Goal: Task Accomplishment & Management: Manage account settings

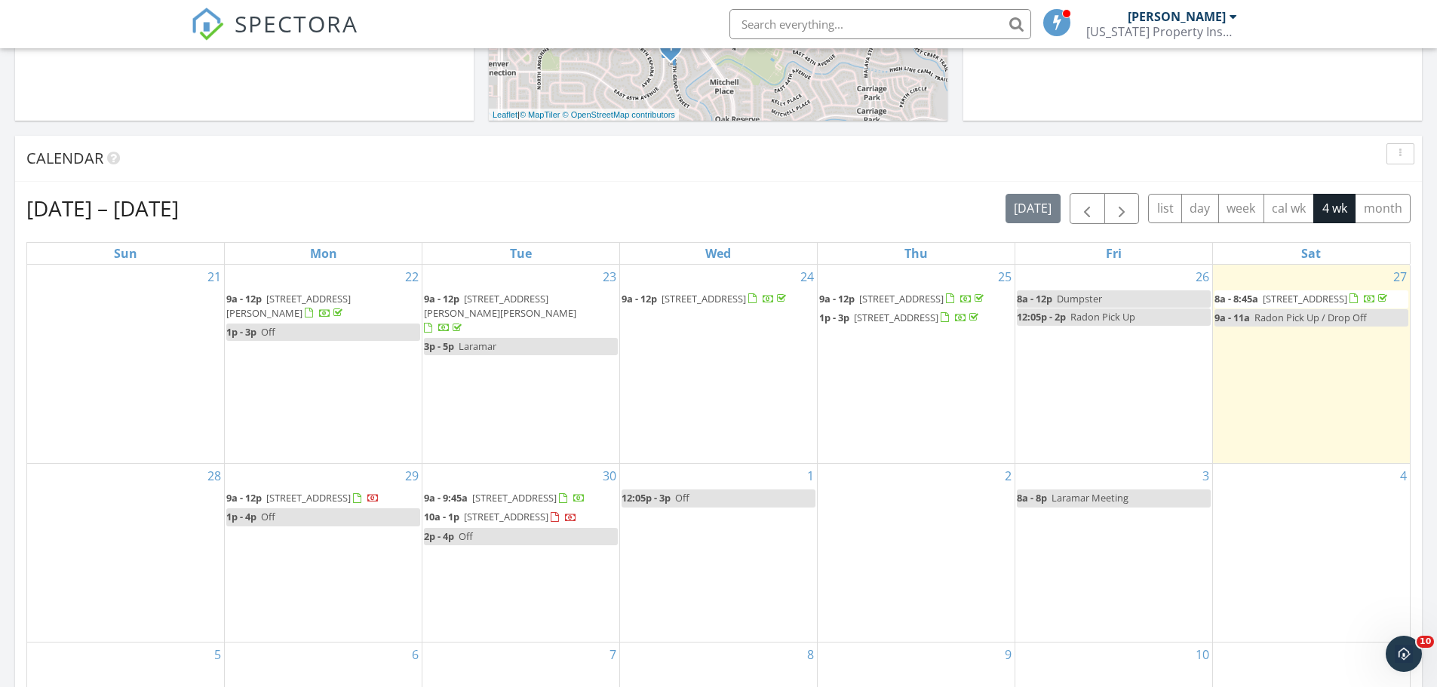
scroll to position [1396, 1460]
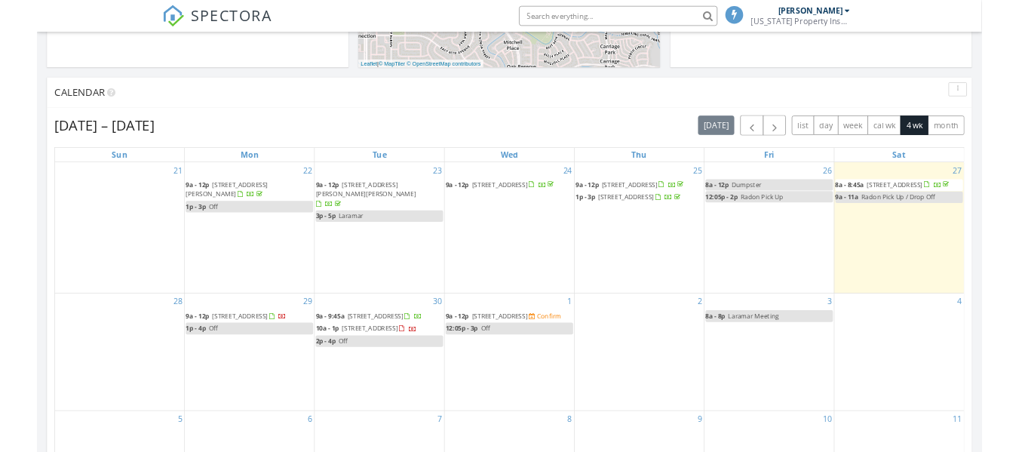
scroll to position [557, 0]
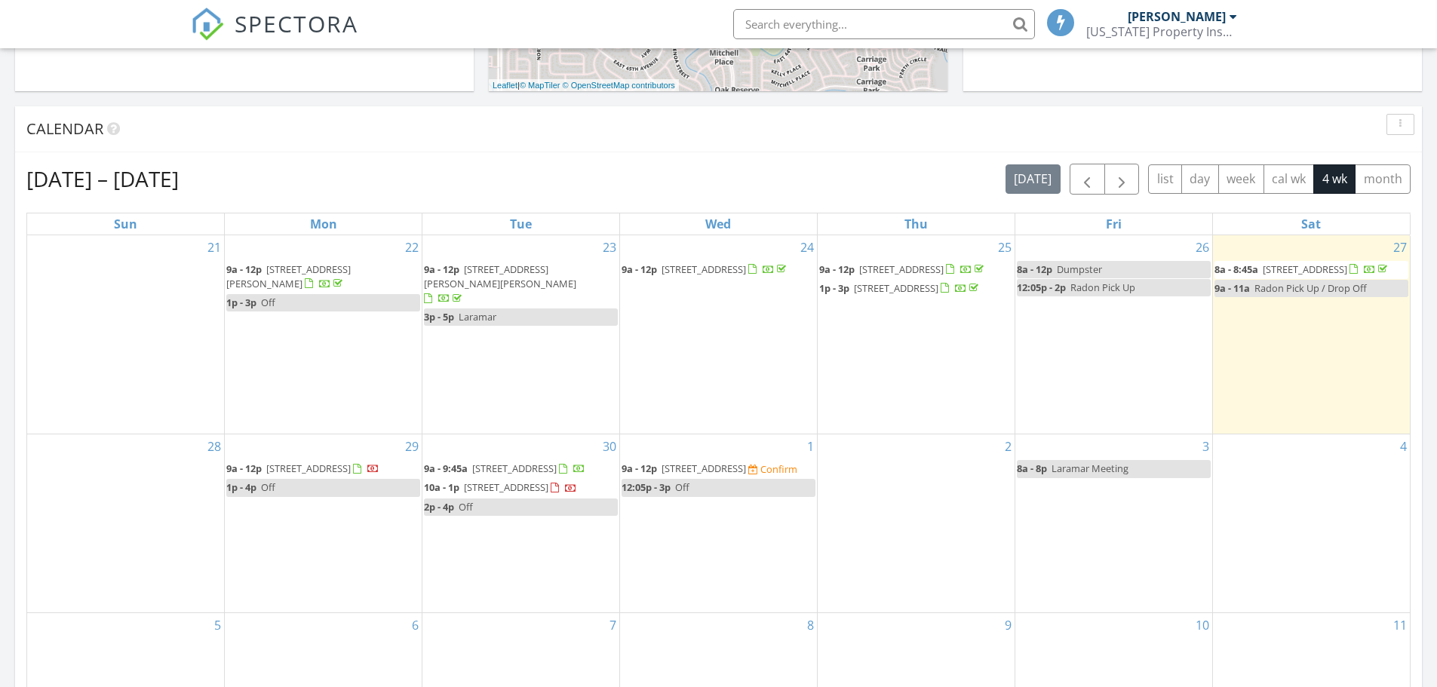
click at [777, 161] on div "Sep 21 – Oct 18, 2025 today list day week cal wk 4 wk month Sun Mon Tue Wed Thu…" at bounding box center [718, 495] width 1407 height 686
click at [710, 462] on span "1029 E 8th Ave 103, Denver 80218" at bounding box center [703, 469] width 84 height 14
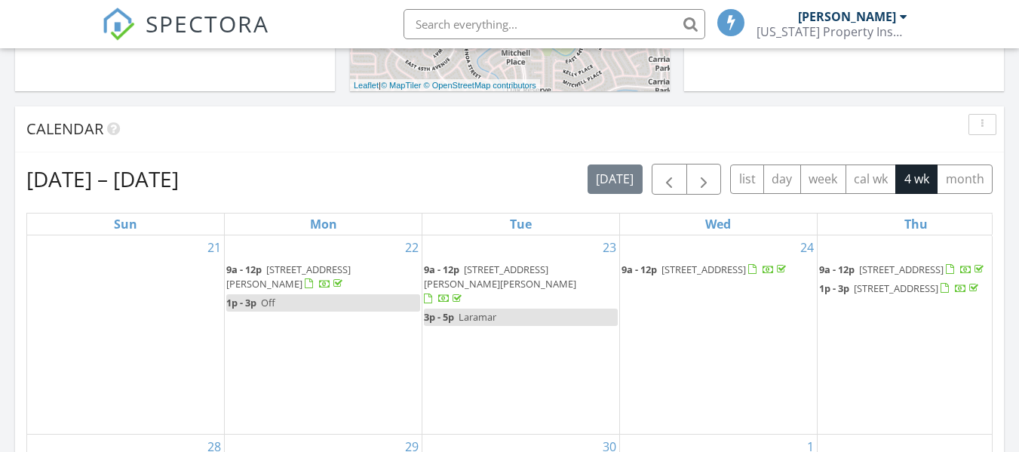
scroll to position [1396, 1042]
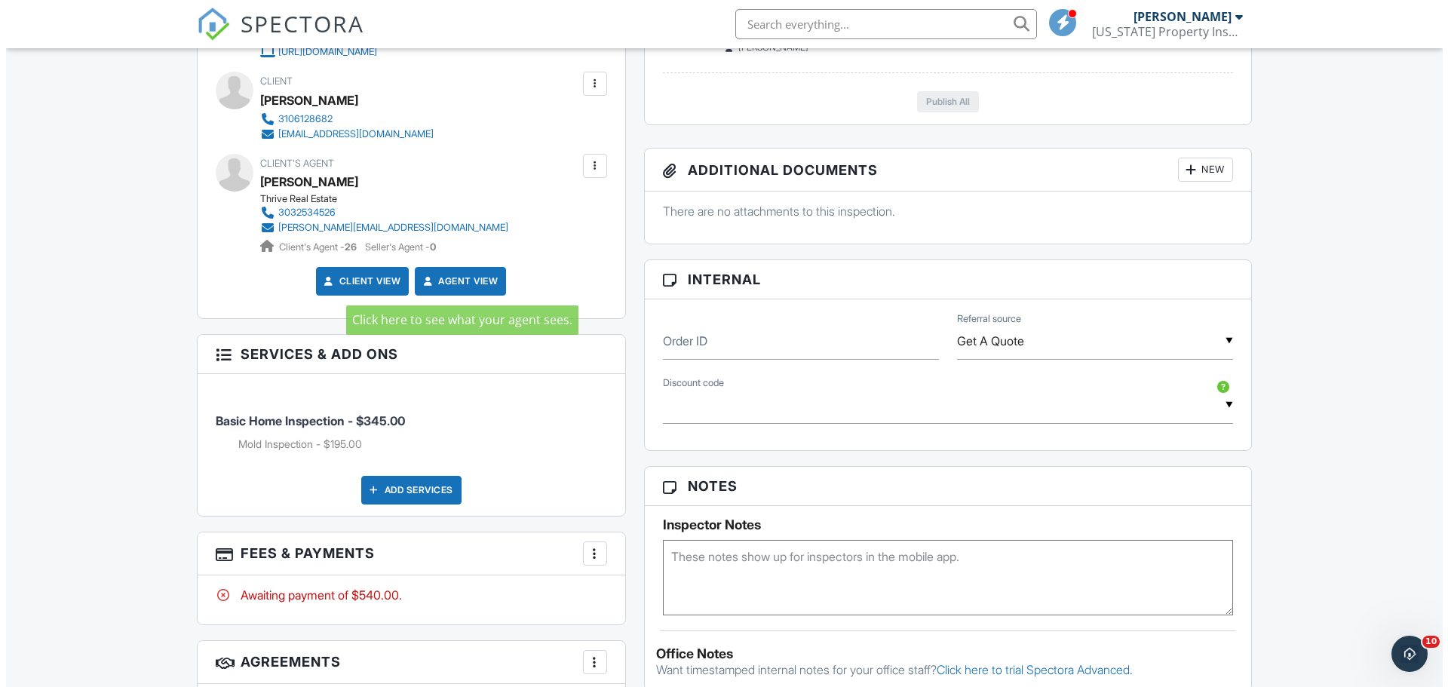
scroll to position [830, 0]
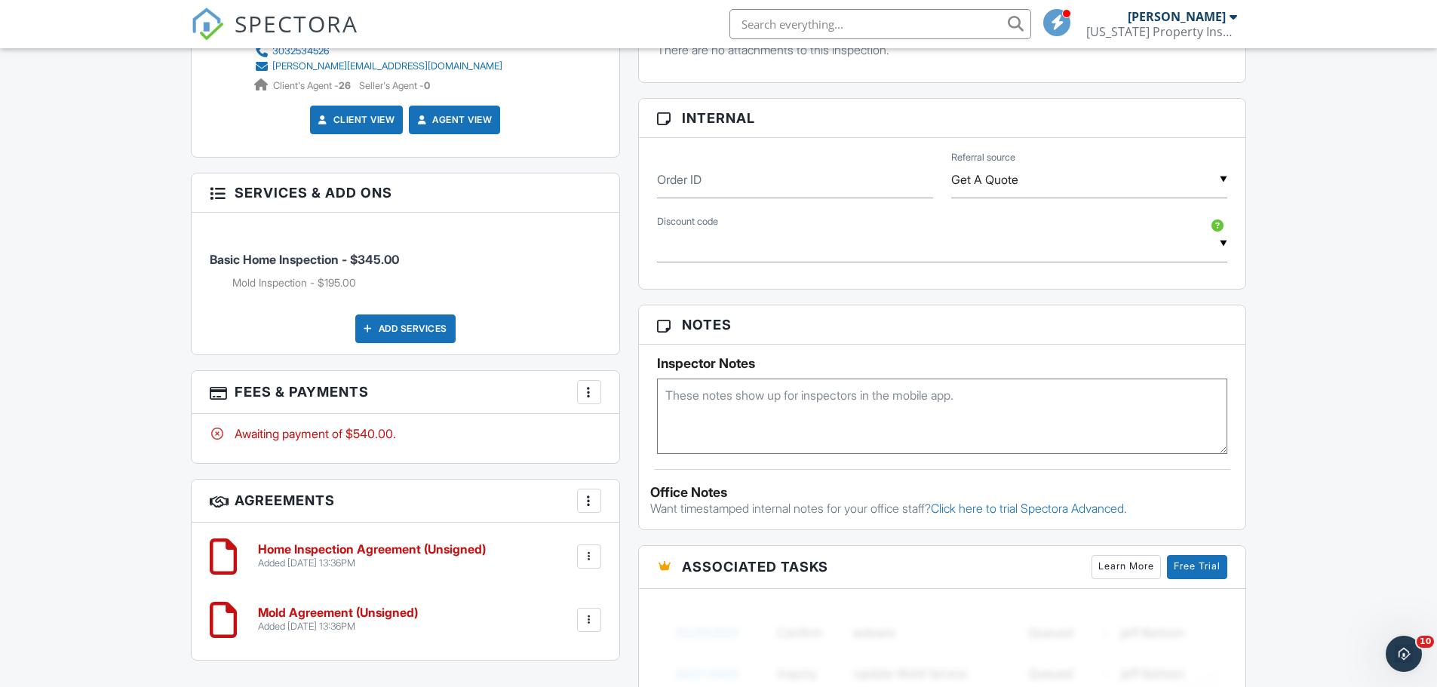
click at [72, 431] on div "Dashboard Templates Contacts Metrics Automations Advanced Settings Support Cent…" at bounding box center [718, 209] width 1437 height 1981
click at [591, 396] on div at bounding box center [589, 392] width 15 height 15
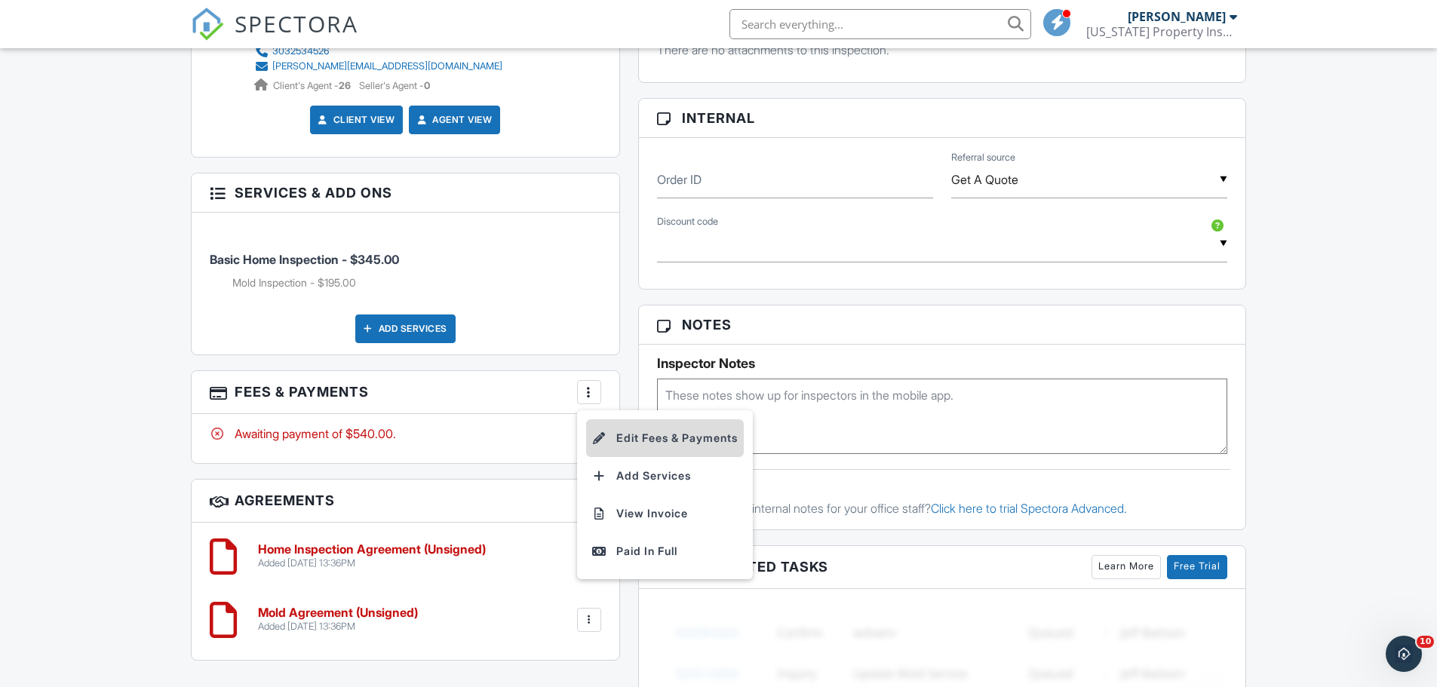
click at [675, 437] on li "Edit Fees & Payments" at bounding box center [665, 438] width 158 height 38
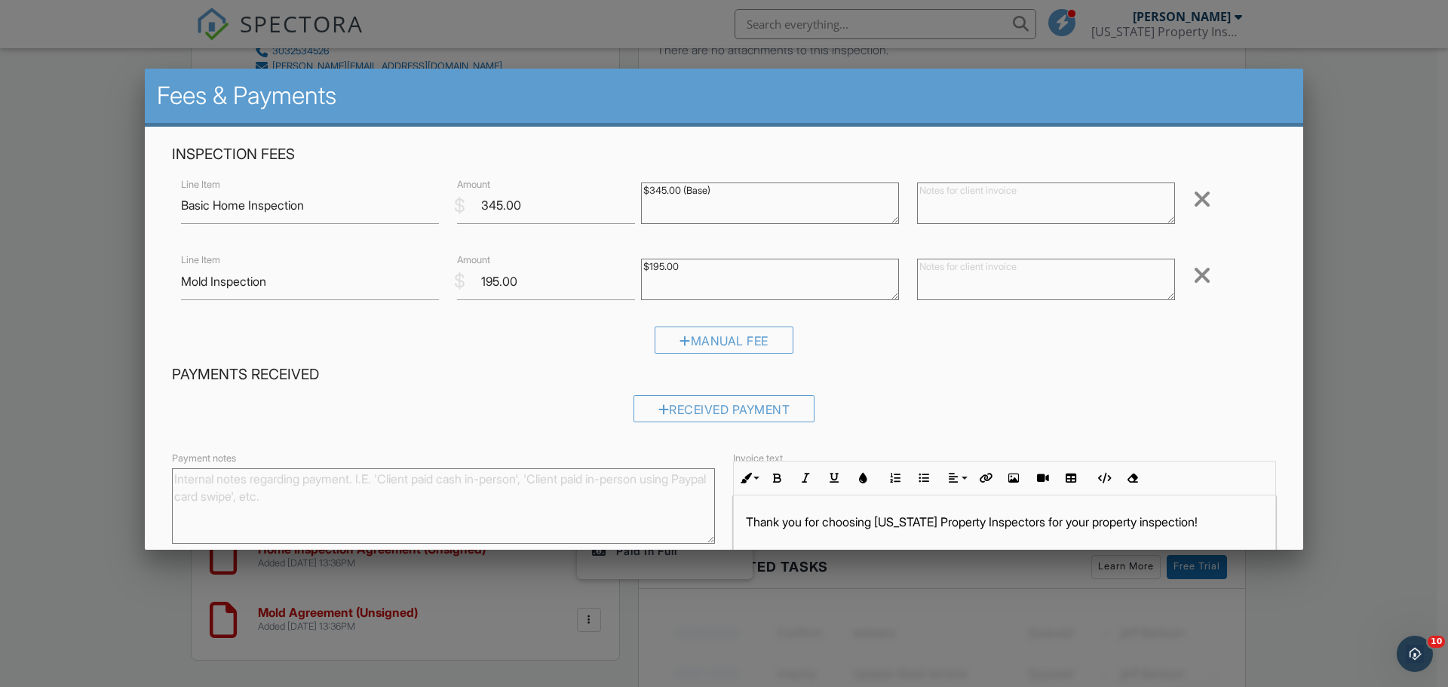
click at [719, 189] on textarea "$345.00 (Base)" at bounding box center [770, 203] width 258 height 41
type textarea "$345.00 (Base) -$50.00 (Discount)"
click at [1018, 404] on div "Received Payment" at bounding box center [724, 414] width 1104 height 38
click at [499, 210] on input "345.00" at bounding box center [546, 205] width 178 height 37
type input "295.00"
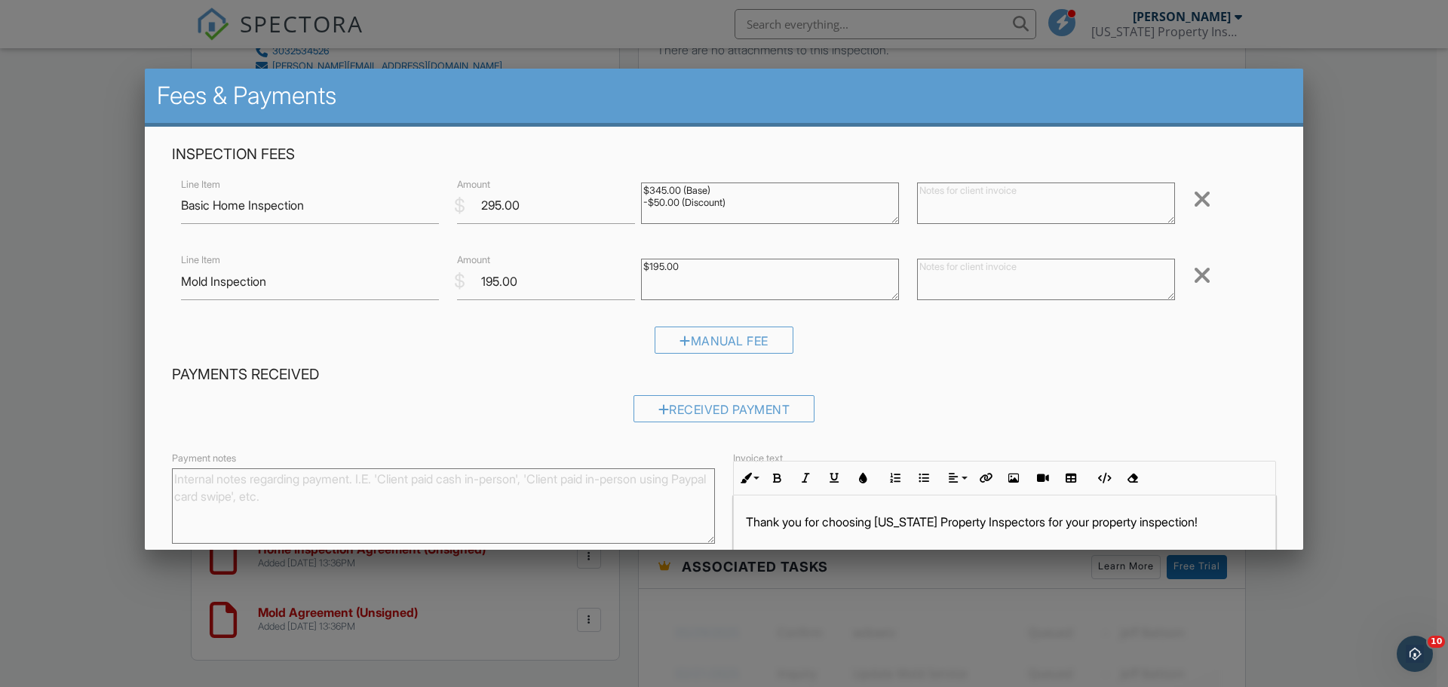
click at [932, 364] on div "Manual Fee" at bounding box center [724, 346] width 1104 height 38
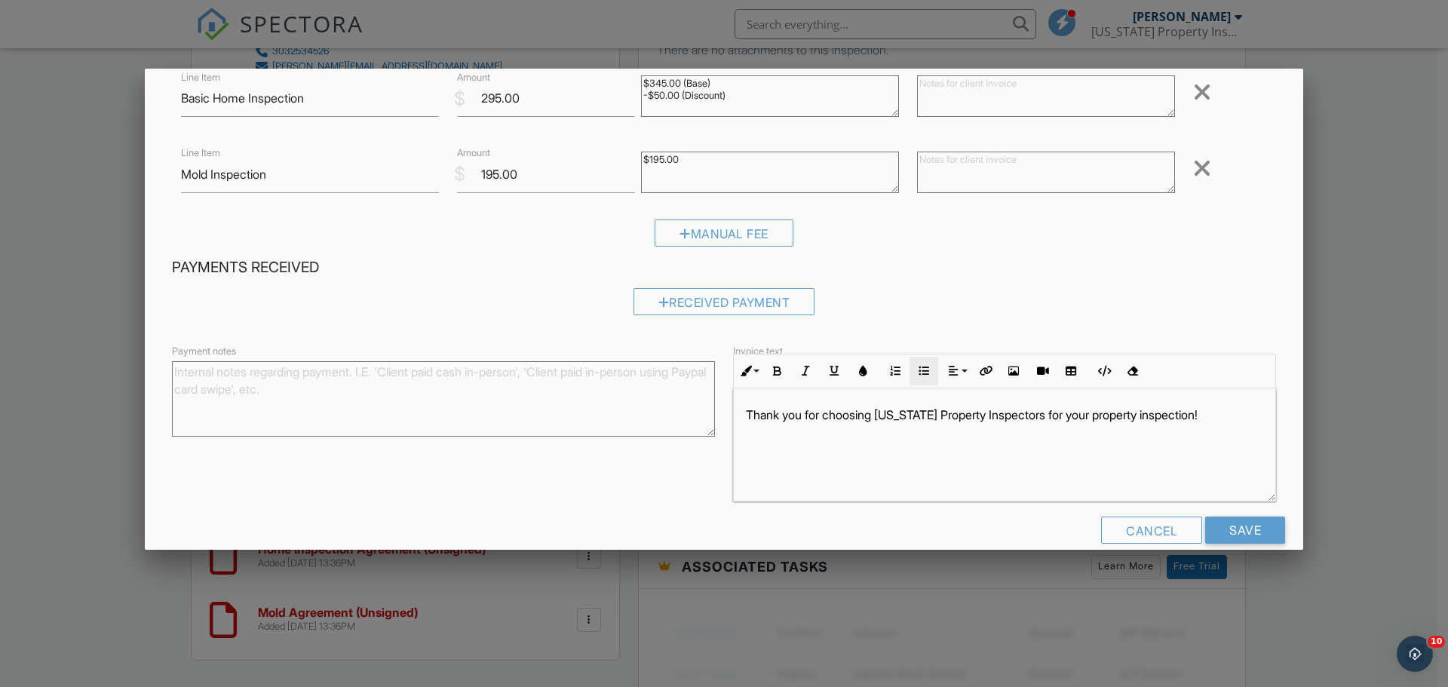
scroll to position [130, 0]
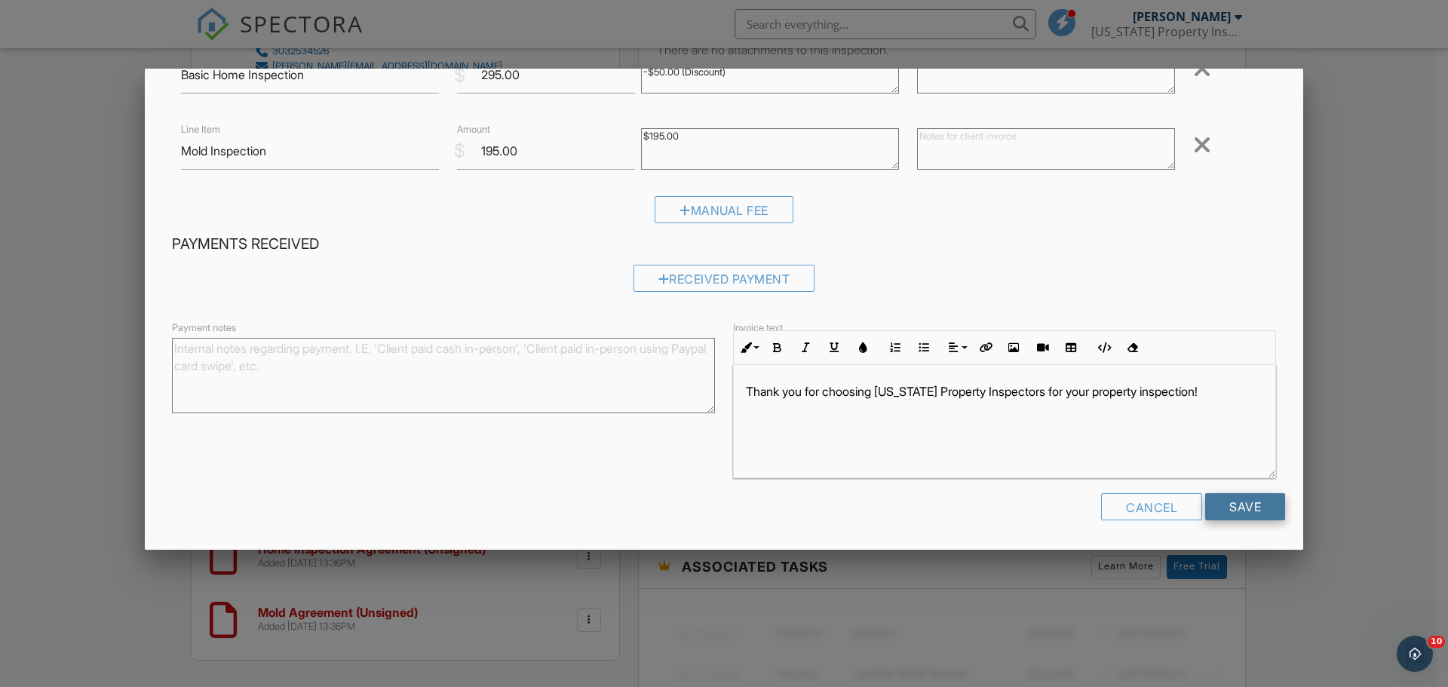
click at [1018, 451] on input "Save" at bounding box center [1245, 506] width 80 height 27
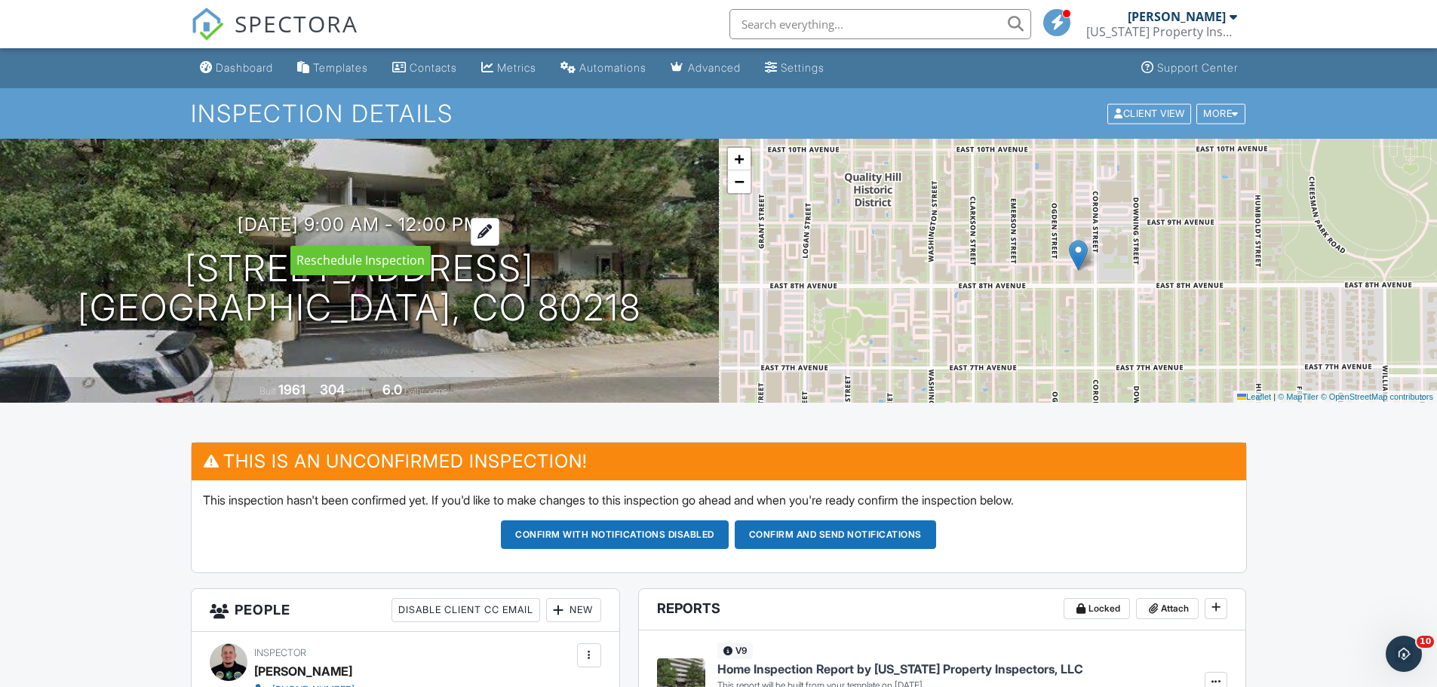
click at [499, 228] on div at bounding box center [485, 232] width 29 height 28
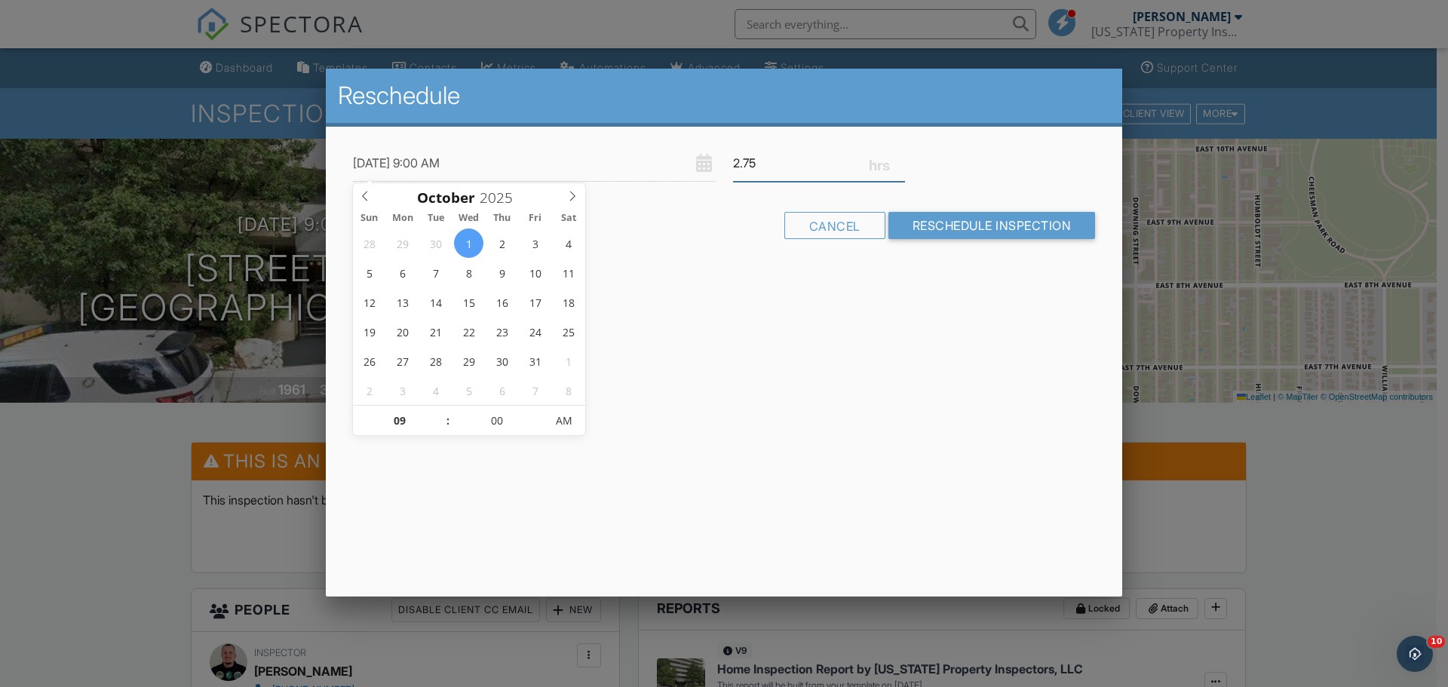
click at [898, 168] on input "2.75" at bounding box center [819, 163] width 172 height 37
click at [898, 168] on input "2.5" at bounding box center [819, 163] width 172 height 37
click at [898, 168] on input "2.25" at bounding box center [819, 163] width 172 height 37
type input "2"
click at [898, 168] on input "2" at bounding box center [819, 163] width 172 height 37
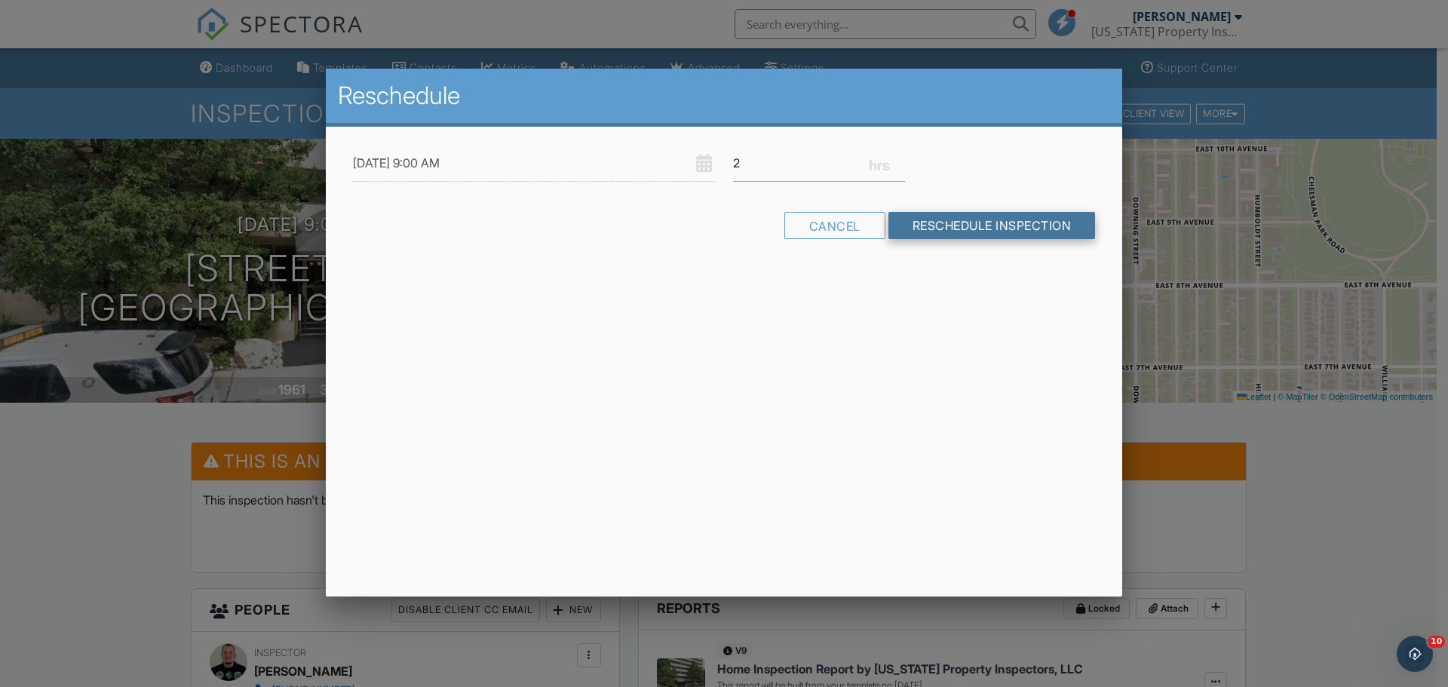
click at [982, 223] on input "Reschedule Inspection" at bounding box center [992, 225] width 207 height 27
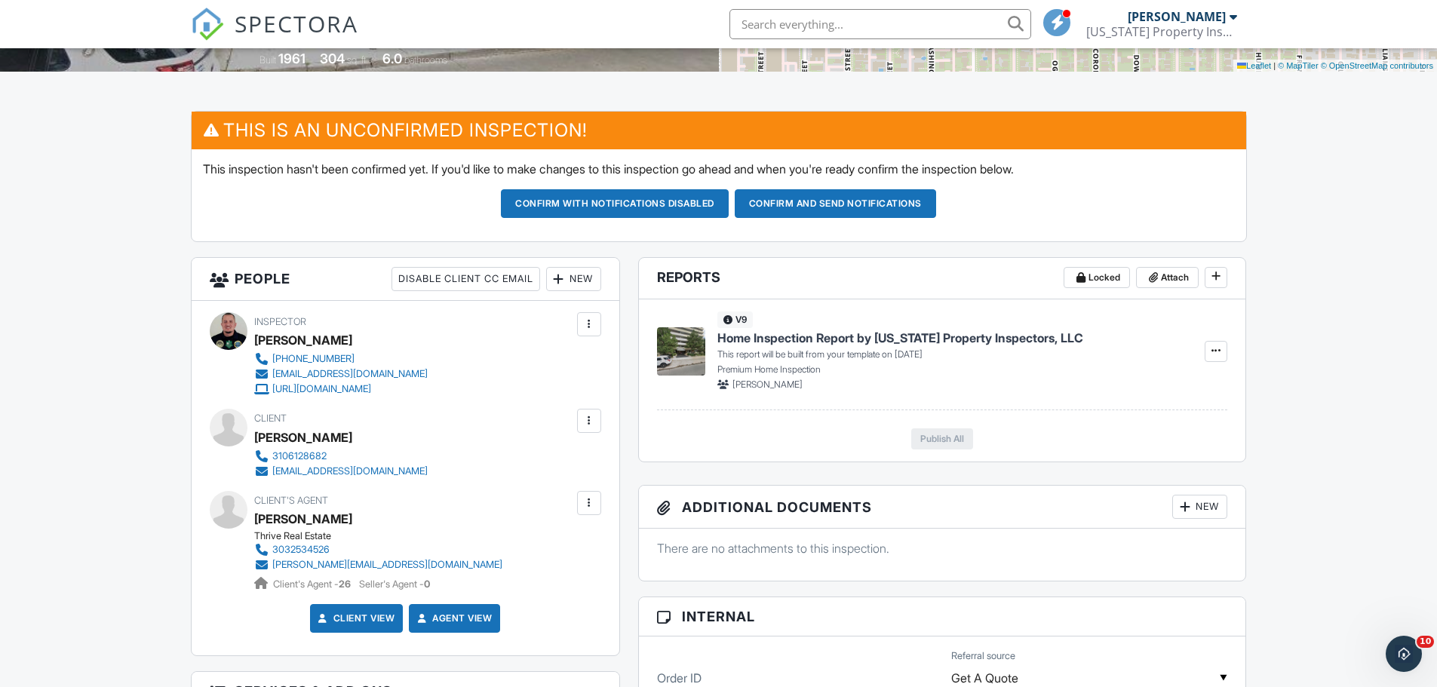
scroll to position [75, 0]
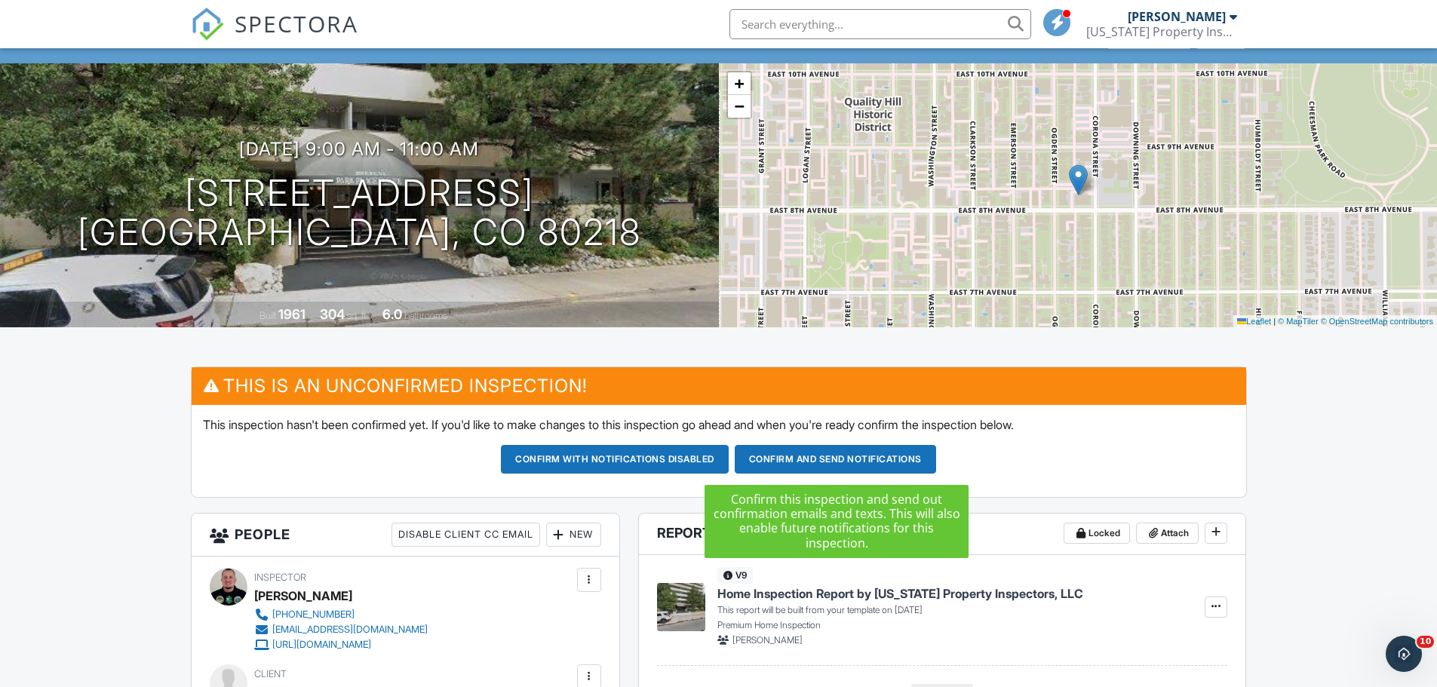
click at [873, 462] on button "Confirm and send notifications" at bounding box center [835, 459] width 201 height 29
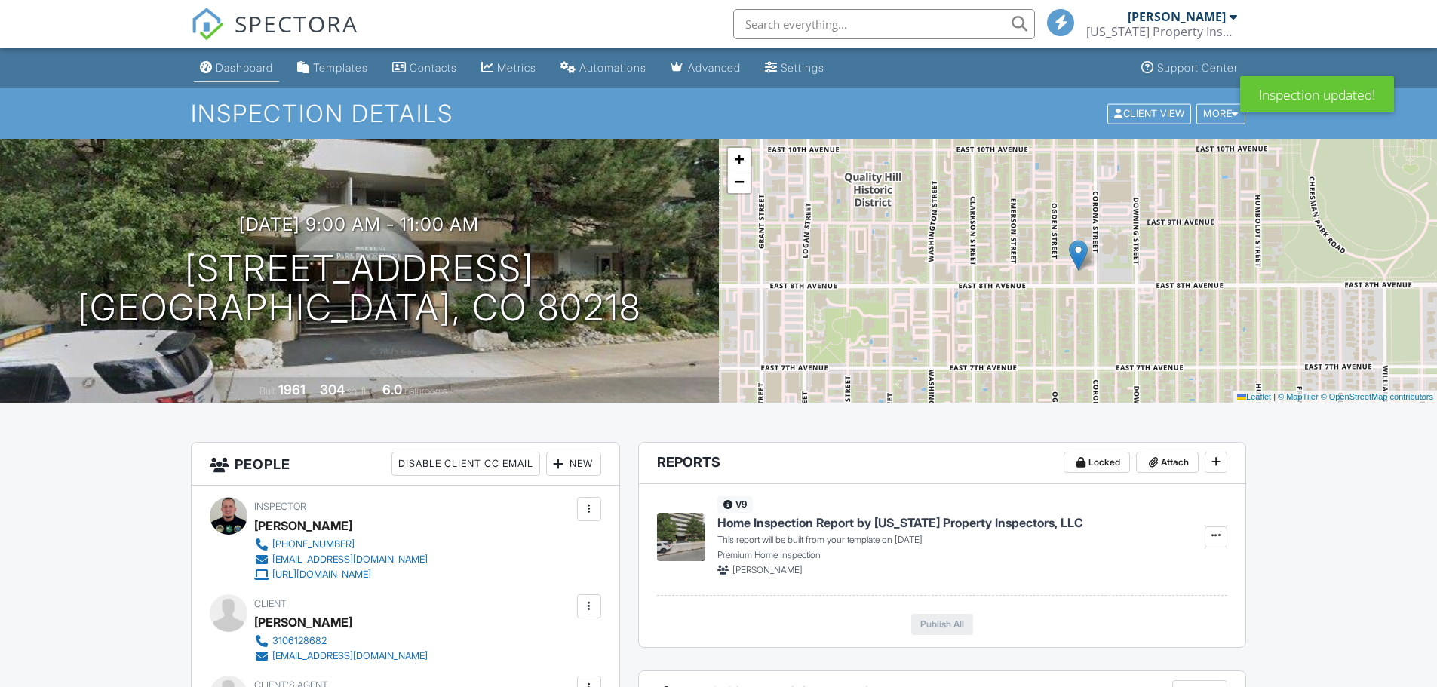
click at [244, 71] on div "Dashboard" at bounding box center [244, 67] width 57 height 13
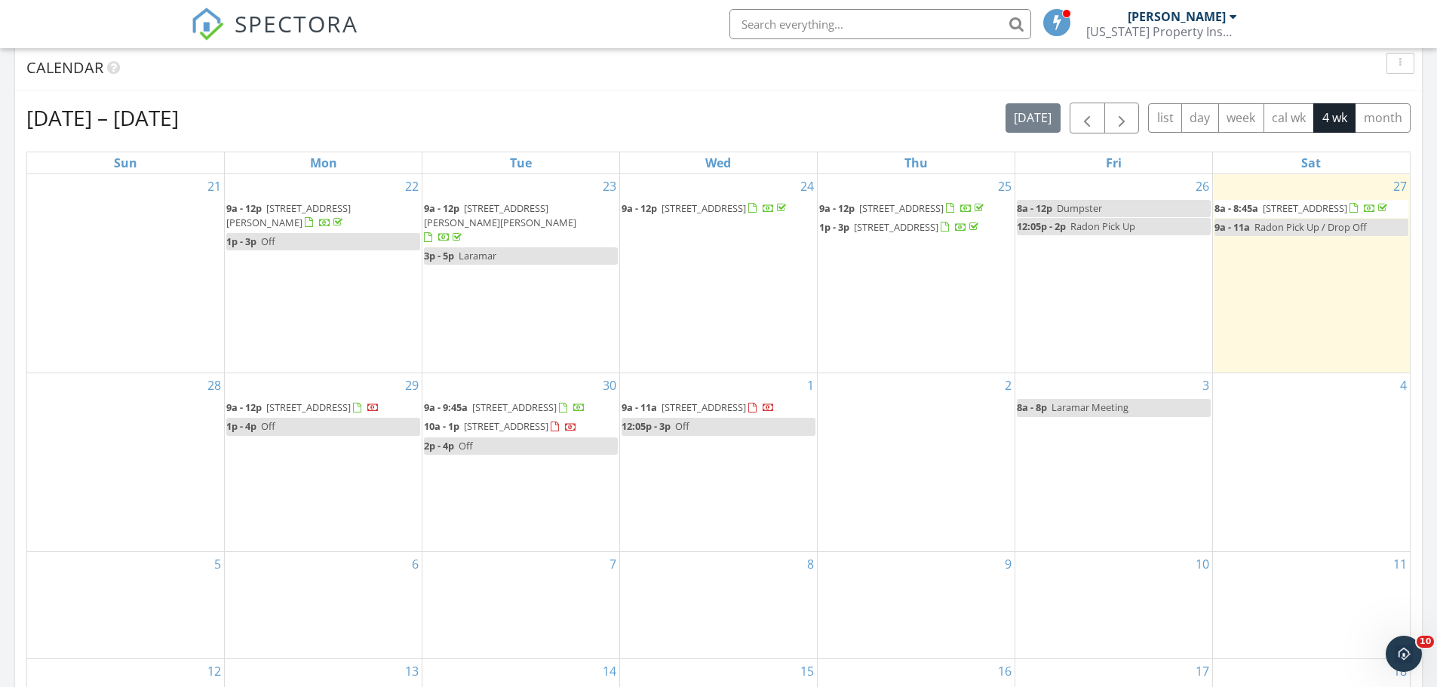
scroll to position [679, 0]
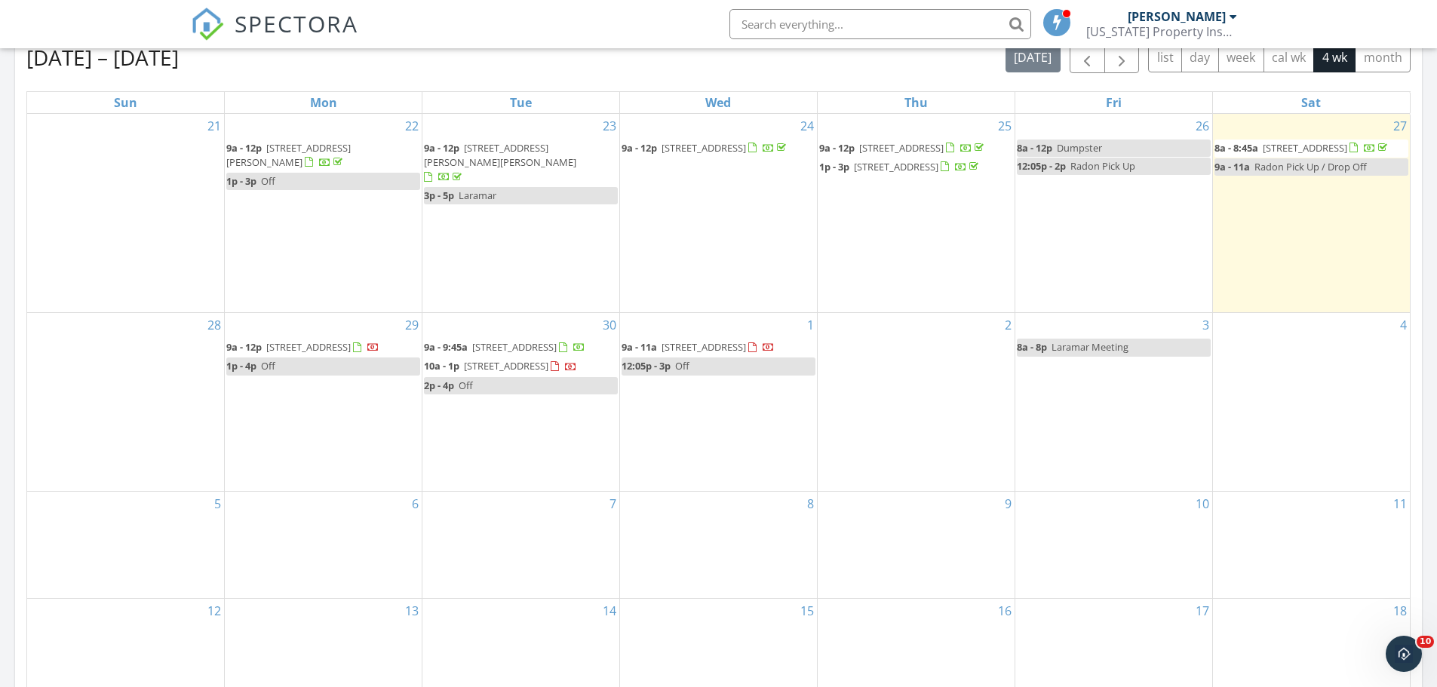
click at [677, 451] on div "1 9a - 11a 1029 E 8th Ave 103, Denver 80218 12:05p - 3p Off" at bounding box center [718, 402] width 197 height 178
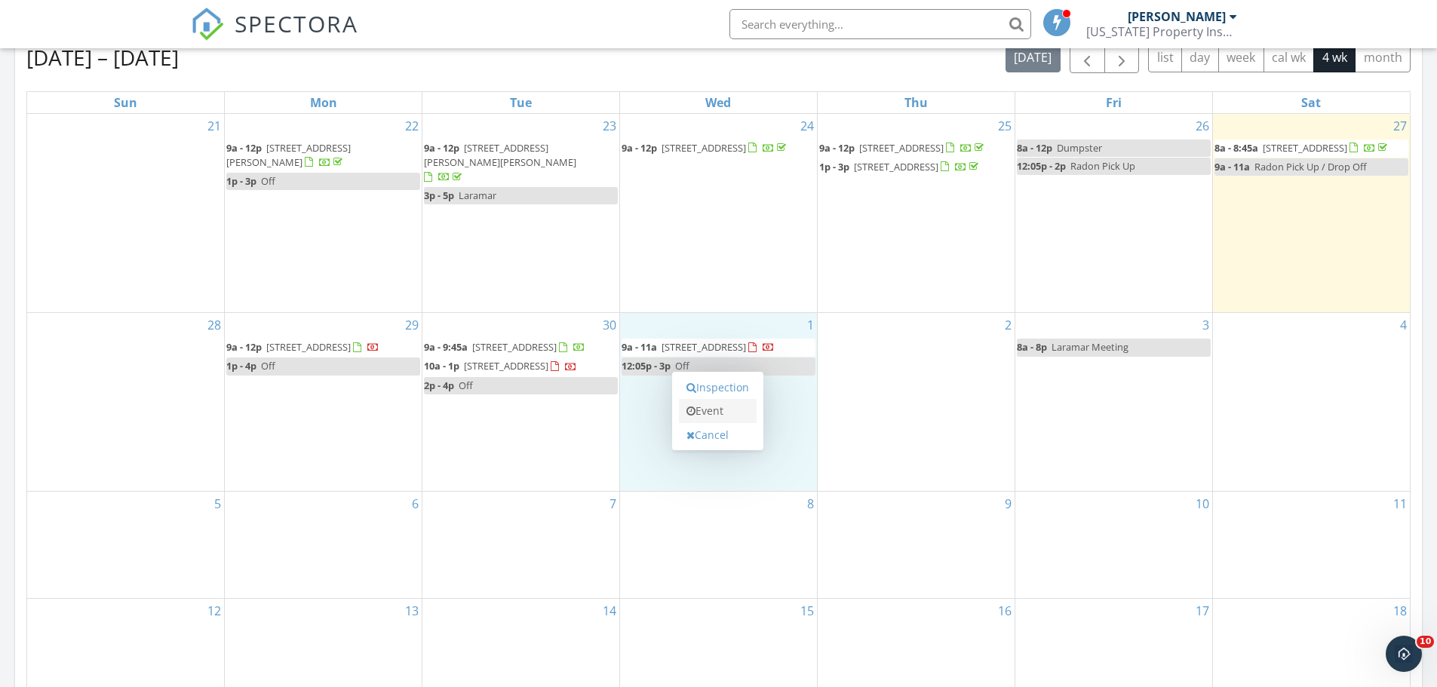
click at [711, 414] on link "Event" at bounding box center [718, 411] width 78 height 24
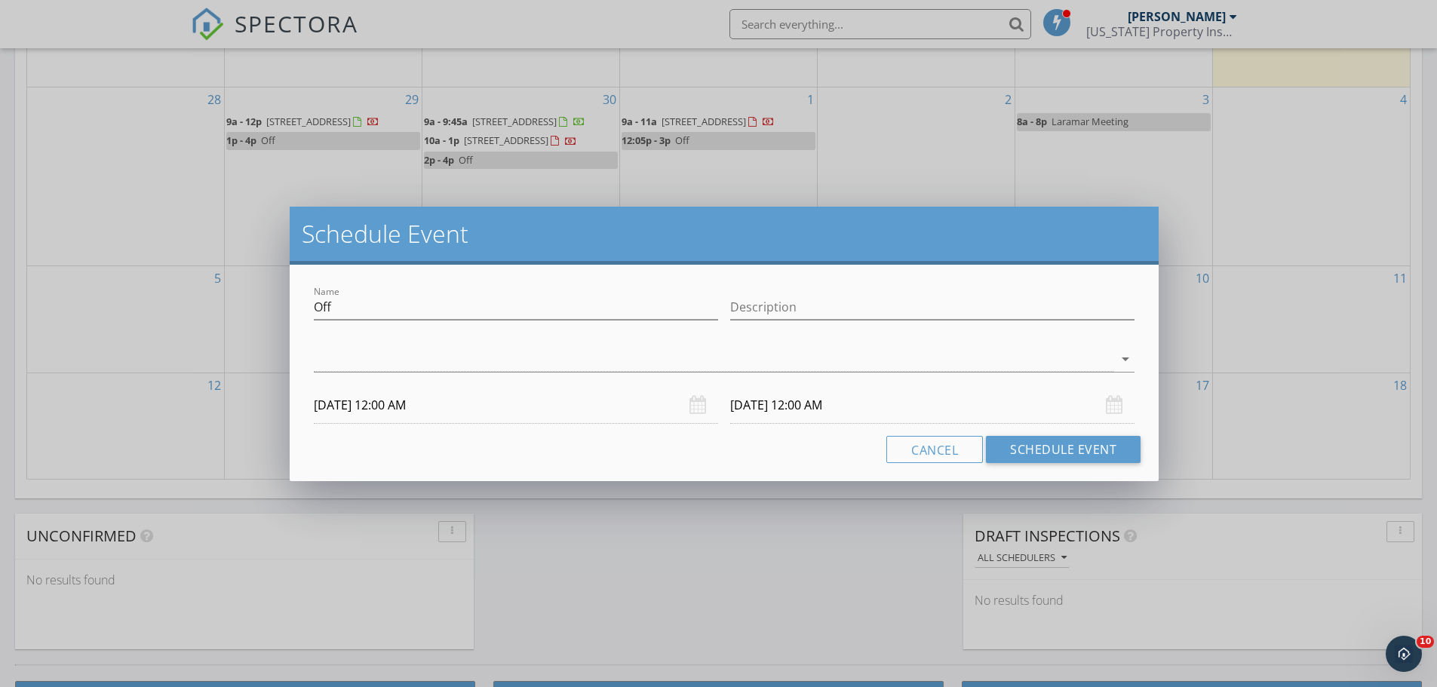
scroll to position [905, 0]
drag, startPoint x: 336, startPoint y: 305, endPoint x: 284, endPoint y: 312, distance: 52.5
click at [284, 312] on div "Schedule Event Name Off Description arrow_drop_down 10/01/2025 12:00 AM 10/02/2…" at bounding box center [718, 343] width 1437 height 687
type input "Eurofins"
click at [800, 307] on input "Description" at bounding box center [932, 307] width 404 height 25
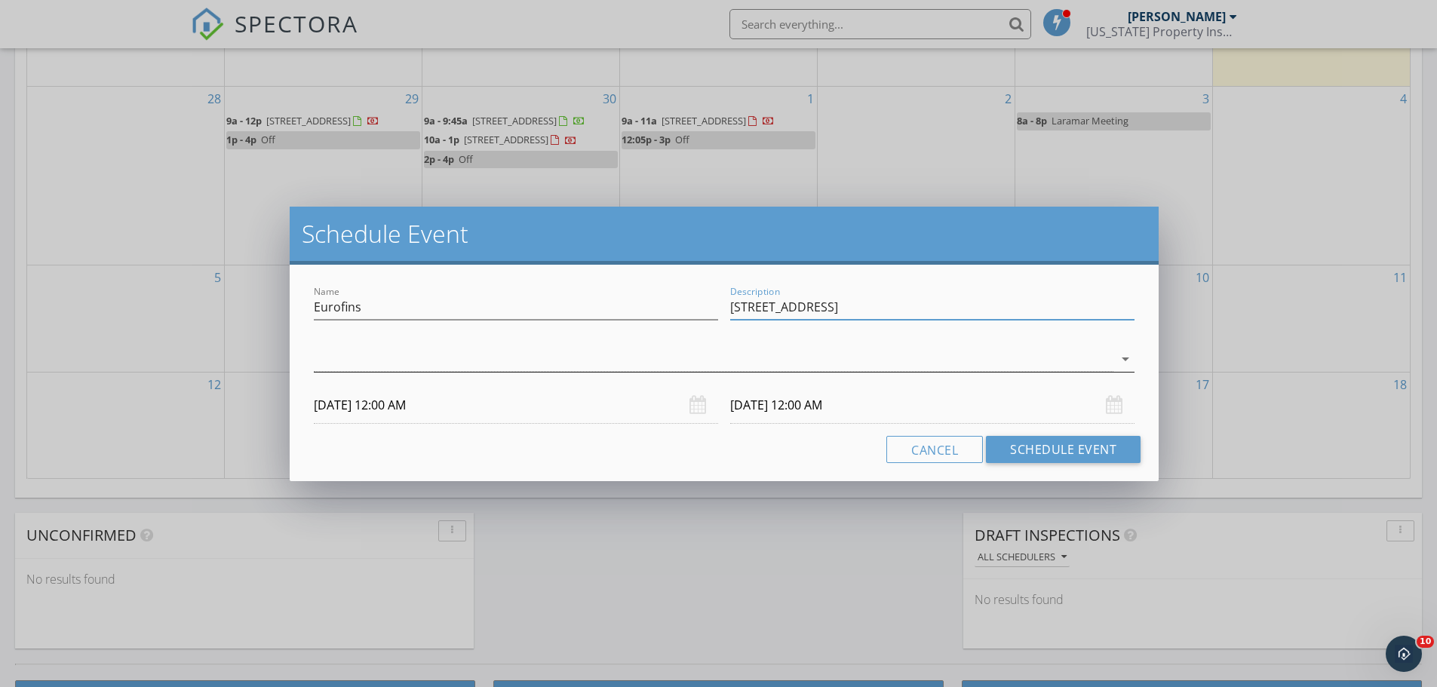
type input "1029 E 8th Ave. #103"
click at [728, 363] on div at bounding box center [714, 359] width 800 height 25
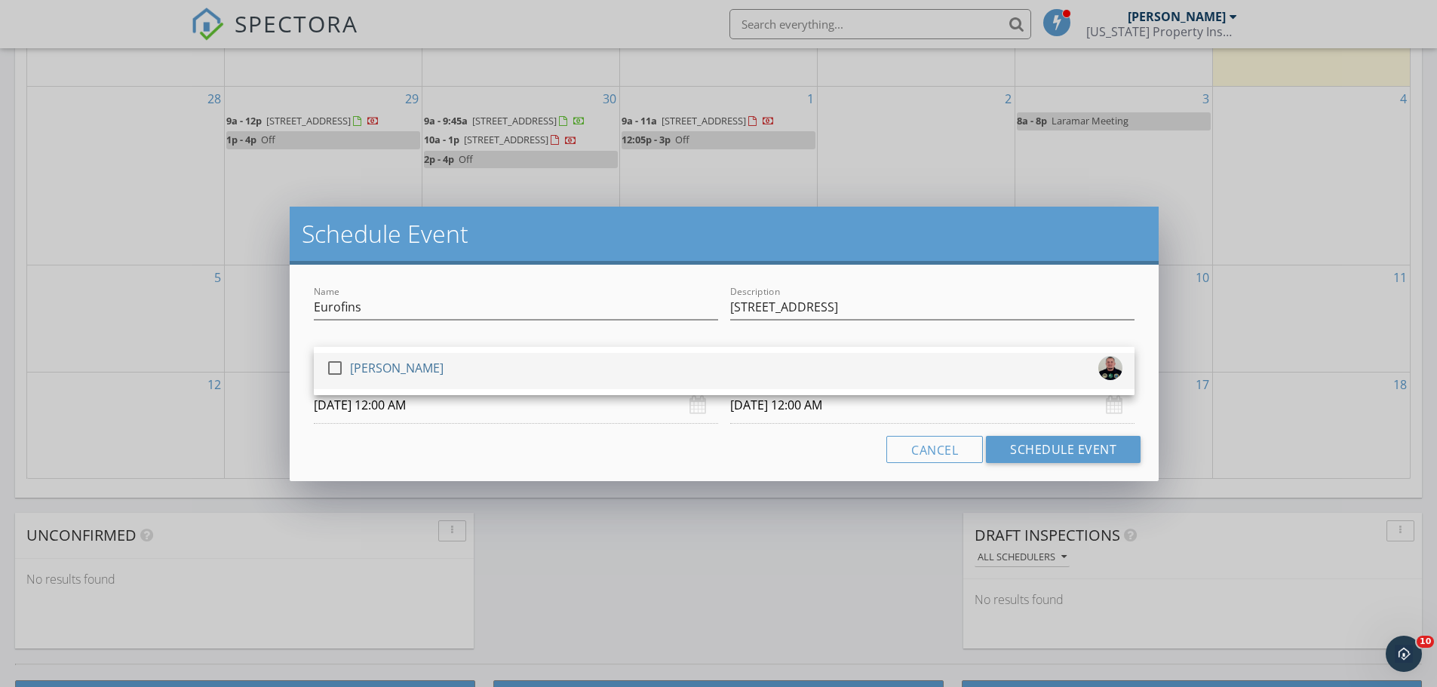
click at [363, 371] on div "[PERSON_NAME]" at bounding box center [397, 368] width 94 height 24
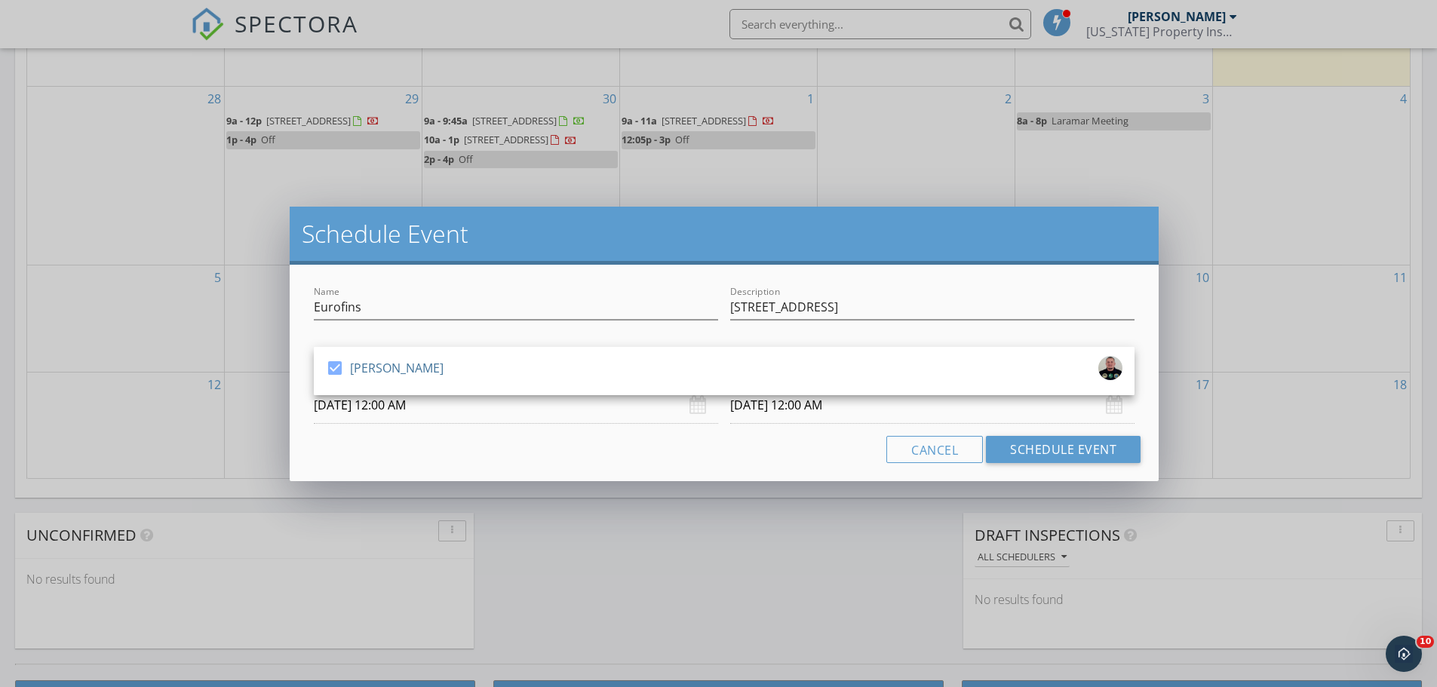
click at [390, 407] on input "10/01/2025 12:00 AM" at bounding box center [516, 405] width 404 height 37
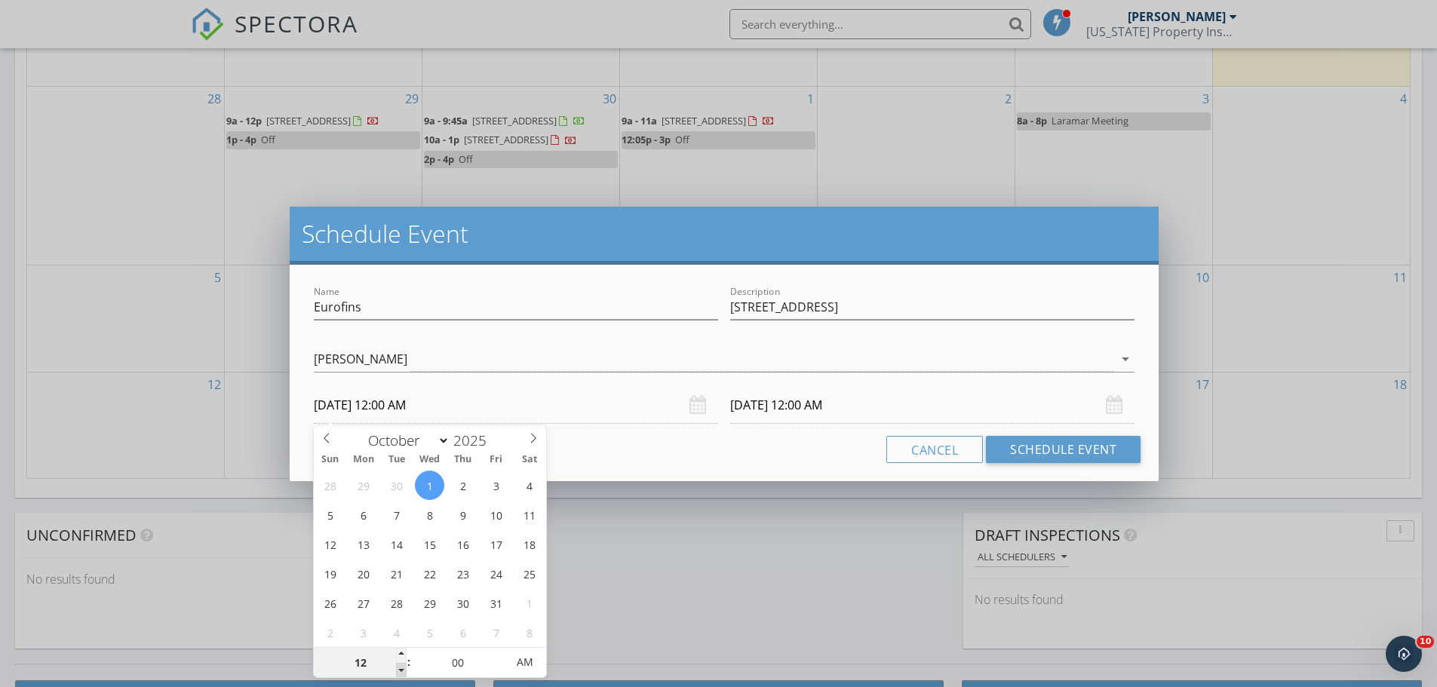
type input "11"
type input "10/01/2025 11:00 PM"
click at [400, 671] on span at bounding box center [401, 670] width 11 height 15
type input "10/02/2025 11:00 PM"
type input "10/01/2025 11:00 AM"
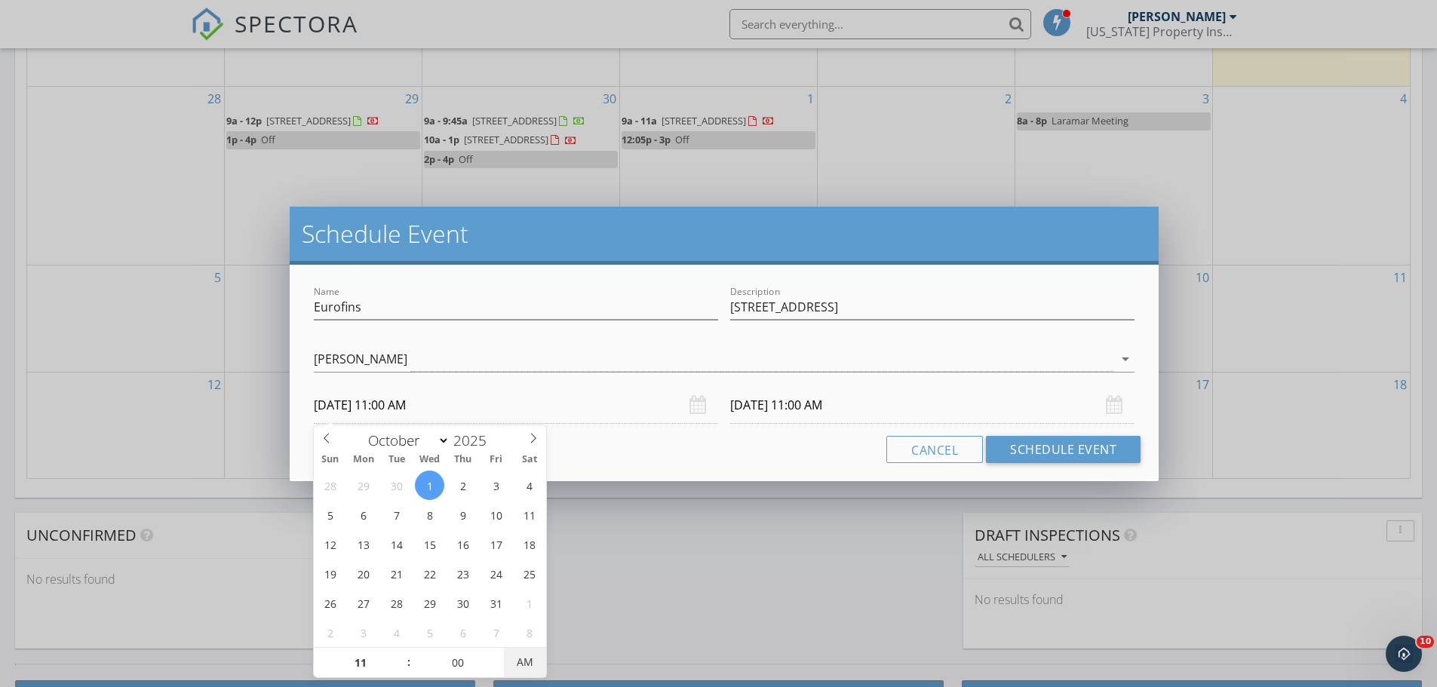
click at [522, 665] on span "AM" at bounding box center [524, 662] width 41 height 30
click at [882, 407] on input "10/02/2025 11:00 AM" at bounding box center [932, 405] width 404 height 37
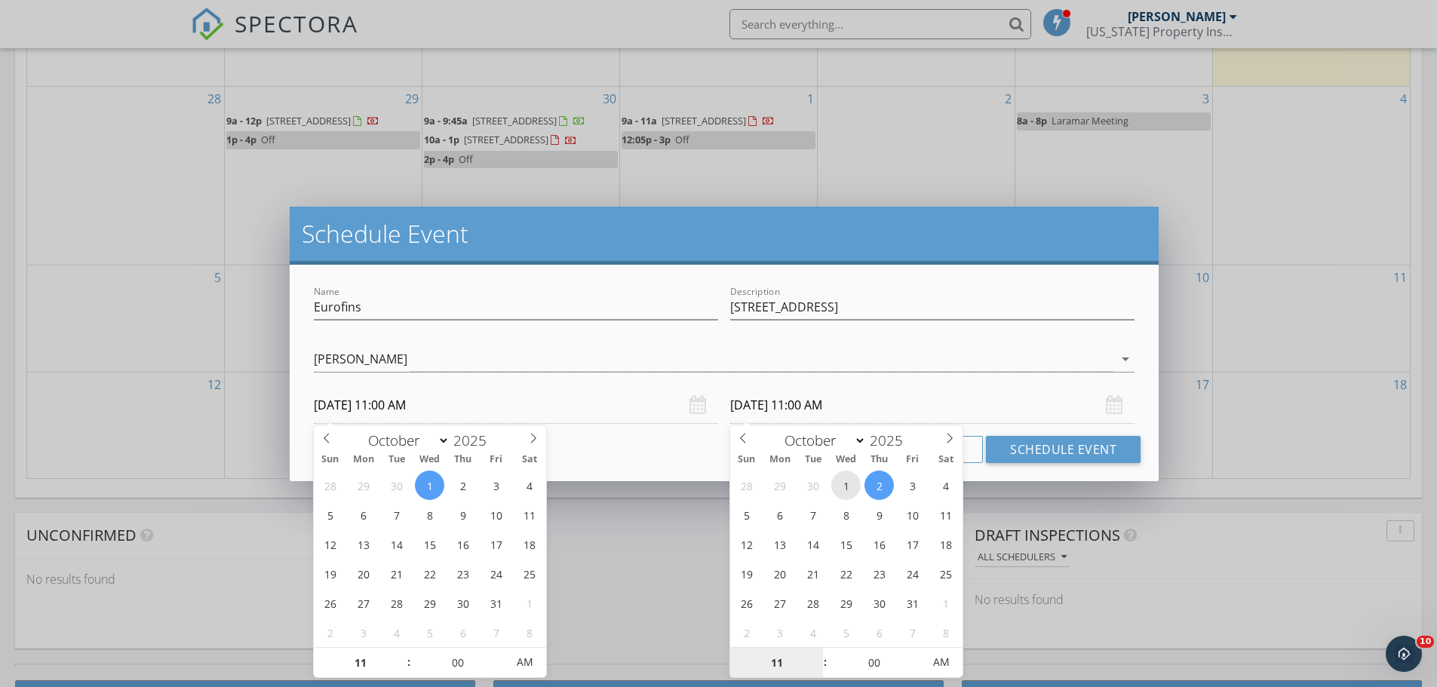
type input "10/01/2025 11:00 AM"
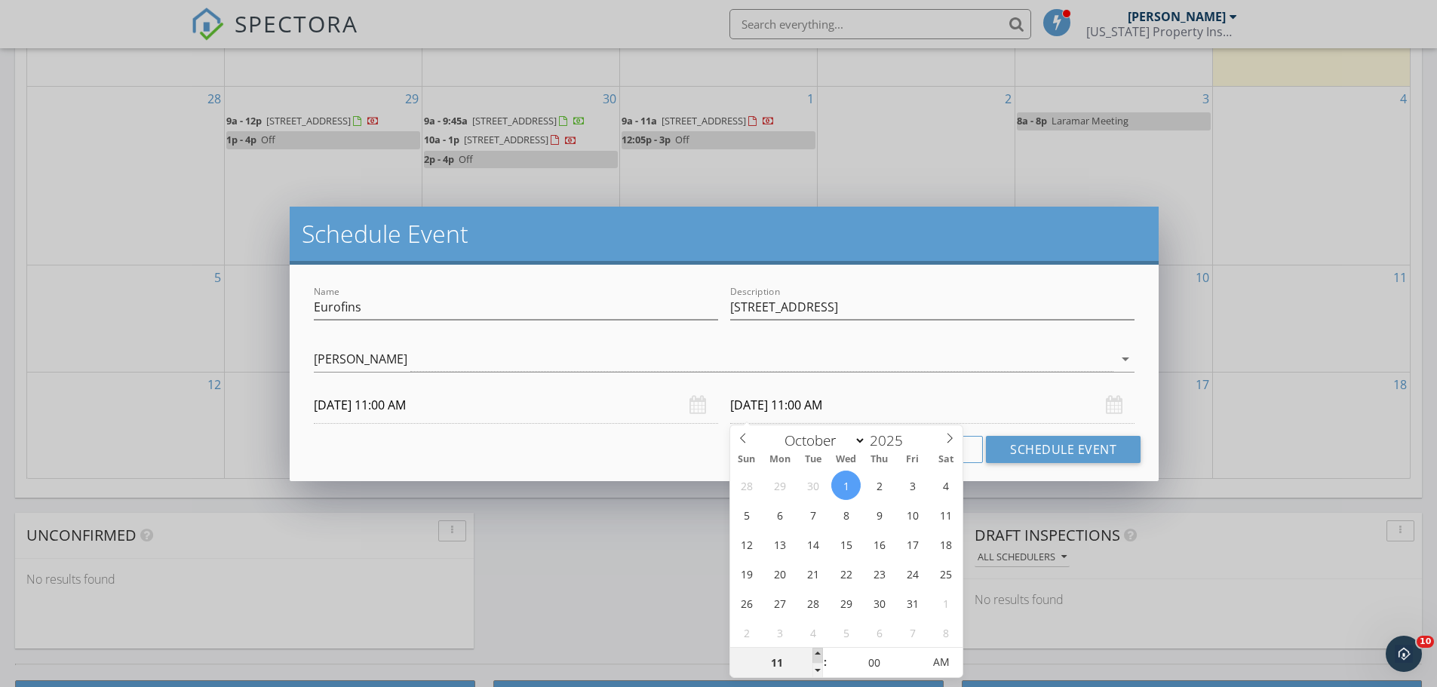
type input "12"
type input "10/01/2025 12:00 PM"
click at [820, 653] on span at bounding box center [817, 655] width 11 height 15
click at [1072, 442] on button "Schedule Event" at bounding box center [1063, 449] width 155 height 27
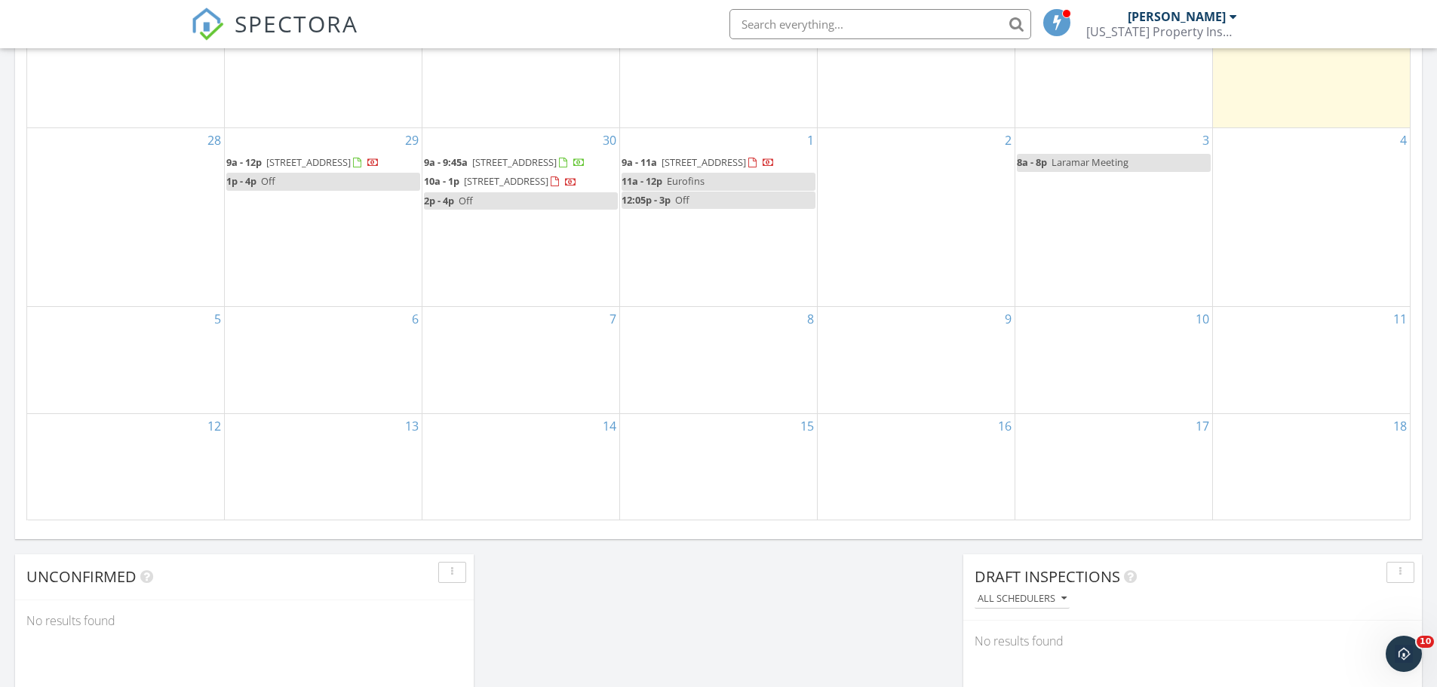
scroll to position [830, 0]
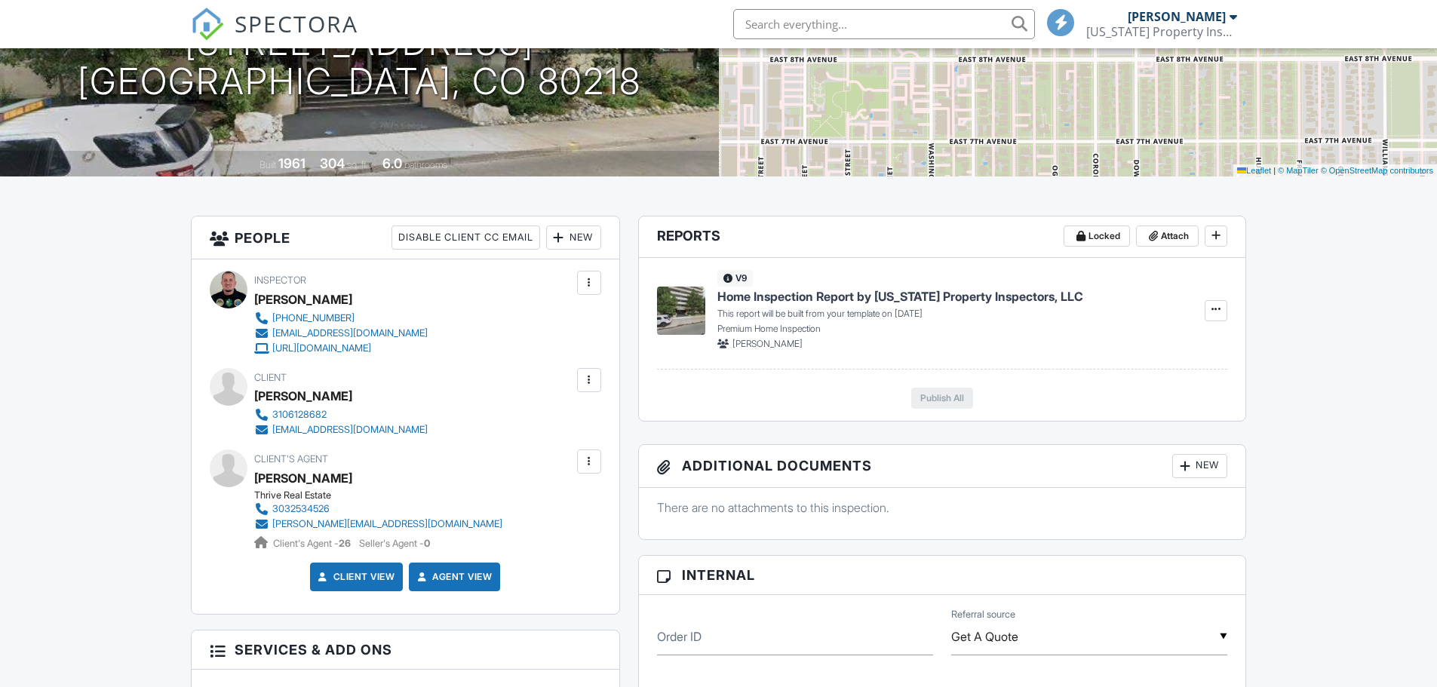
scroll to position [724, 0]
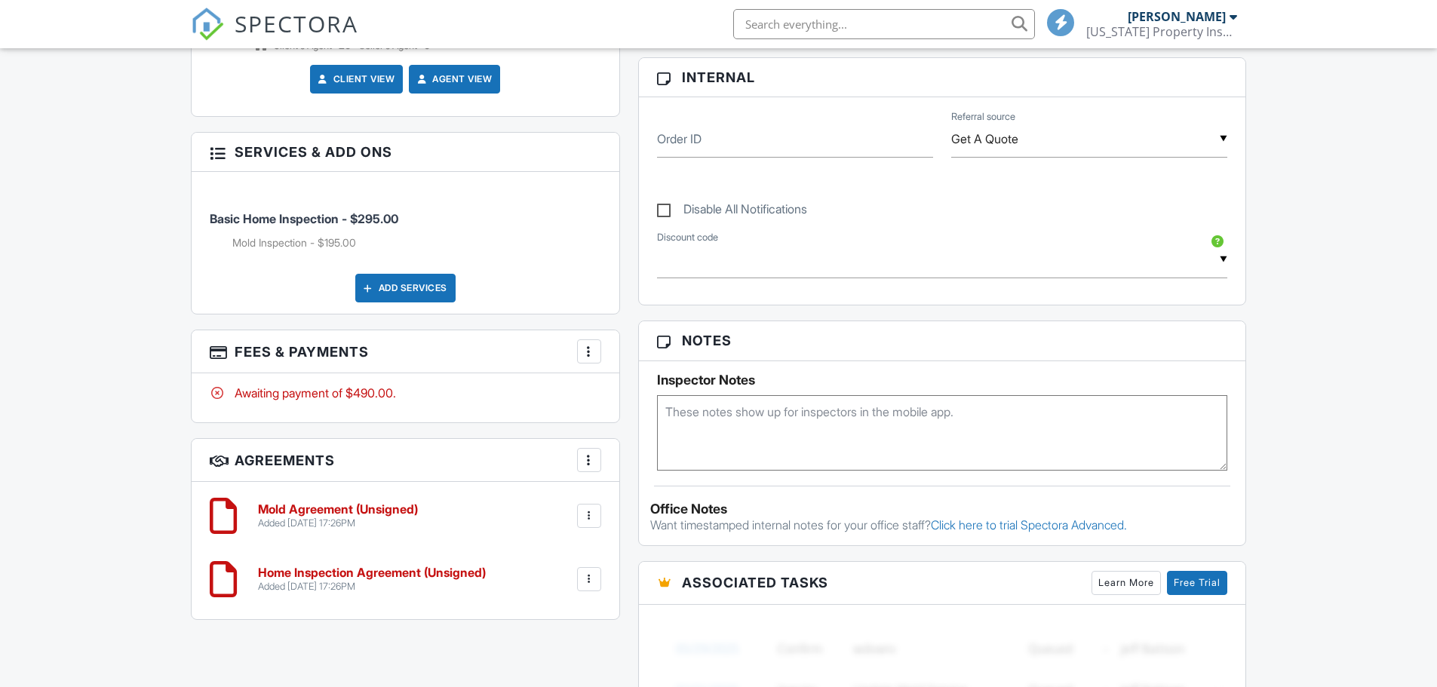
click at [768, 425] on textarea at bounding box center [942, 432] width 571 height 75
click at [155, 483] on div "Dashboard Templates Contacts Metrics Automations Advanced Settings Support Cent…" at bounding box center [718, 474] width 1437 height 2301
click at [666, 418] on textarea "1973" at bounding box center [942, 432] width 571 height 75
click at [665, 413] on textarea "1973" at bounding box center [942, 432] width 571 height 75
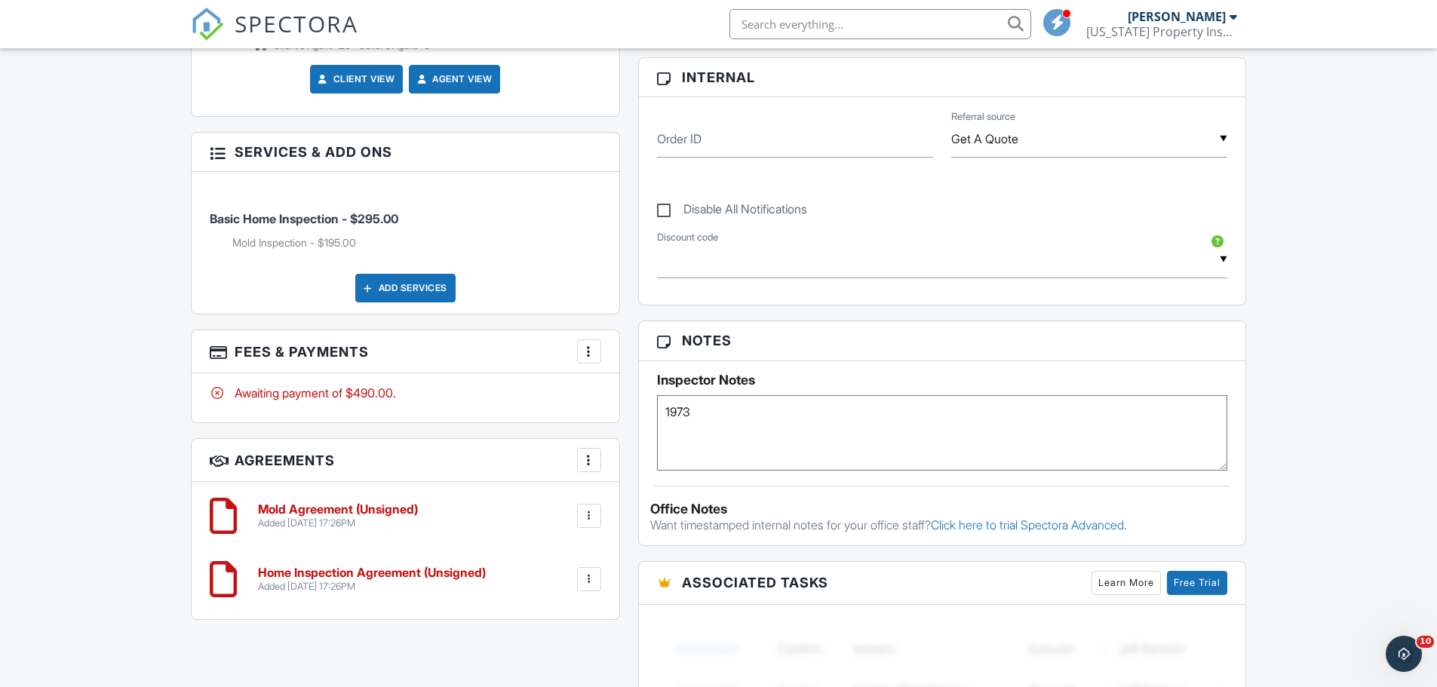
paste textarea "1973#"
click at [115, 502] on div "Dashboard Templates Contacts Metrics Automations Advanced Settings Support Cent…" at bounding box center [718, 474] width 1437 height 2301
click at [669, 414] on textarea "1973# 1973" at bounding box center [942, 432] width 571 height 75
type textarea "1973# 1973"
click at [164, 439] on div "Dashboard Templates Contacts Metrics Automations Advanced Settings Support Cent…" at bounding box center [718, 474] width 1437 height 2301
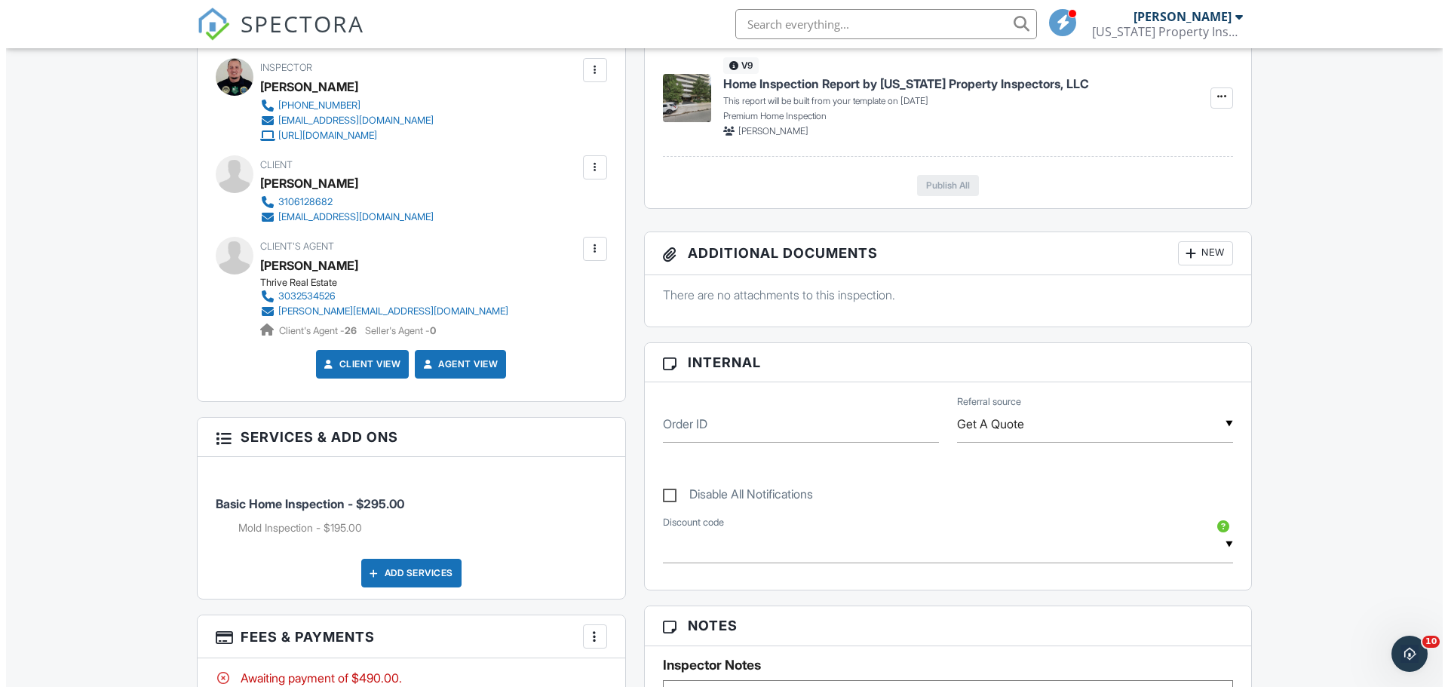
scroll to position [272, 0]
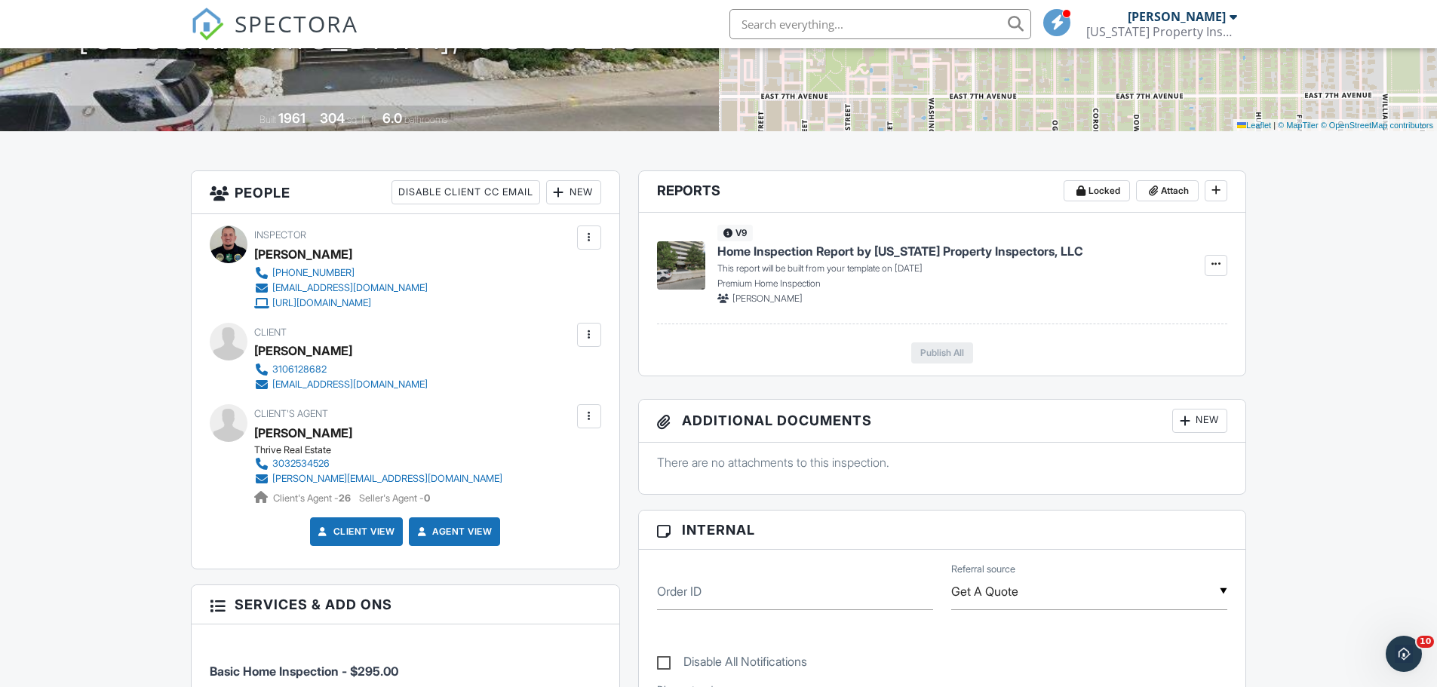
click at [571, 194] on div "New" at bounding box center [573, 192] width 55 height 24
click at [597, 280] on li "Listing Agent" at bounding box center [628, 276] width 149 height 38
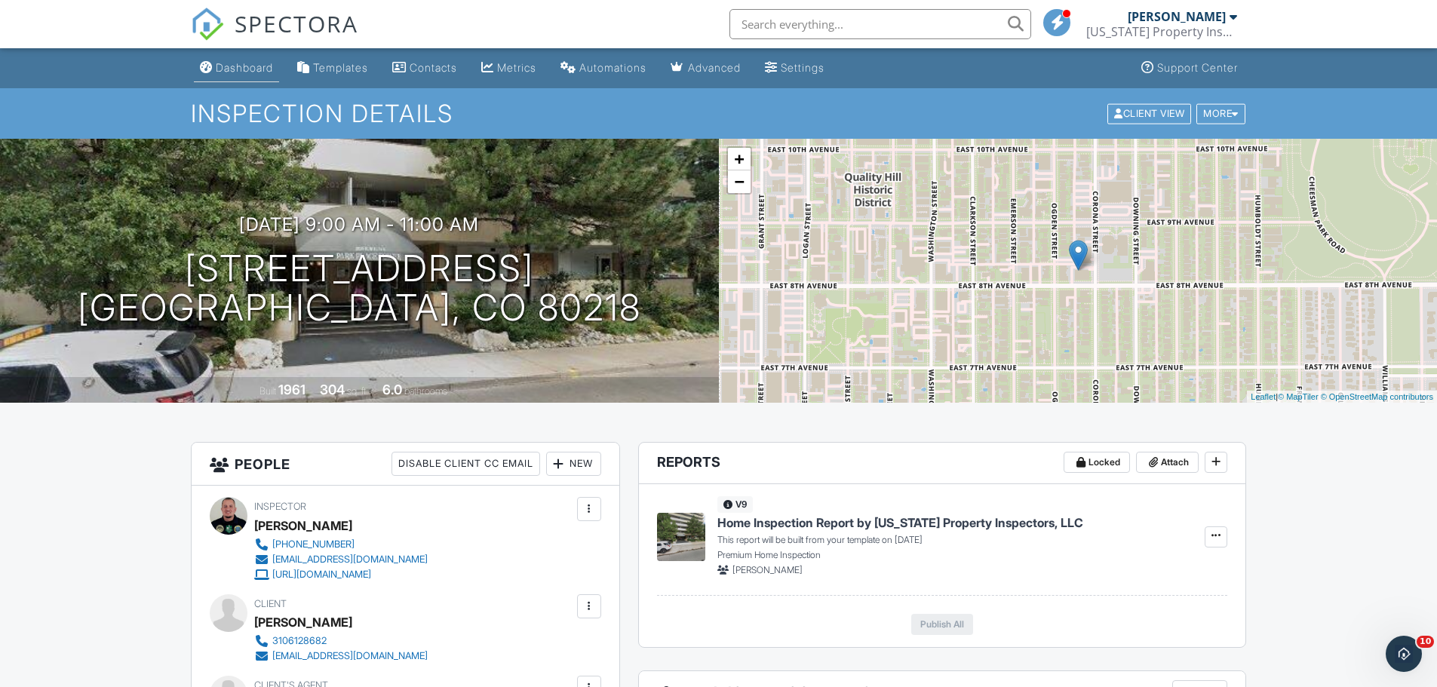
click at [261, 68] on div "Dashboard" at bounding box center [244, 67] width 57 height 13
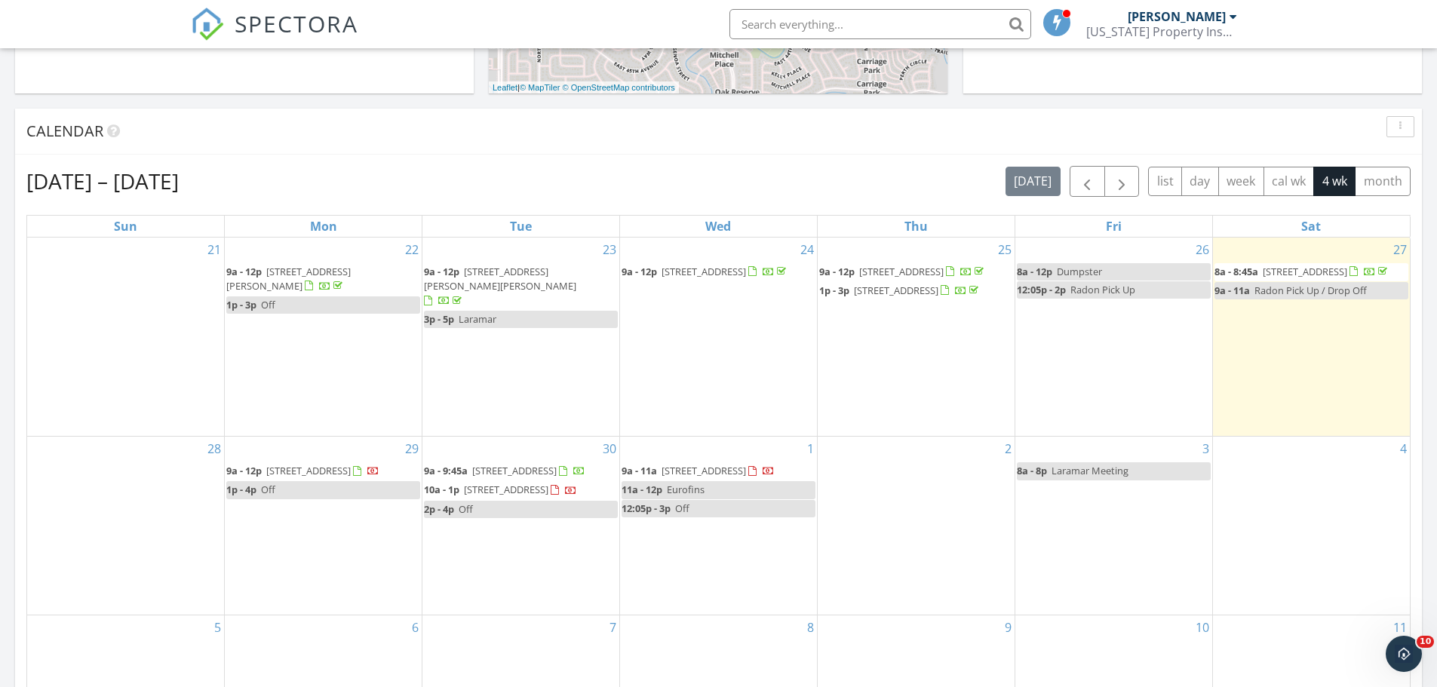
scroll to position [603, 0]
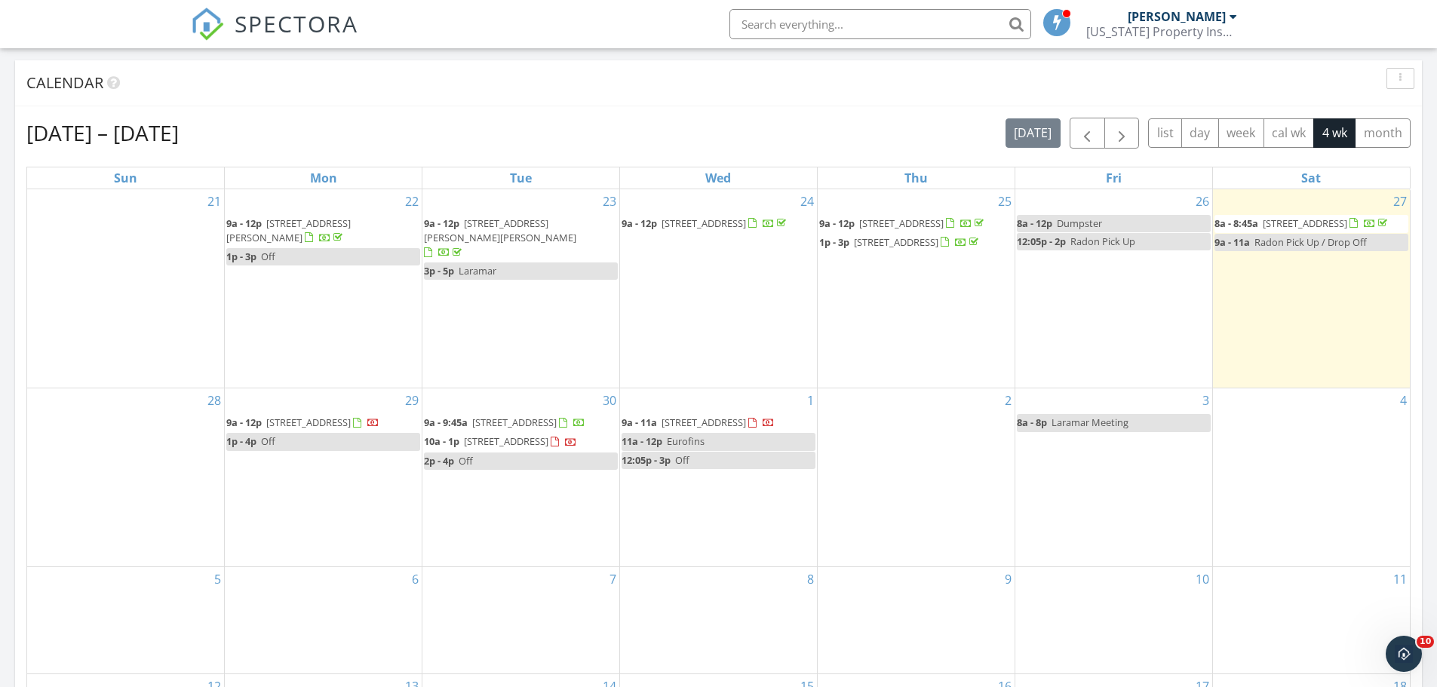
click at [688, 95] on div "Calendar" at bounding box center [718, 83] width 1407 height 46
click at [700, 416] on span "9a - 11a [STREET_ADDRESS]" at bounding box center [698, 423] width 153 height 15
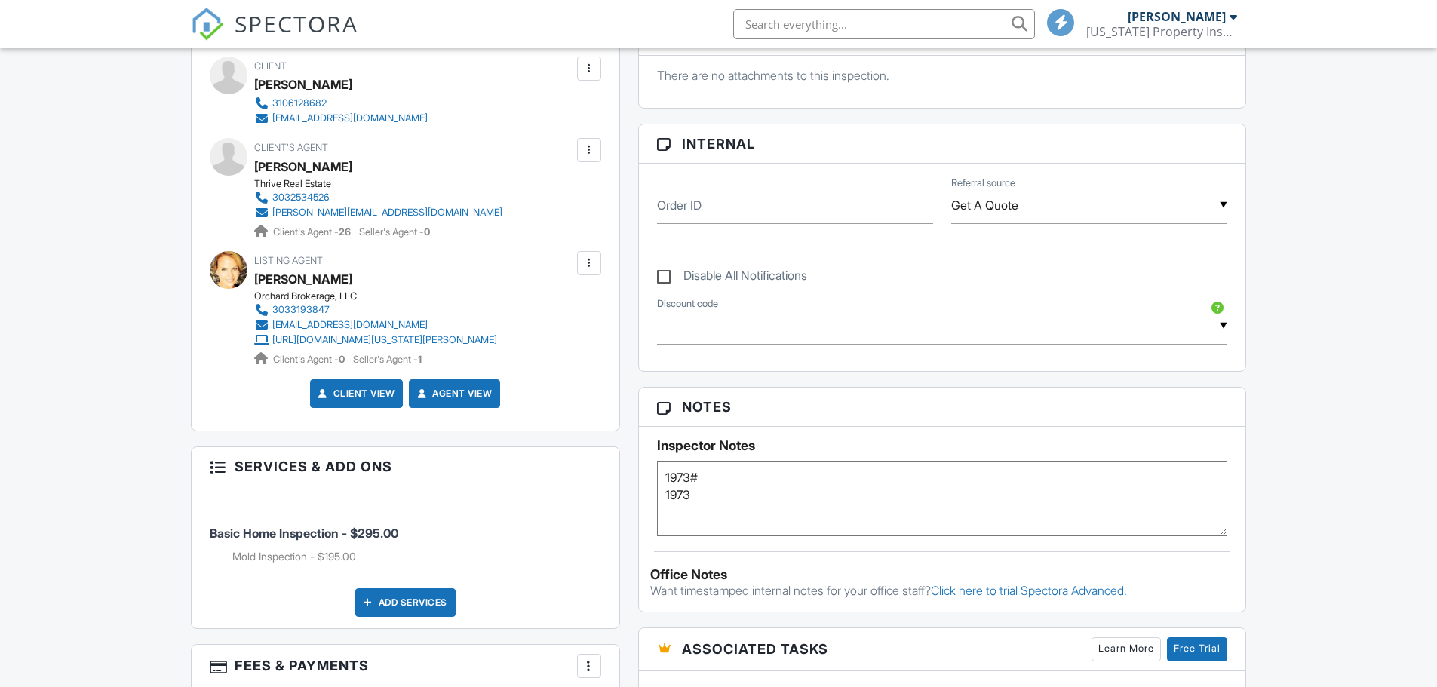
click at [699, 494] on textarea "1973# 1973" at bounding box center [942, 498] width 571 height 75
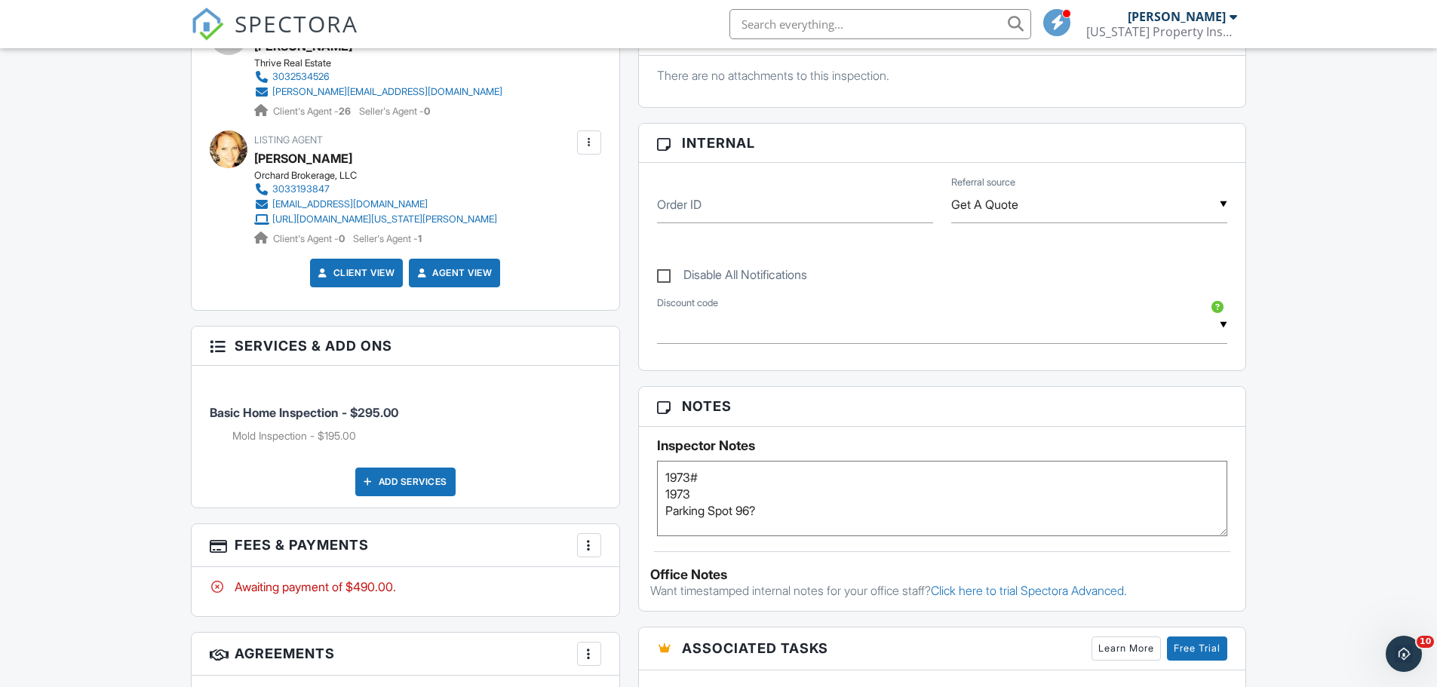
type textarea "1973# 1973 Parking Spot 96?"
click at [1303, 486] on div "Dashboard Templates Contacts Metrics Automations Advanced Settings Support Cent…" at bounding box center [718, 578] width 1437 height 2376
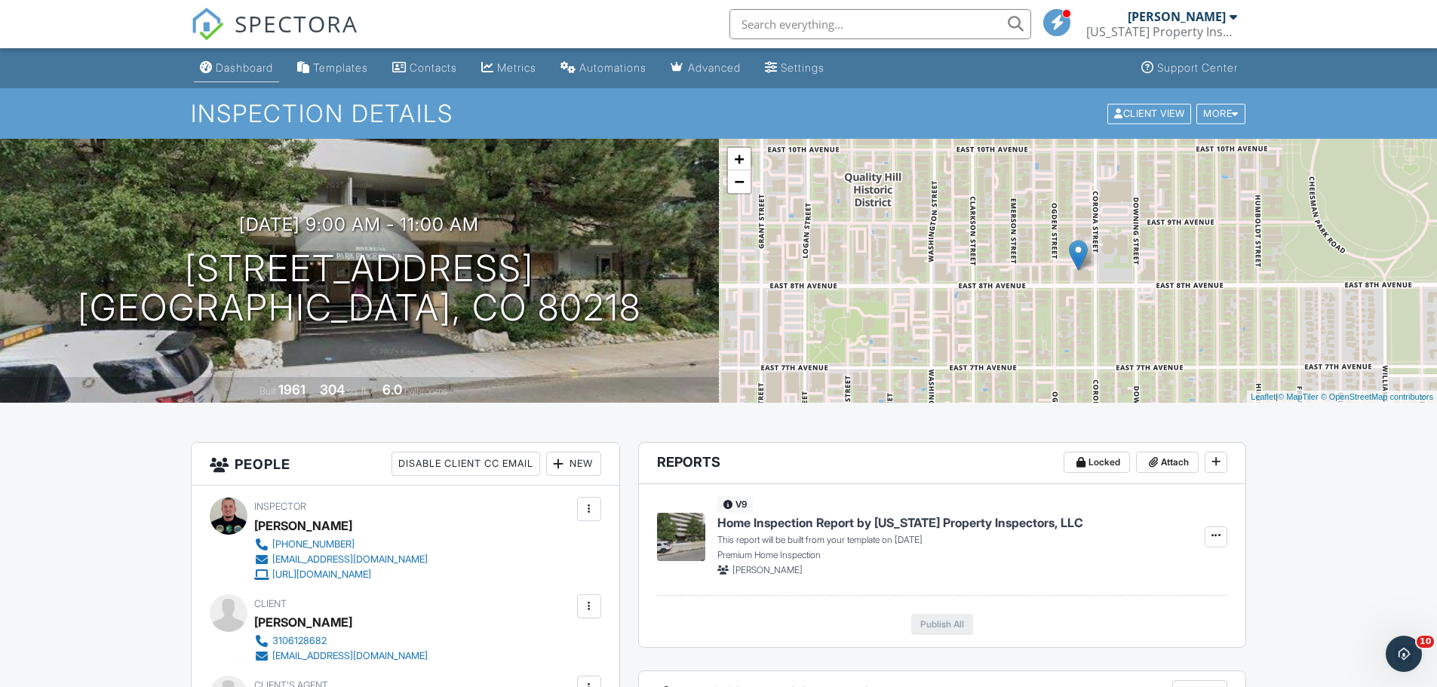
click at [267, 65] on div "Dashboard" at bounding box center [244, 67] width 57 height 13
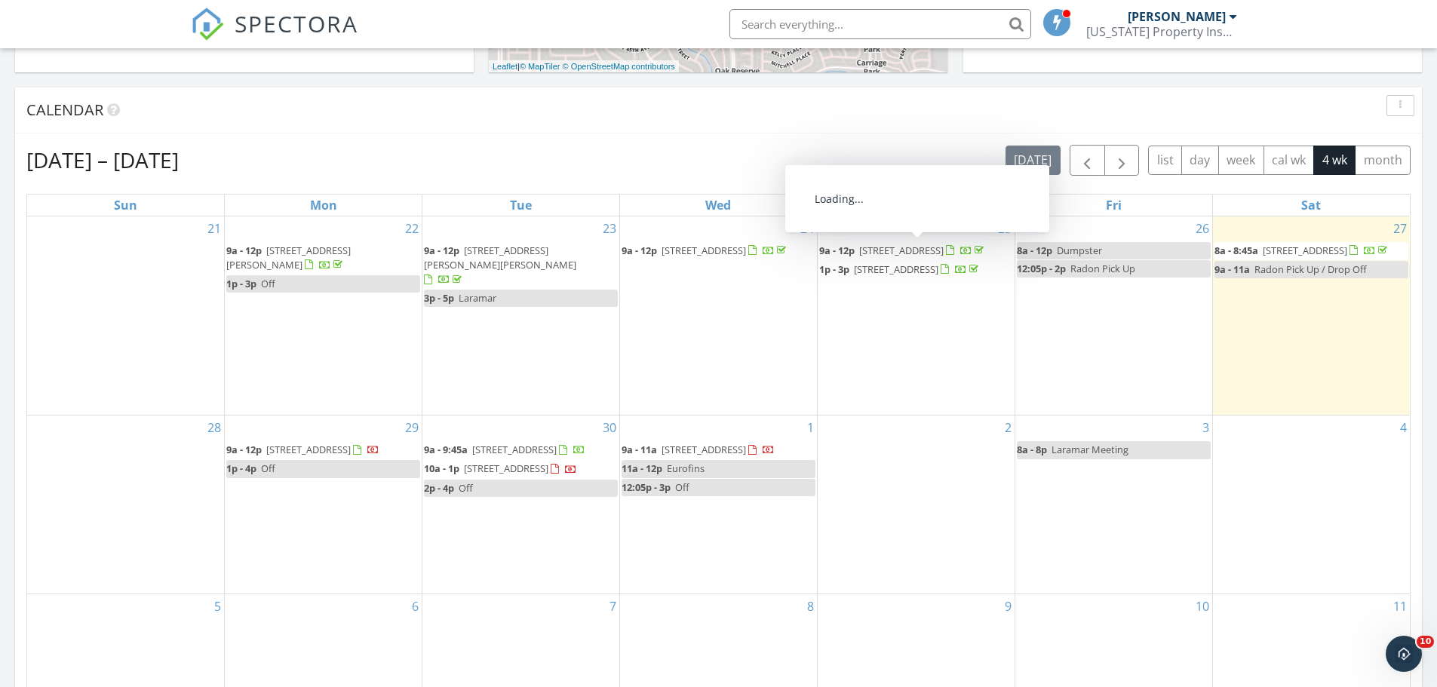
scroll to position [603, 0]
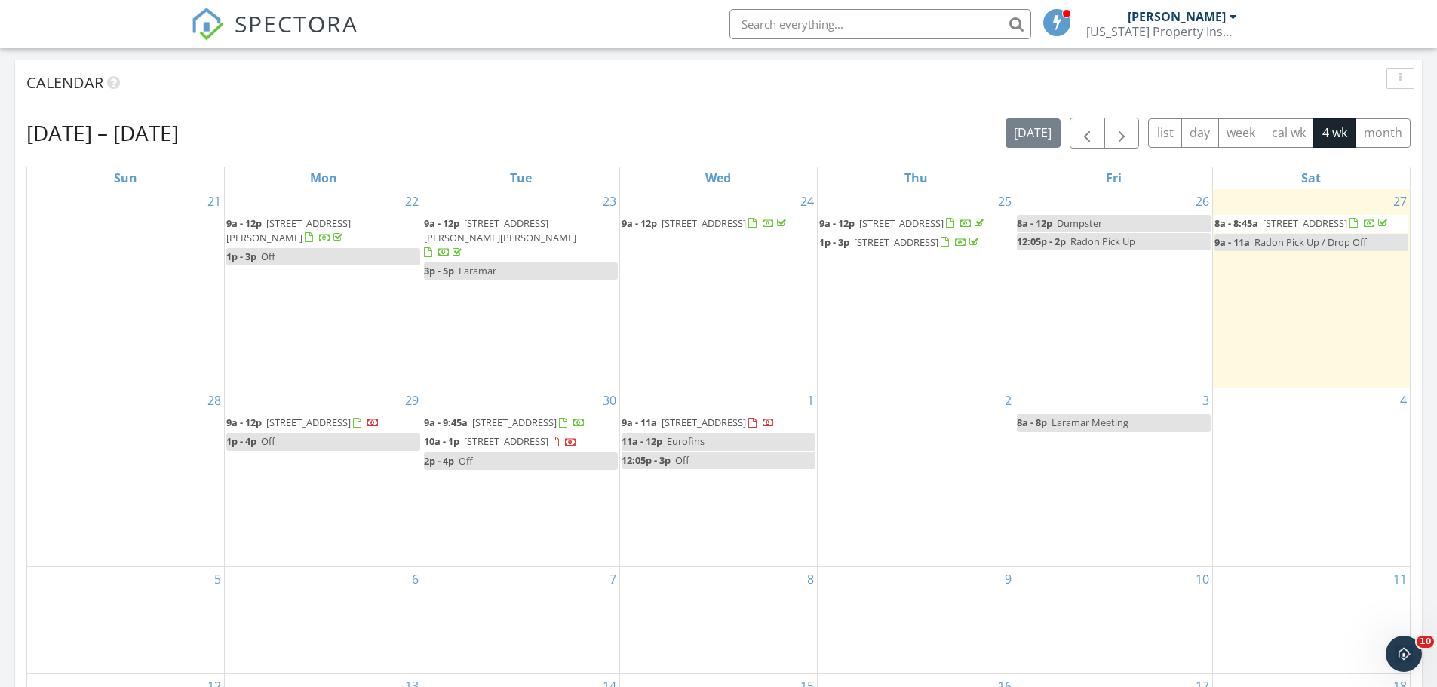
click at [609, 104] on div "Calendar" at bounding box center [718, 83] width 1407 height 46
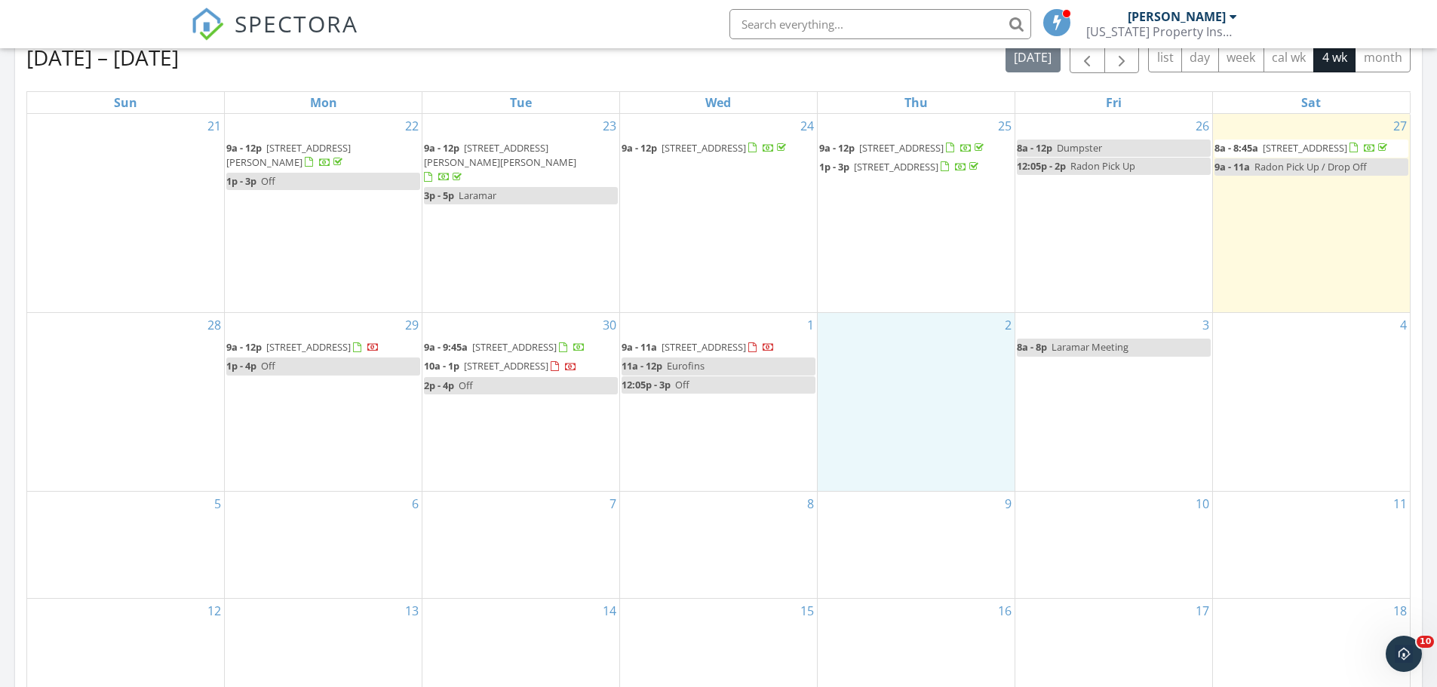
click at [898, 355] on div "2" at bounding box center [916, 402] width 197 height 178
click at [907, 317] on link "Event" at bounding box center [915, 315] width 78 height 24
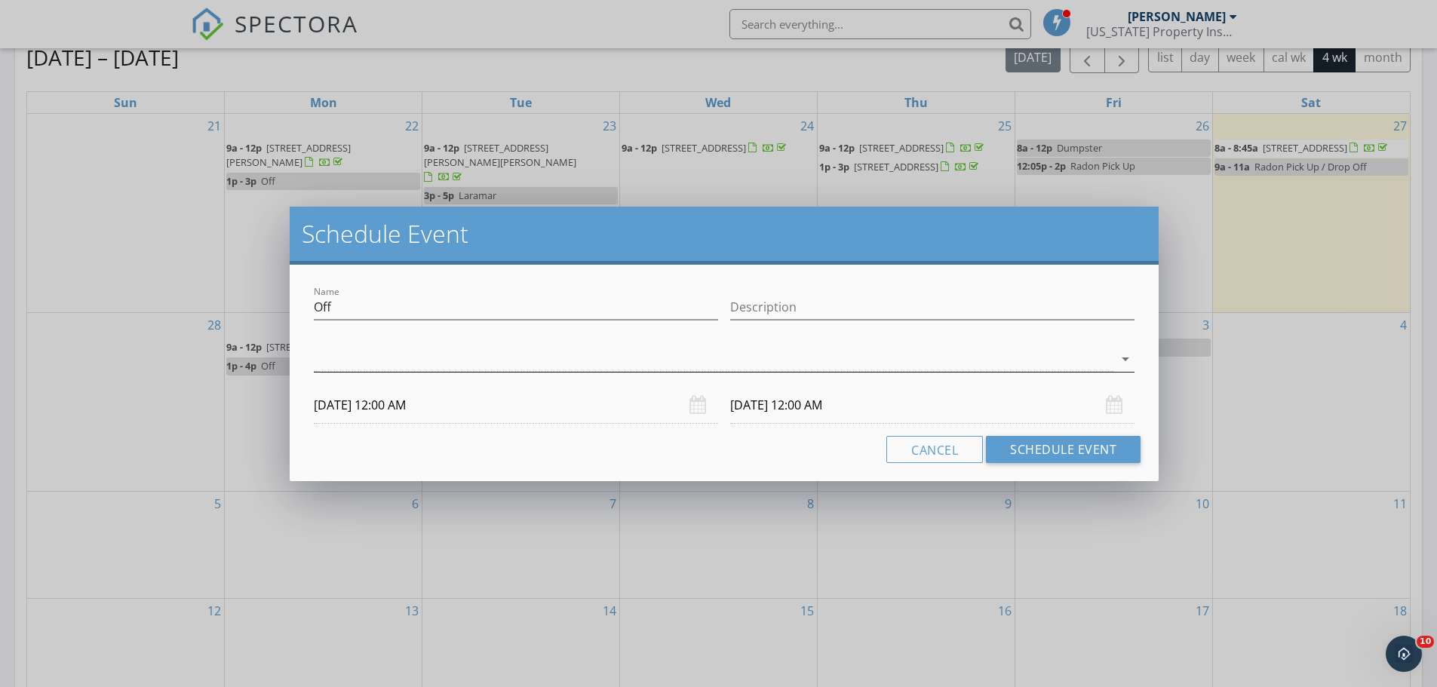
click at [376, 368] on div at bounding box center [714, 359] width 800 height 25
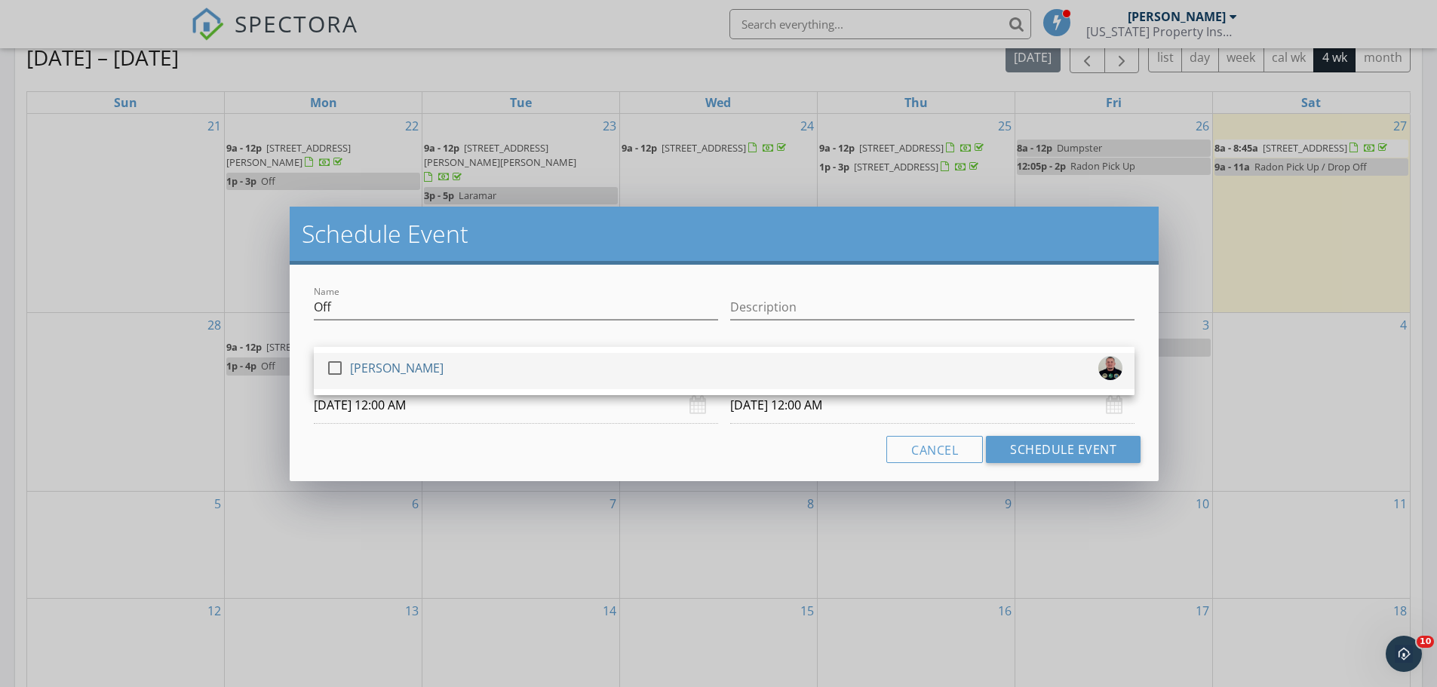
click at [338, 370] on div at bounding box center [335, 368] width 26 height 26
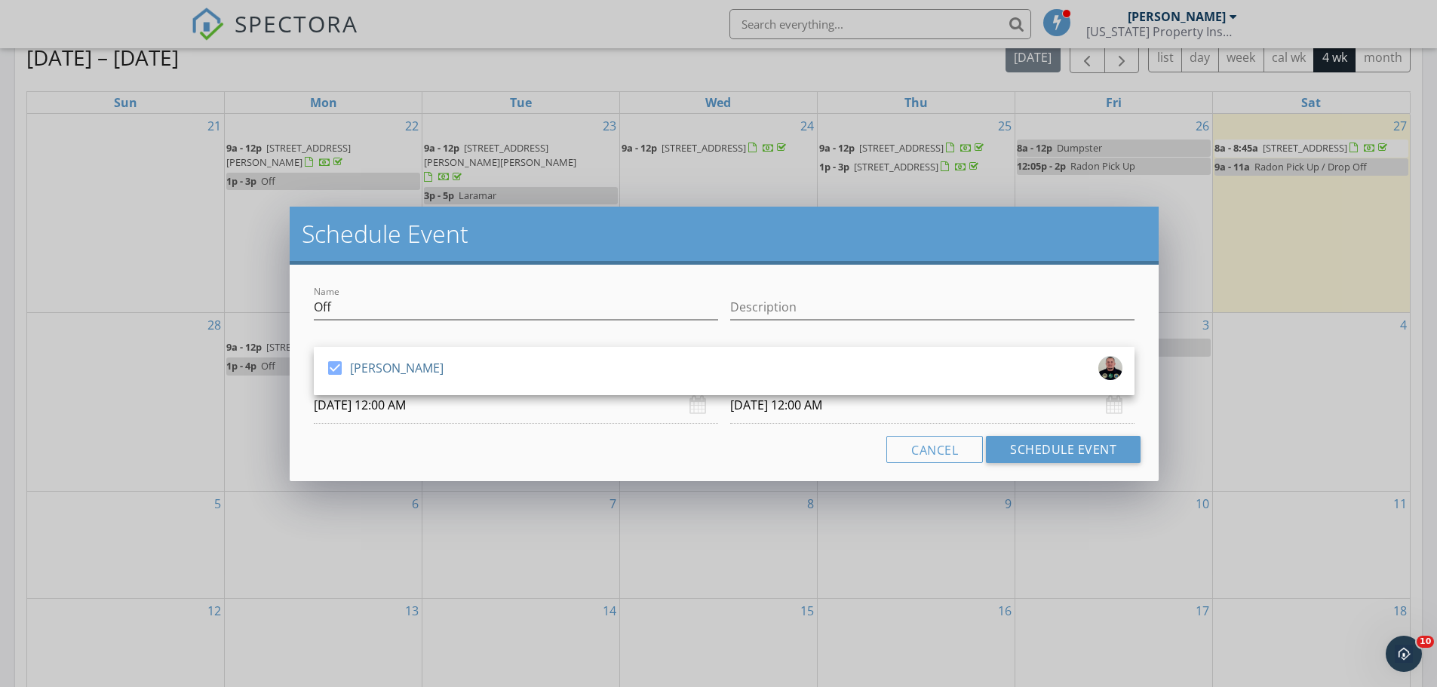
click at [391, 405] on input "10/02/2025 12:00 AM" at bounding box center [516, 405] width 404 height 37
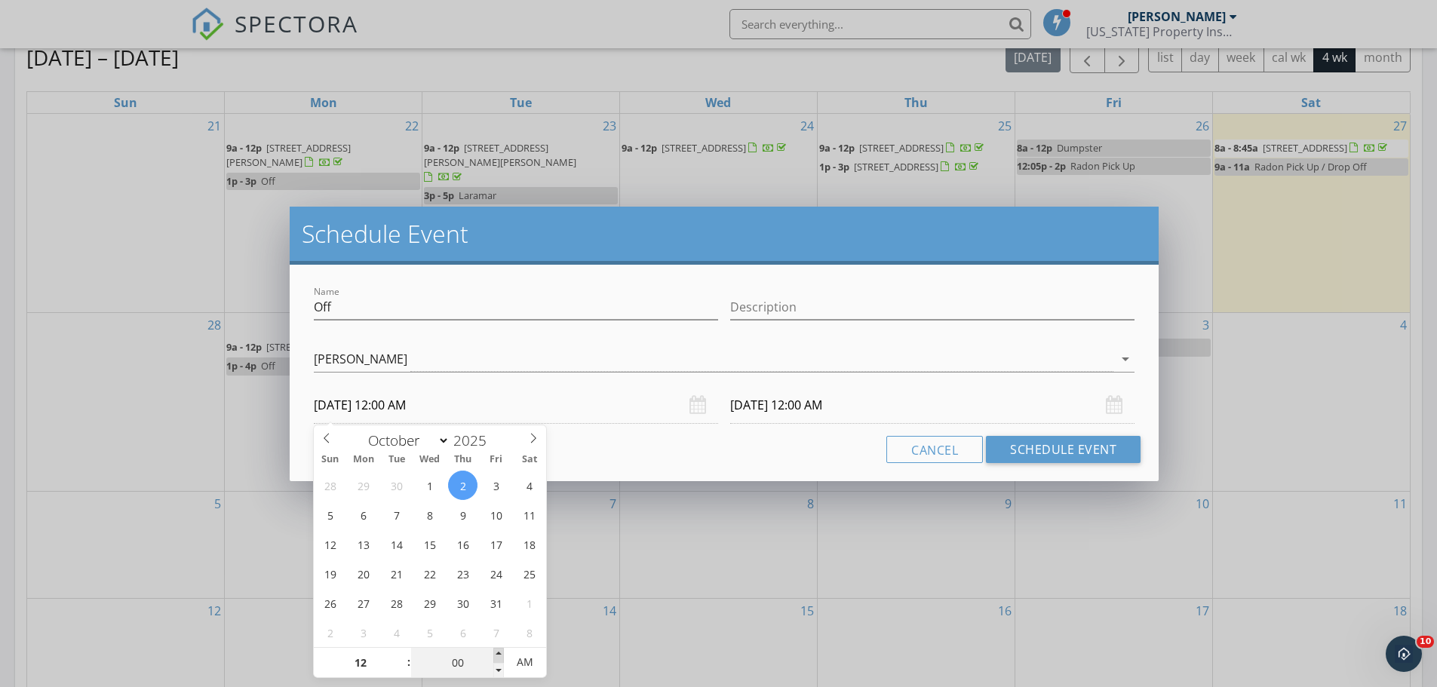
type input "05"
type input "10/02/2025 12:05 AM"
click at [499, 653] on span at bounding box center [498, 655] width 11 height 15
type input "05"
type input "10/03/2025 12:05 AM"
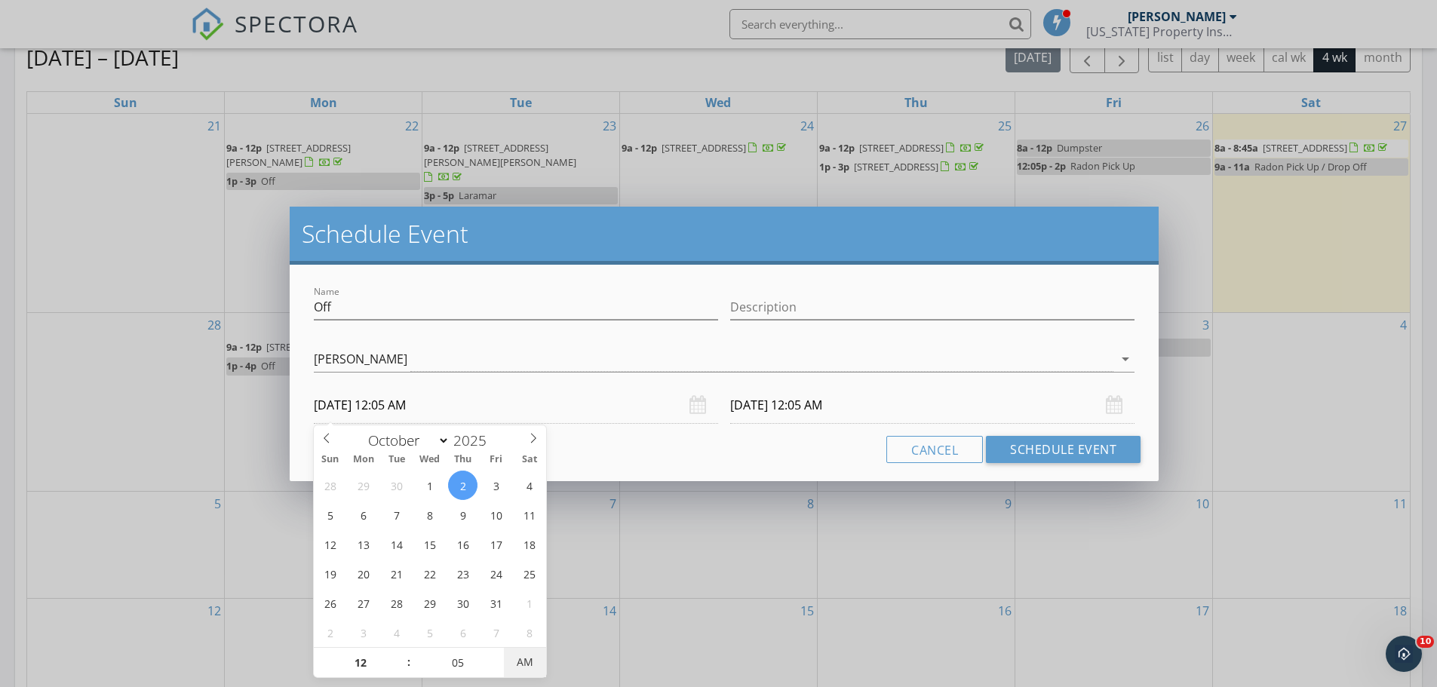
type input "10/02/2025 12:05 PM"
click at [530, 665] on span "AM" at bounding box center [524, 662] width 41 height 30
click at [867, 399] on input "10/03/2025 12:05 PM" at bounding box center [932, 405] width 404 height 37
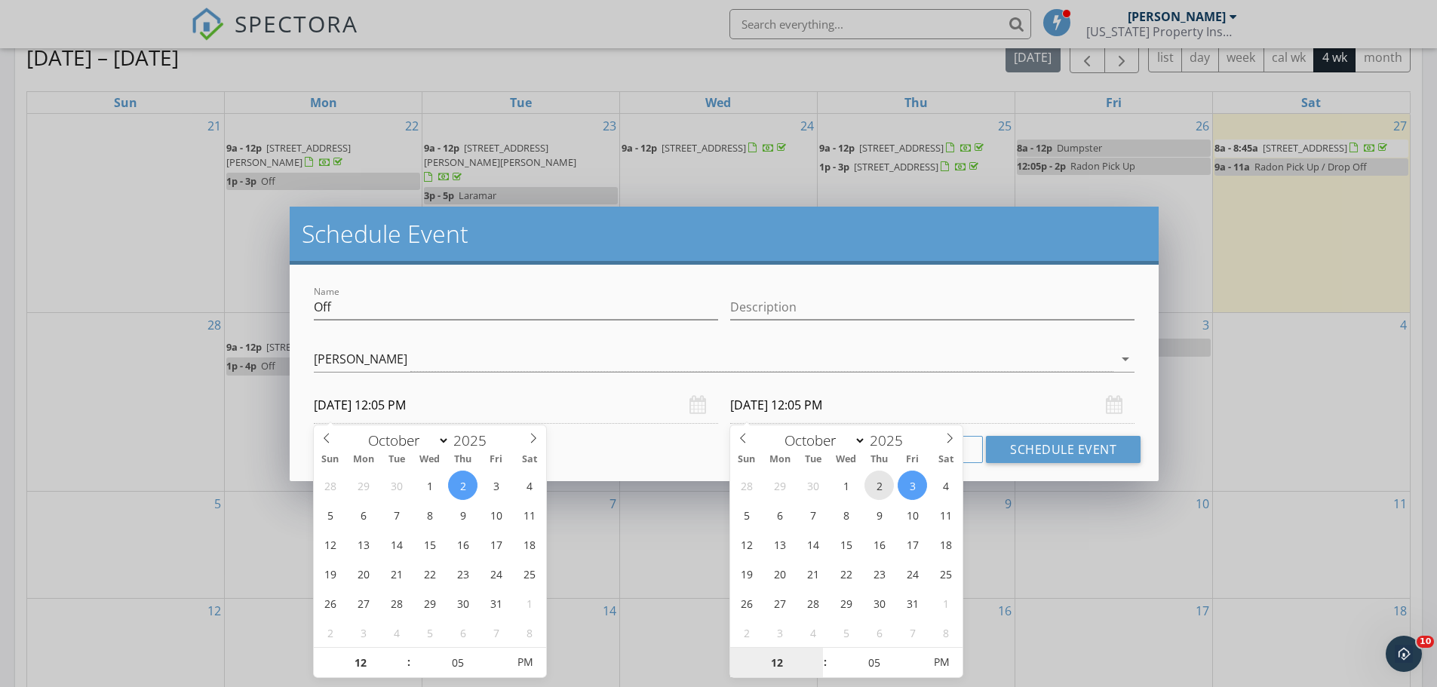
type input "10/02/2025 12:05 PM"
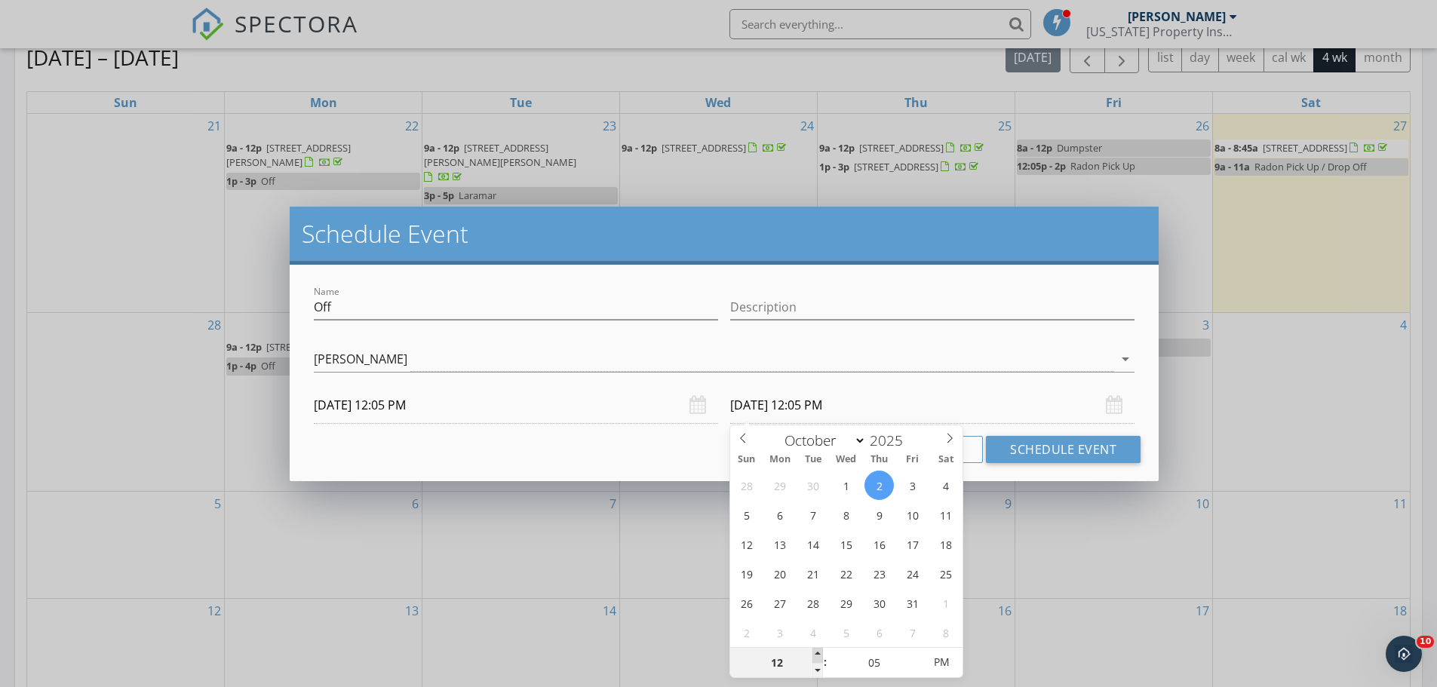
type input "01"
type input "10/02/2025 1:05 PM"
click at [815, 655] on span at bounding box center [817, 655] width 11 height 15
type input "02"
type input "10/02/2025 2:05 PM"
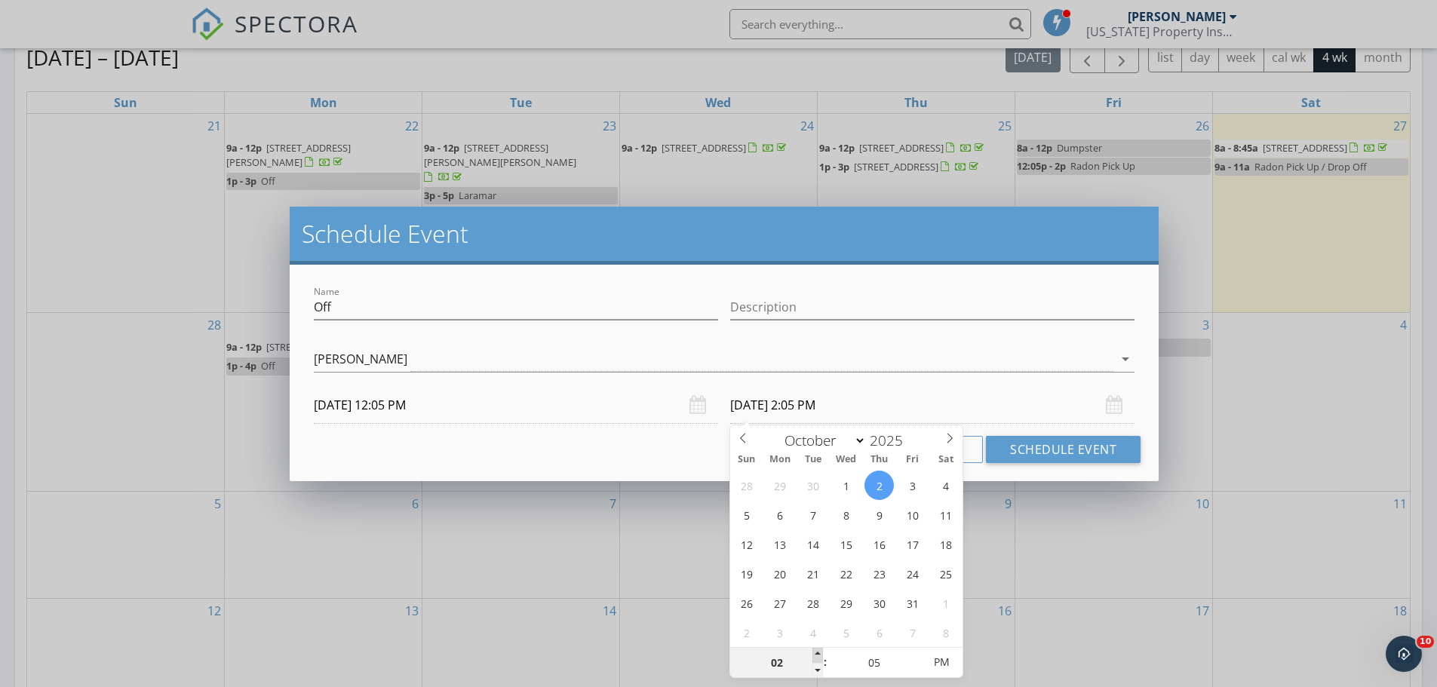
click at [815, 655] on span at bounding box center [817, 655] width 11 height 15
type input "03"
type input "10/02/2025 3:05 PM"
click at [815, 655] on span at bounding box center [817, 655] width 11 height 15
type input "00"
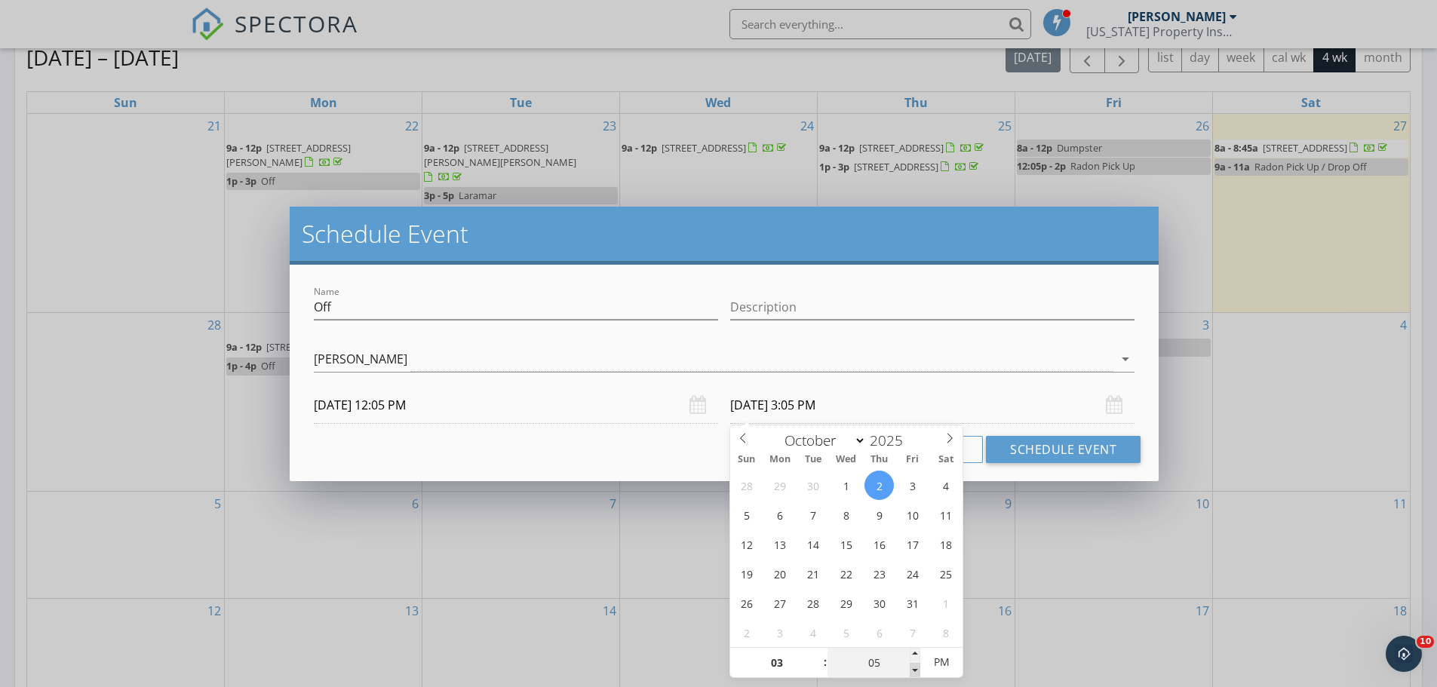
type input "10/02/2025 3:00 PM"
click at [913, 671] on span at bounding box center [915, 670] width 11 height 15
click at [1047, 451] on button "Schedule Event" at bounding box center [1063, 449] width 155 height 27
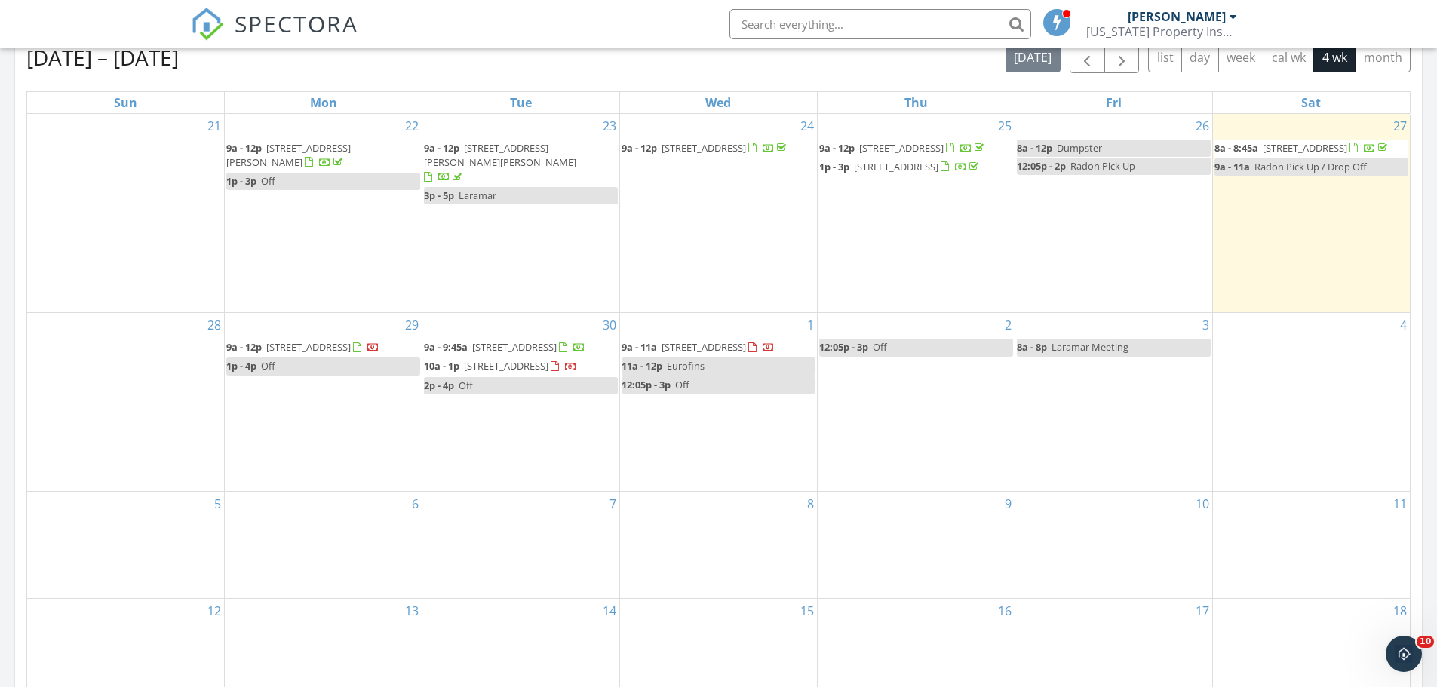
click at [668, 20] on div "SPECTORA Lee Gonzalez Colorado Property Inspectors, LLC Role: Inspector Dashboa…" at bounding box center [719, 24] width 1056 height 48
click at [591, 23] on div "SPECTORA Lee Gonzalez Colorado Property Inspectors, LLC Role: Inspector Dashboa…" at bounding box center [719, 24] width 1056 height 48
click at [531, 36] on div "SPECTORA Lee Gonzalez Colorado Property Inspectors, LLC Role: Inspector Dashboa…" at bounding box center [719, 24] width 1056 height 48
click at [673, 21] on div "SPECTORA Lee Gonzalez Colorado Property Inspectors, LLC Role: Inspector Dashboa…" at bounding box center [719, 24] width 1056 height 48
click at [640, 15] on div "SPECTORA Lee Gonzalez Colorado Property Inspectors, LLC Role: Inspector Dashboa…" at bounding box center [719, 24] width 1056 height 48
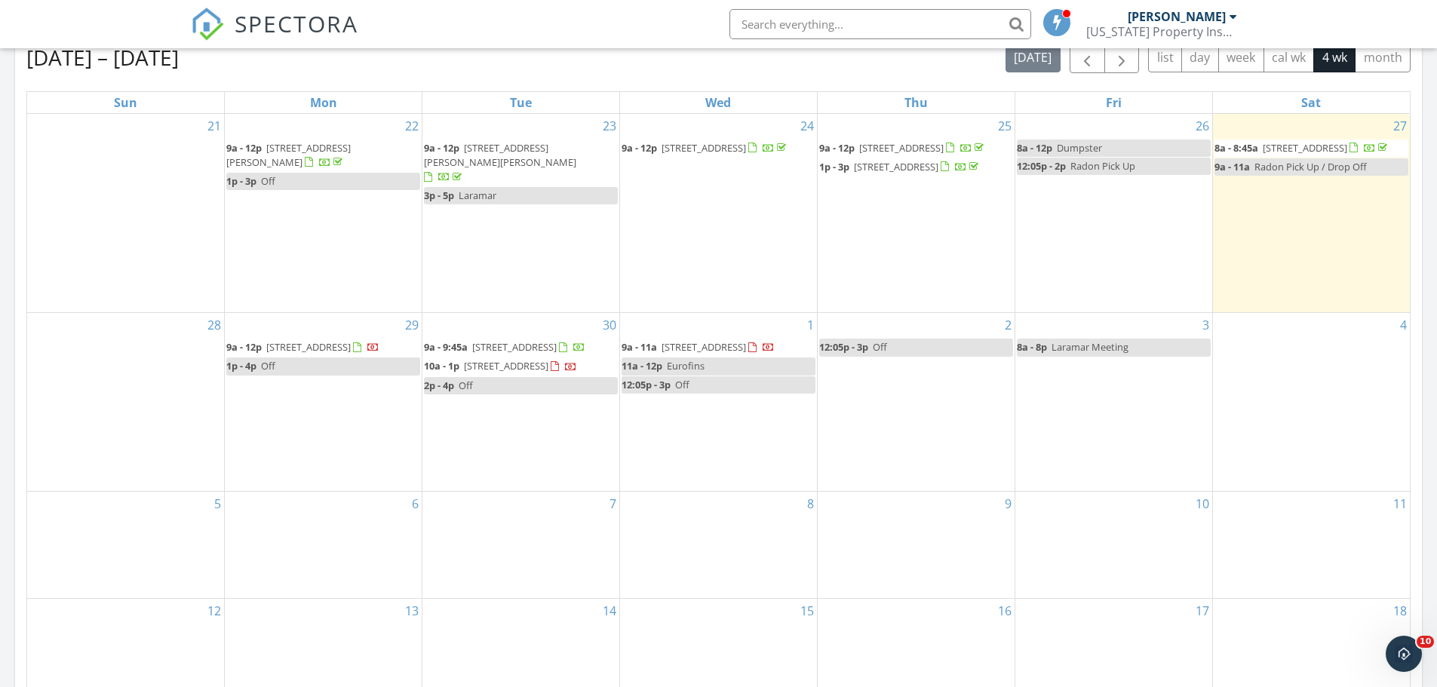
click at [574, 12] on div "SPECTORA Lee Gonzalez Colorado Property Inspectors, LLC Role: Inspector Dashboa…" at bounding box center [719, 24] width 1056 height 48
click at [674, 37] on div "SPECTORA Lee Gonzalez Colorado Property Inspectors, LLC Role: Inspector Dashboa…" at bounding box center [719, 24] width 1056 height 48
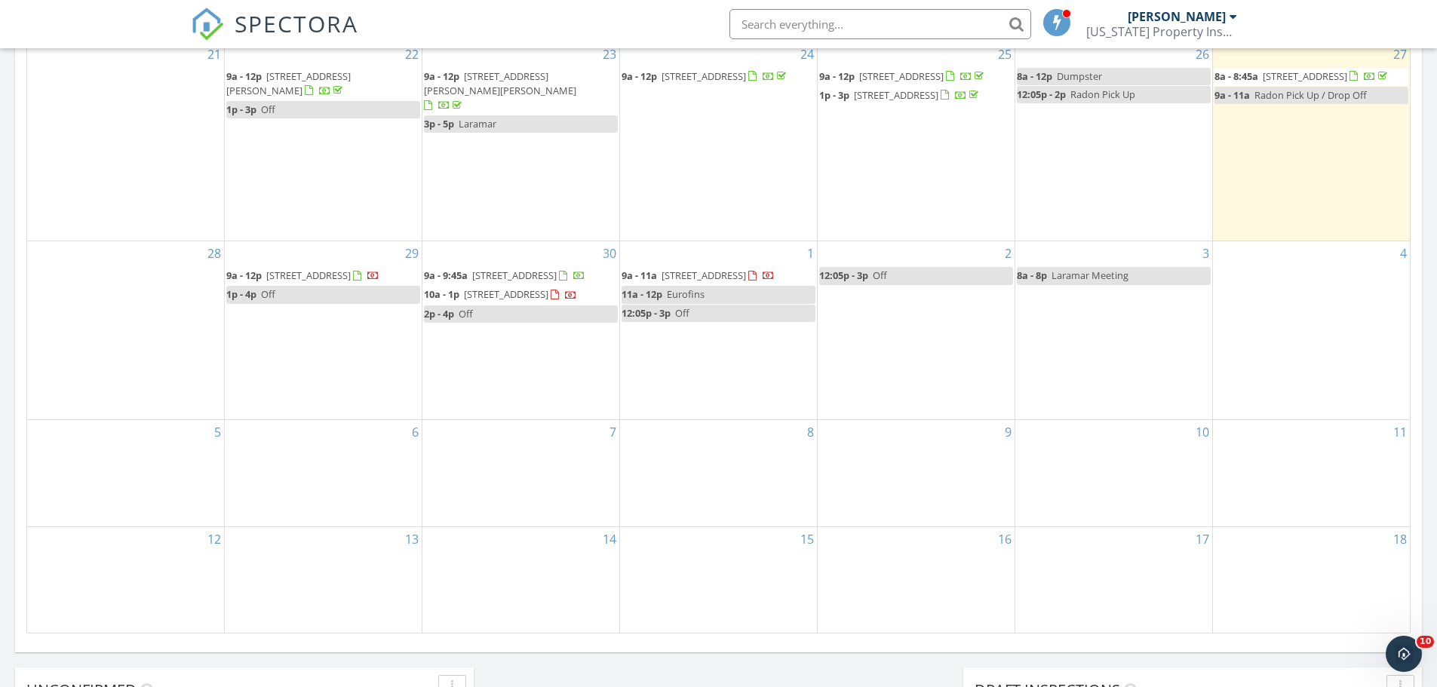
scroll to position [754, 0]
click at [662, 21] on div "SPECTORA Lee Gonzalez Colorado Property Inspectors, LLC Role: Inspector Dashboa…" at bounding box center [719, 24] width 1056 height 48
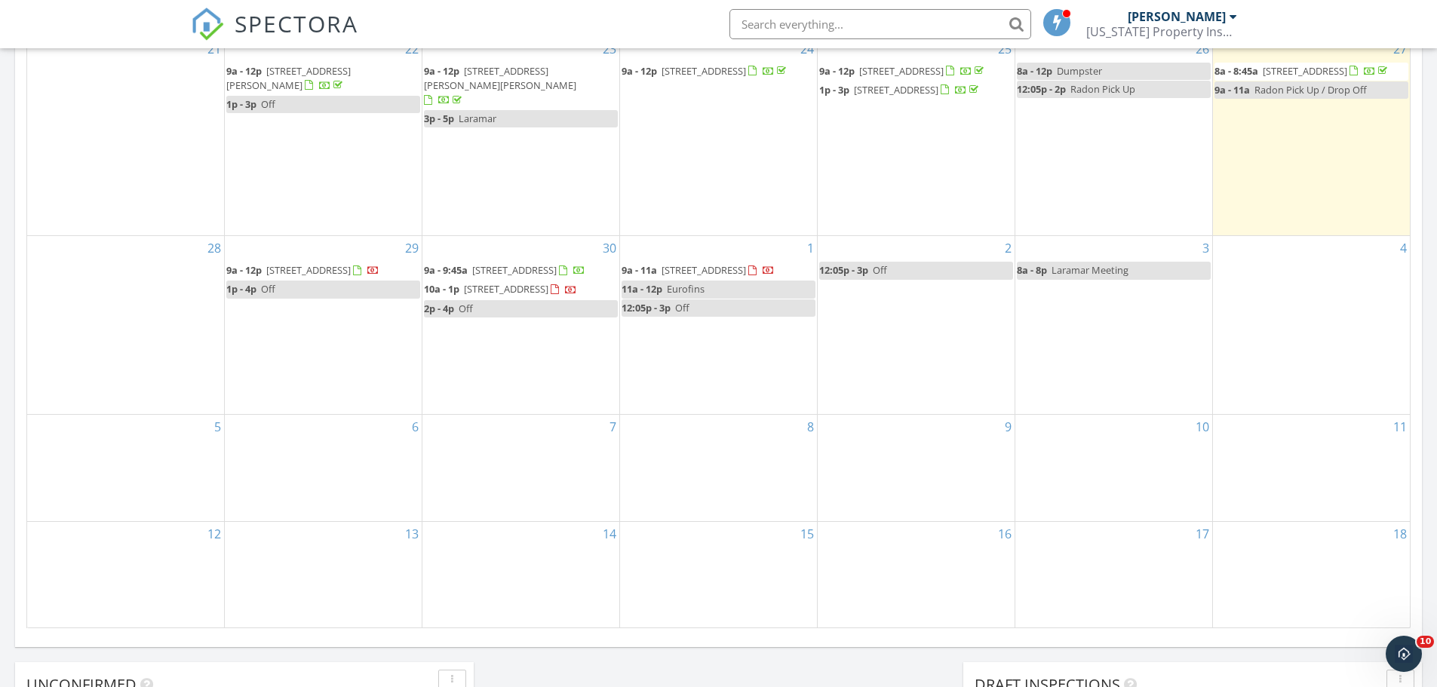
scroll to position [603, 0]
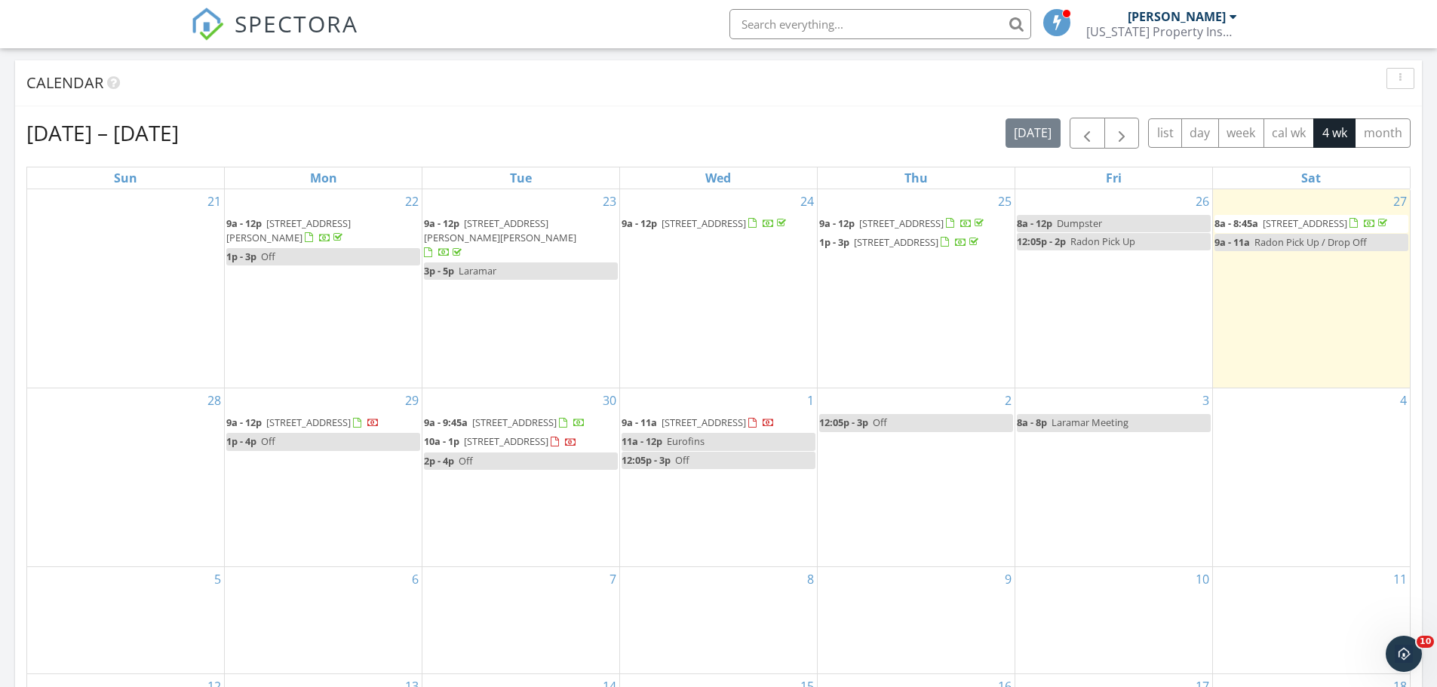
click at [689, 79] on div "Calendar" at bounding box center [706, 83] width 1361 height 23
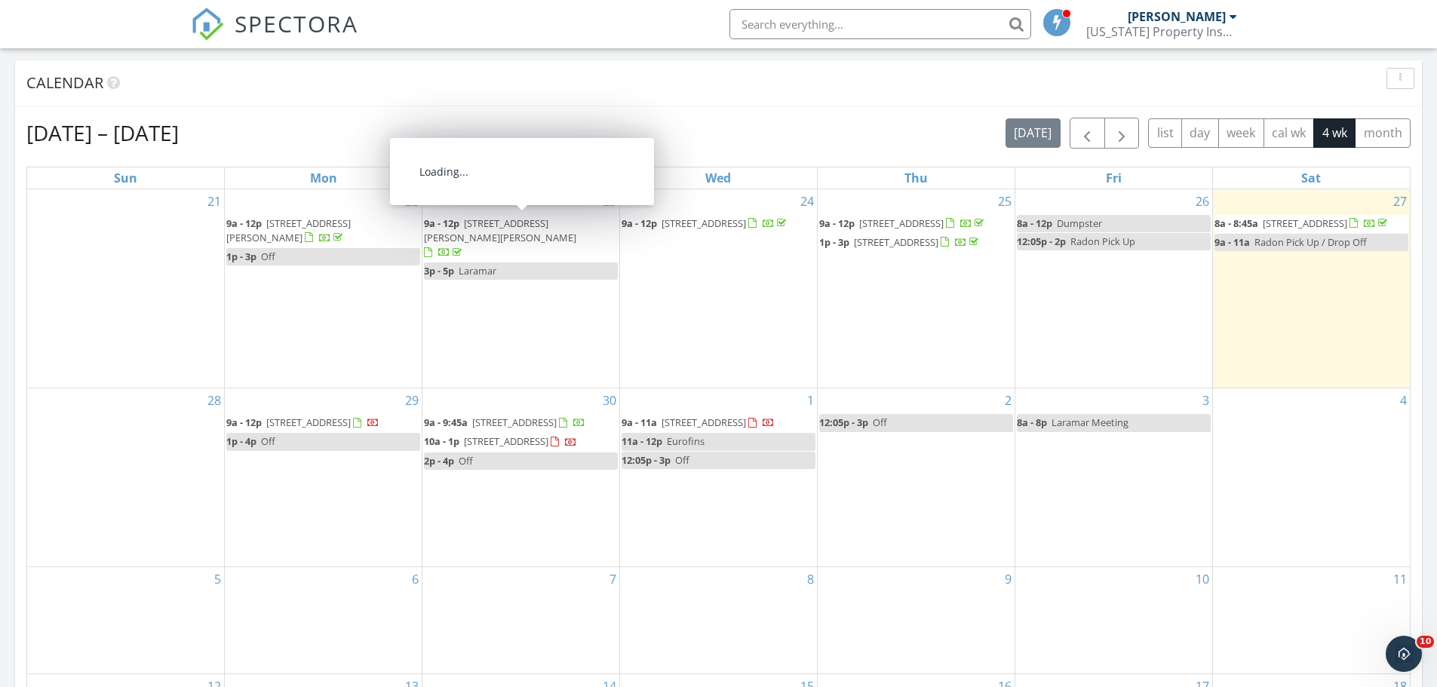
click at [592, 38] on div "SPECTORA Lee Gonzalez Colorado Property Inspectors, LLC Role: Inspector Dashboa…" at bounding box center [719, 24] width 1056 height 48
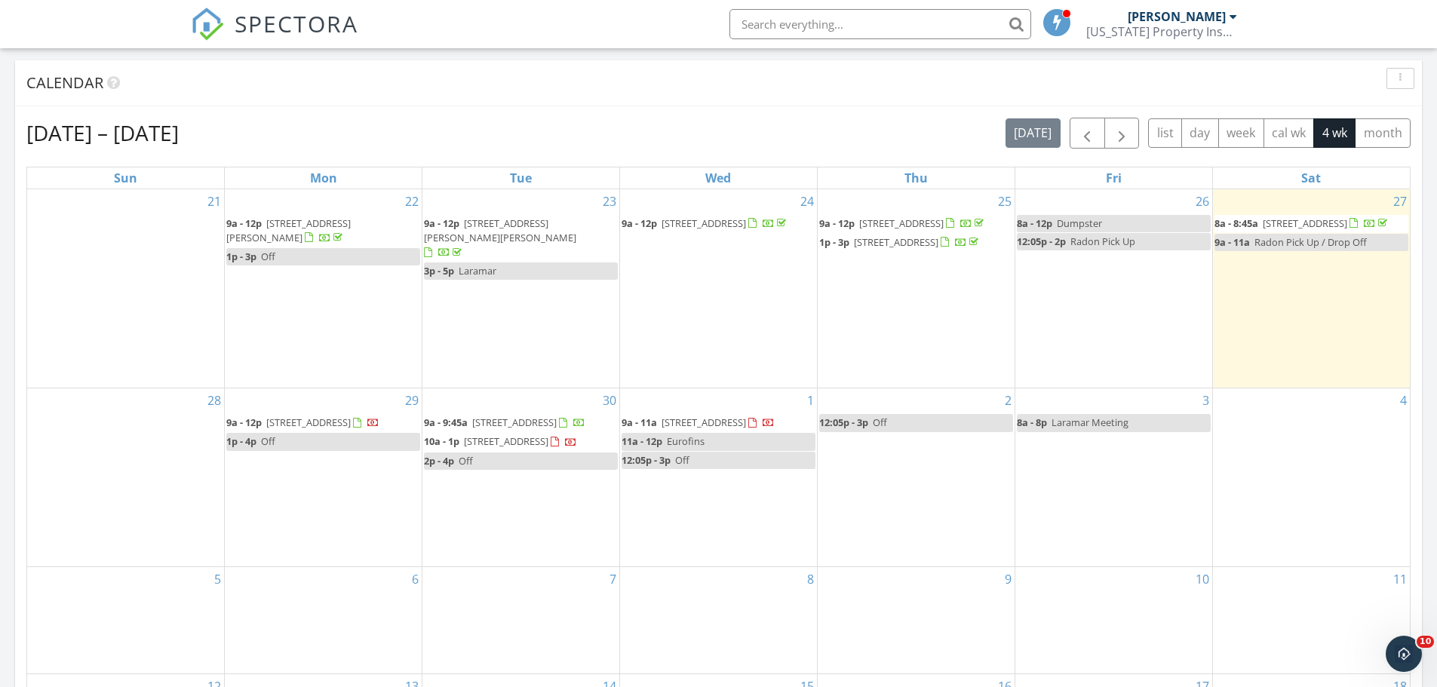
click at [651, 94] on div "Calendar" at bounding box center [706, 83] width 1361 height 23
click at [800, 98] on div "Calendar" at bounding box center [718, 83] width 1407 height 46
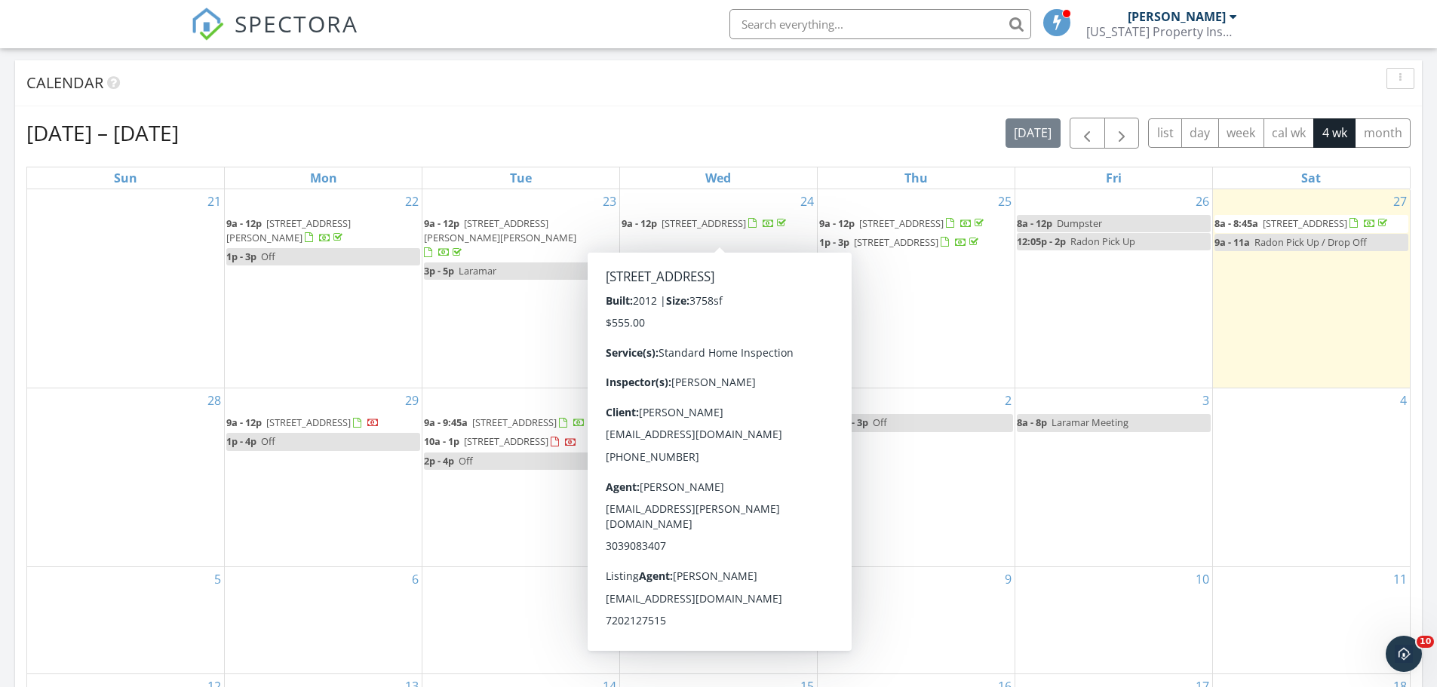
click at [474, 104] on div "Calendar" at bounding box center [718, 83] width 1407 height 46
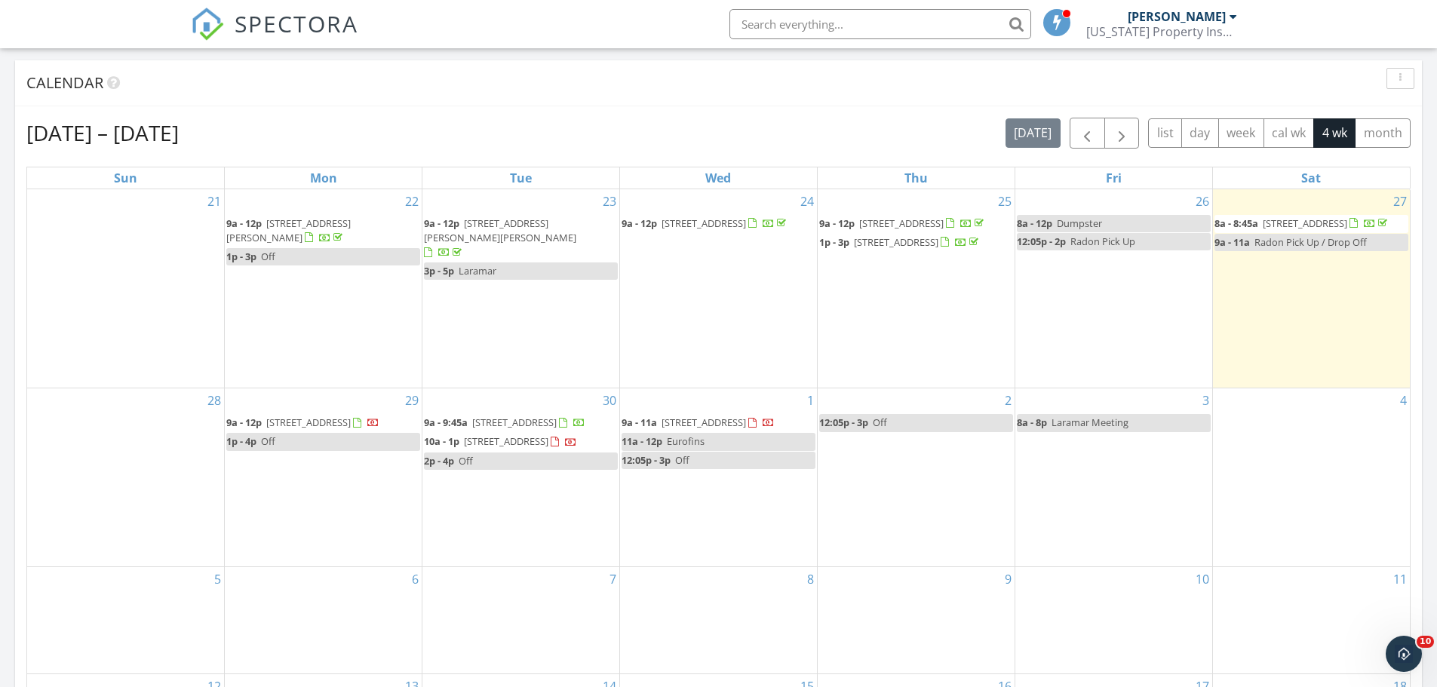
click at [667, 90] on div "Calendar" at bounding box center [706, 83] width 1361 height 23
click at [804, 23] on input "text" at bounding box center [880, 24] width 302 height 30
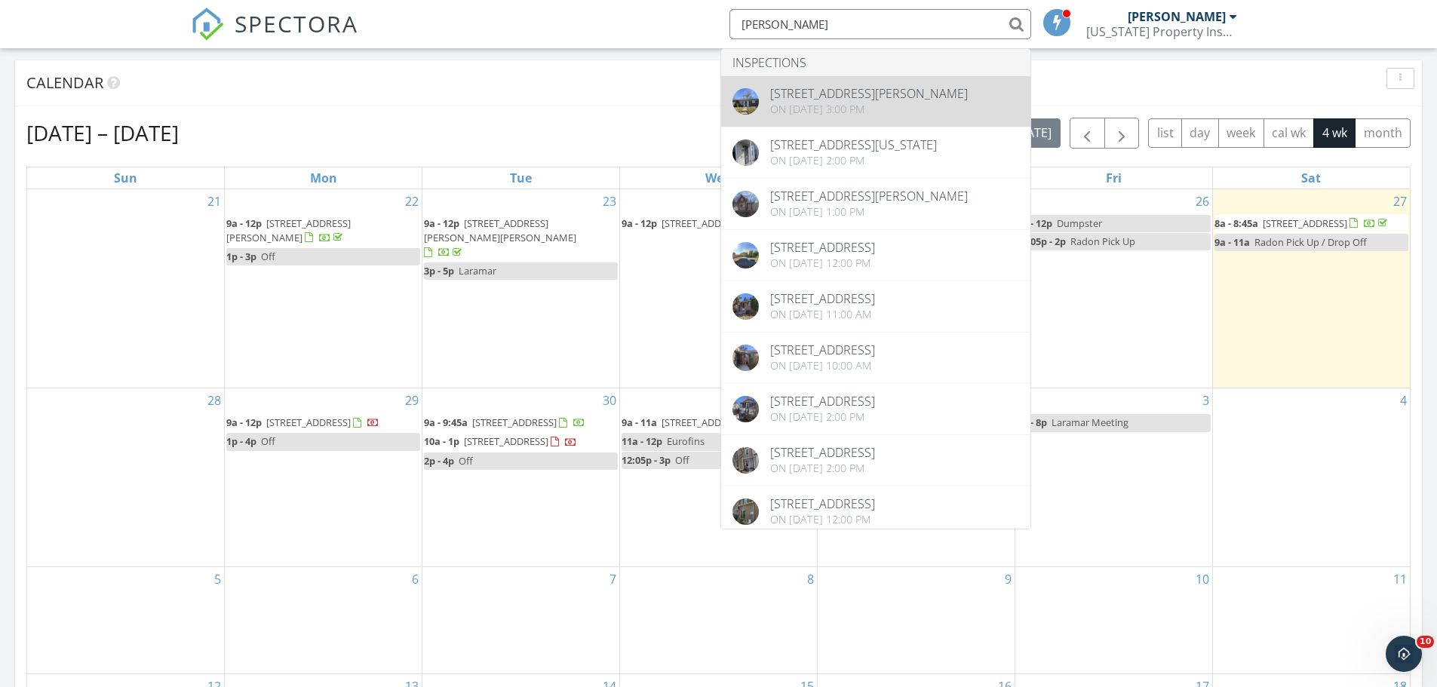
type input "vivianne"
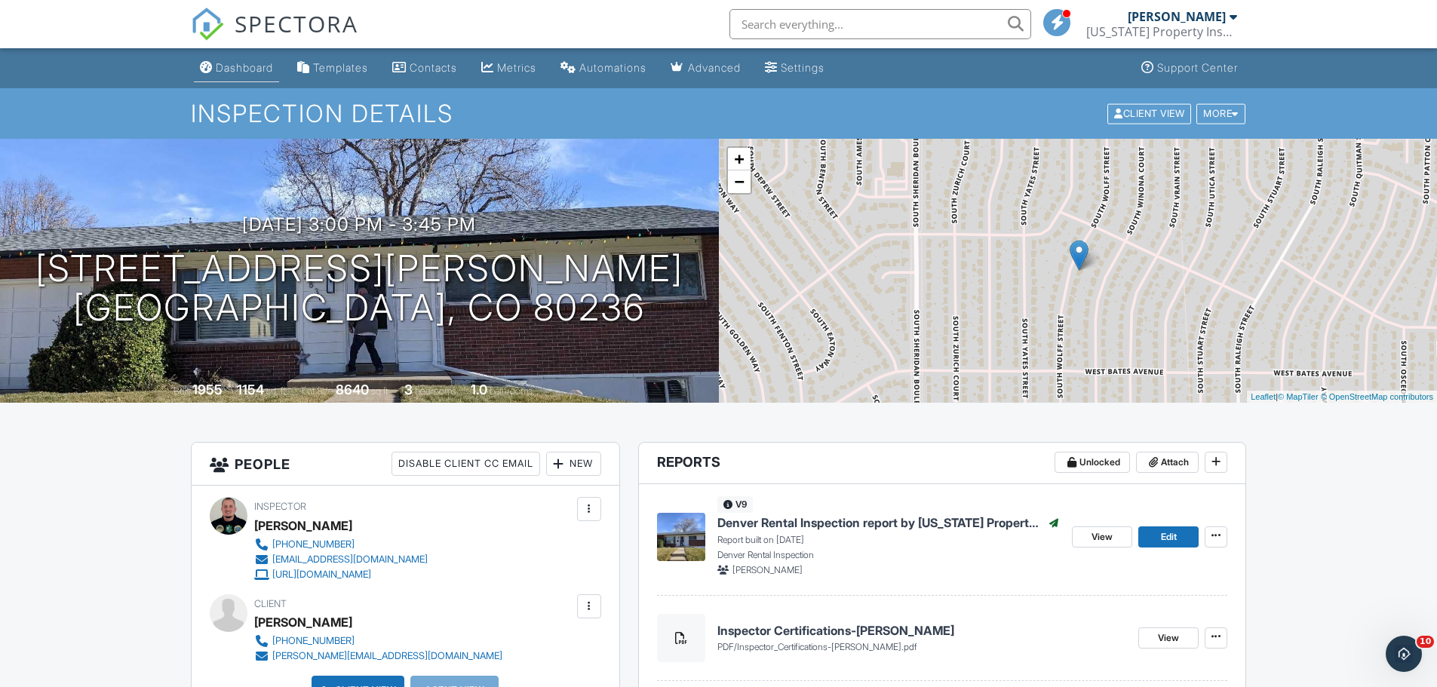
click at [219, 76] on link "Dashboard" at bounding box center [236, 68] width 85 height 28
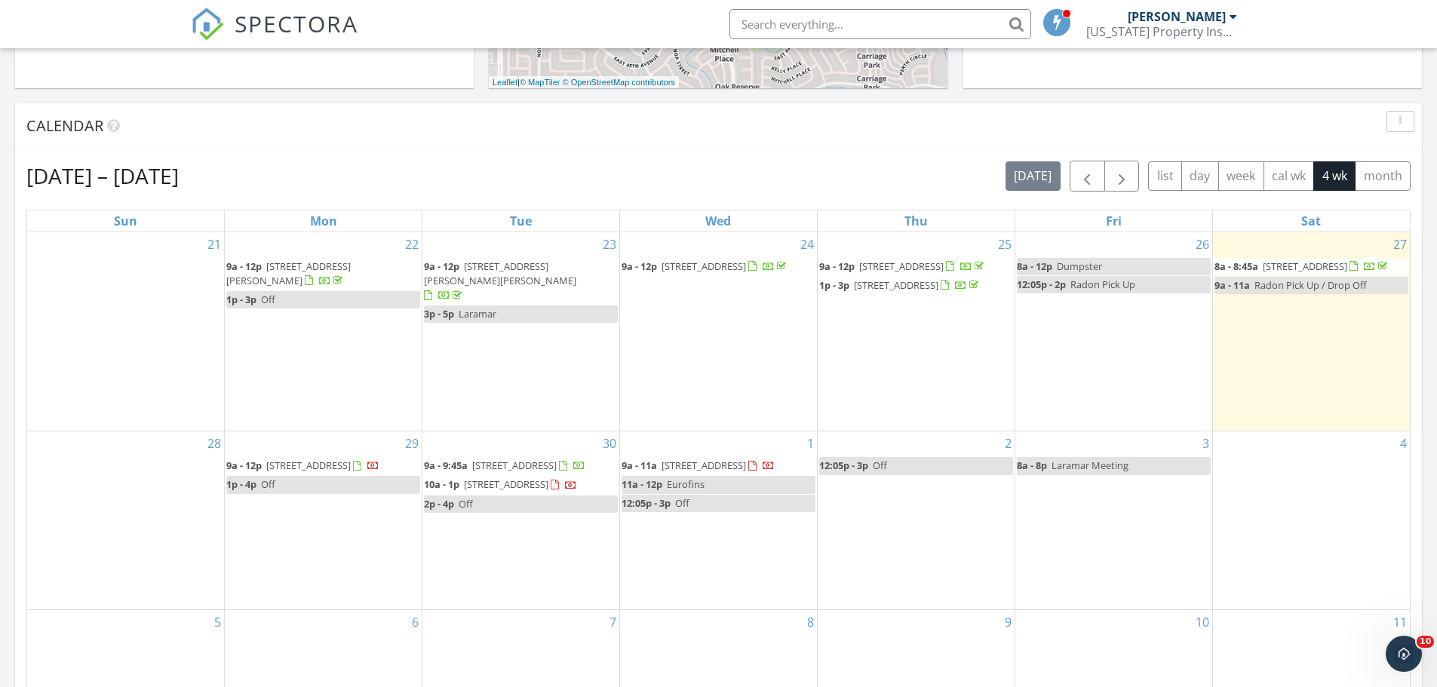
scroll to position [603, 0]
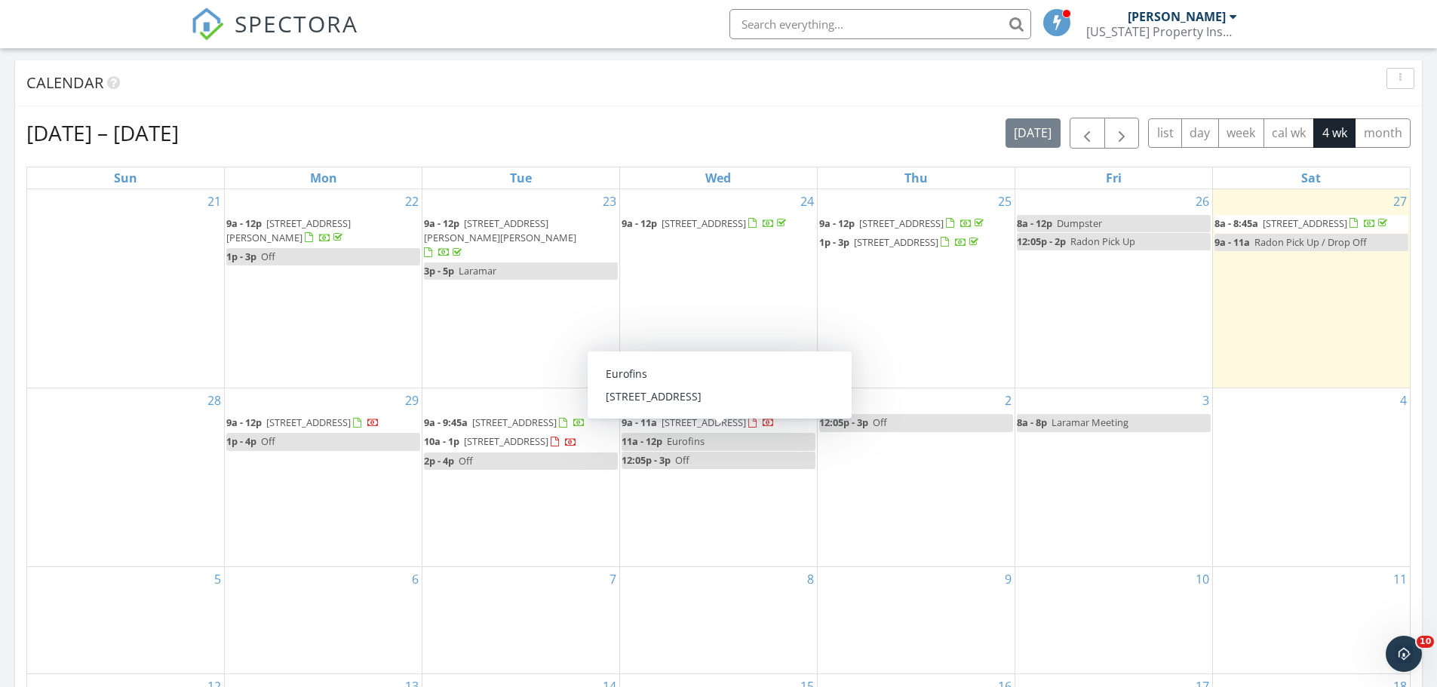
click at [715, 531] on div "1 9a - 11a [STREET_ADDRESS] 11a - 12p Eurofins 12:05p - 3p Off" at bounding box center [718, 477] width 197 height 178
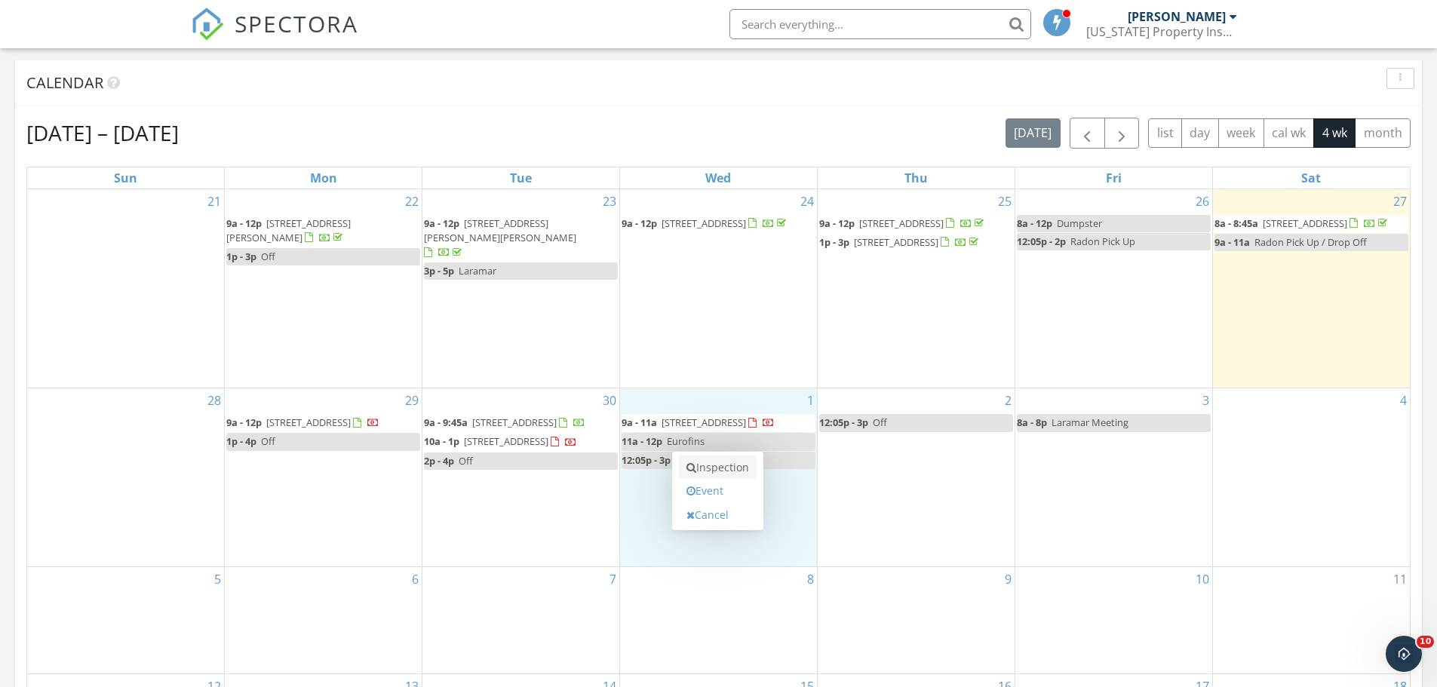
click at [722, 469] on link "Inspection" at bounding box center [718, 468] width 78 height 24
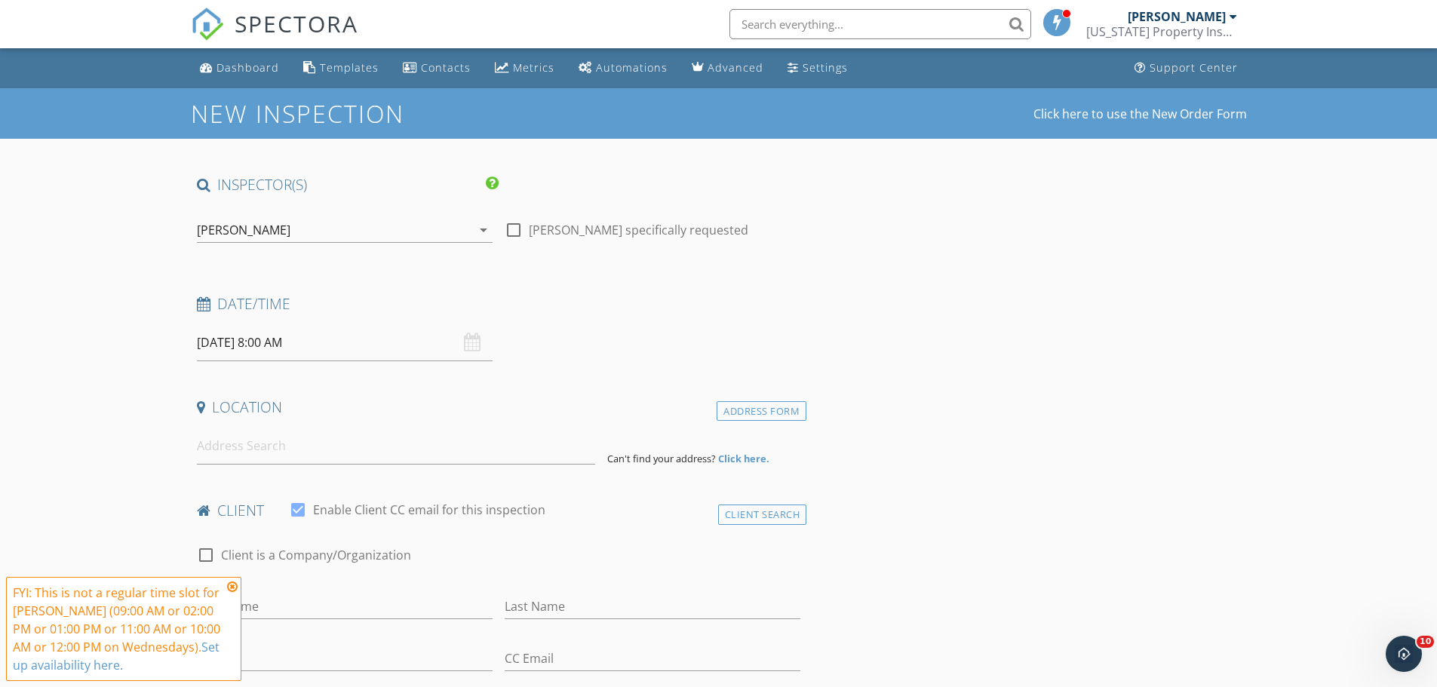
click at [232, 587] on icon at bounding box center [232, 587] width 11 height 12
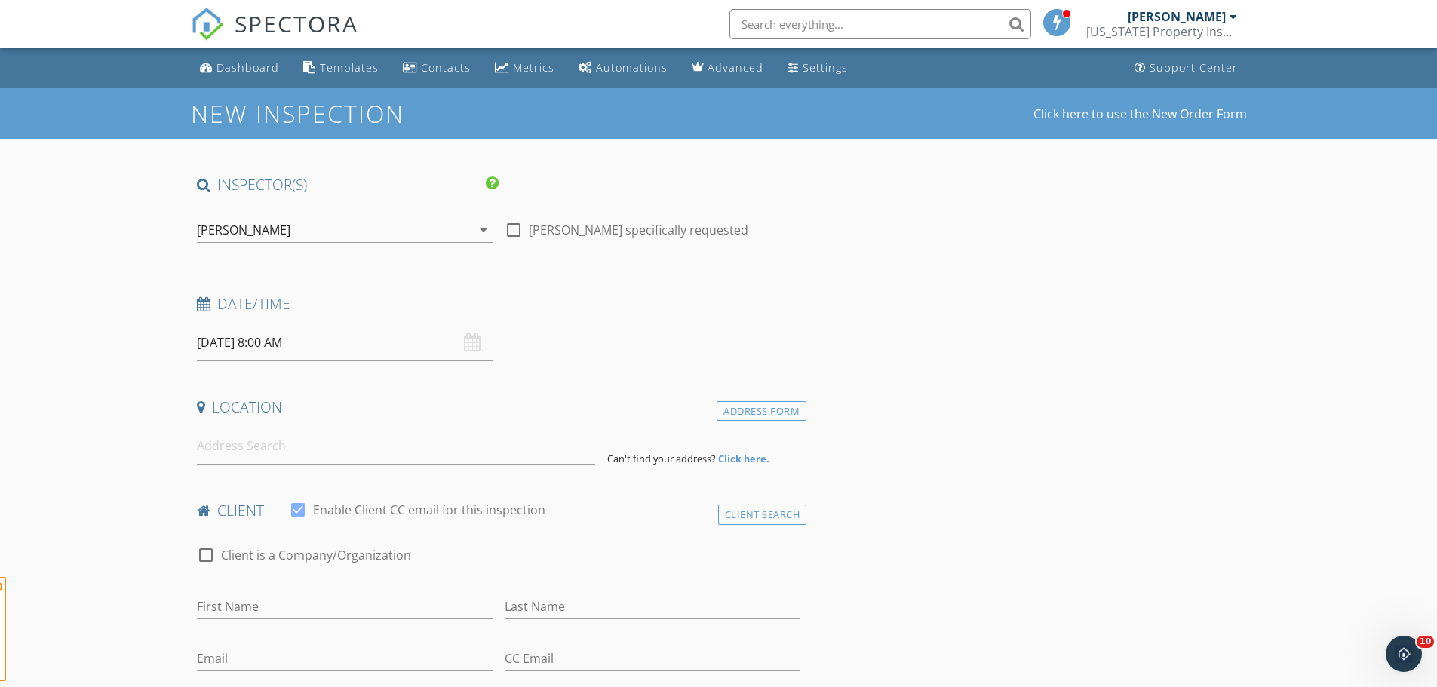
click at [258, 324] on input "[DATE] 8:00 AM" at bounding box center [345, 342] width 296 height 37
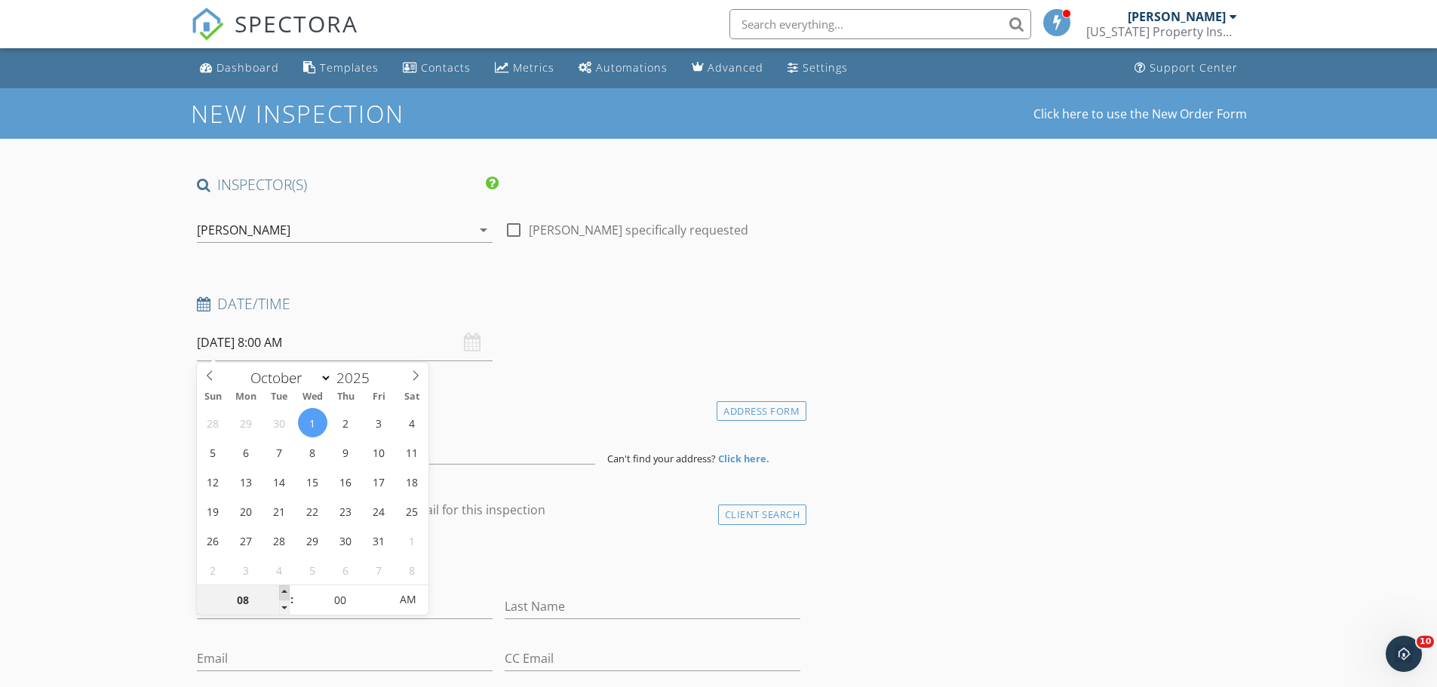
type input "09"
type input "[DATE] 9:00 AM"
click at [283, 590] on span at bounding box center [284, 592] width 11 height 15
type input "10"
type input "[DATE] 10:00 AM"
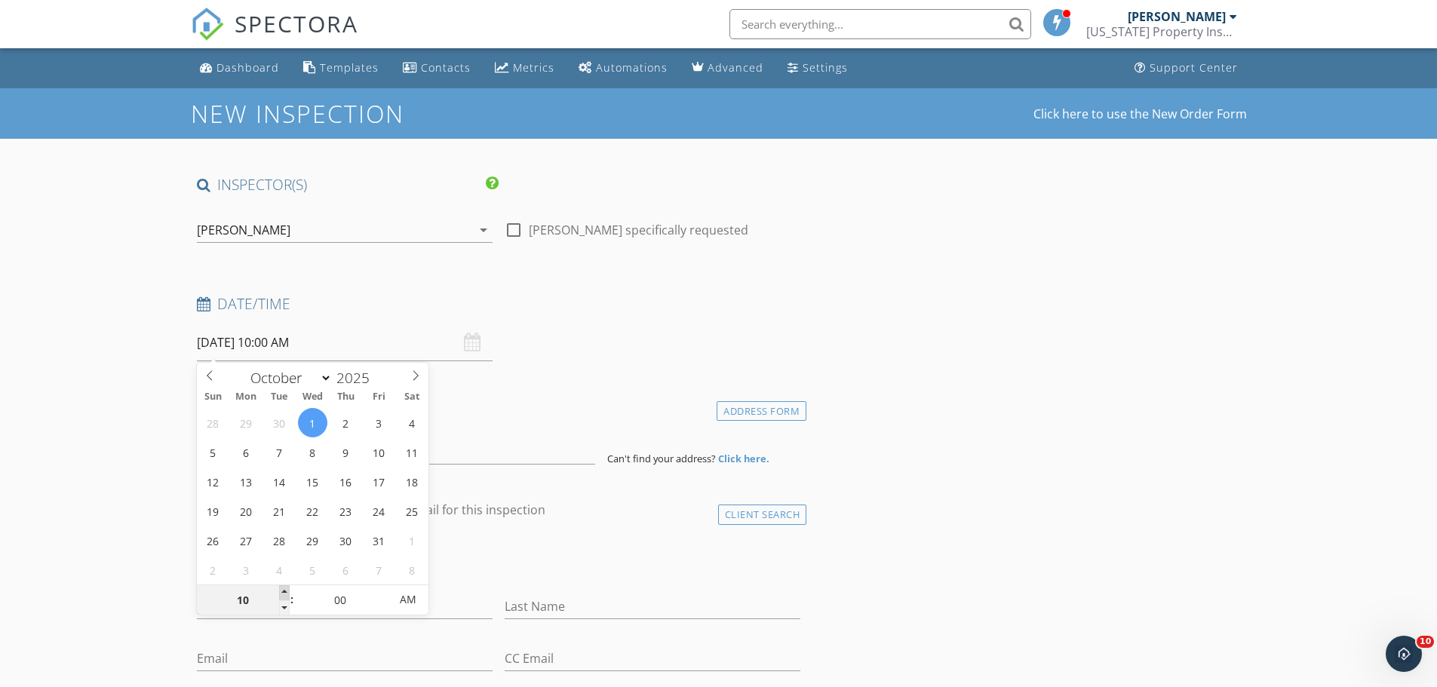
click at [283, 590] on span at bounding box center [284, 592] width 11 height 15
type input "11"
type input "[DATE] 11:00 AM"
click at [283, 590] on span at bounding box center [284, 592] width 11 height 15
type input "12"
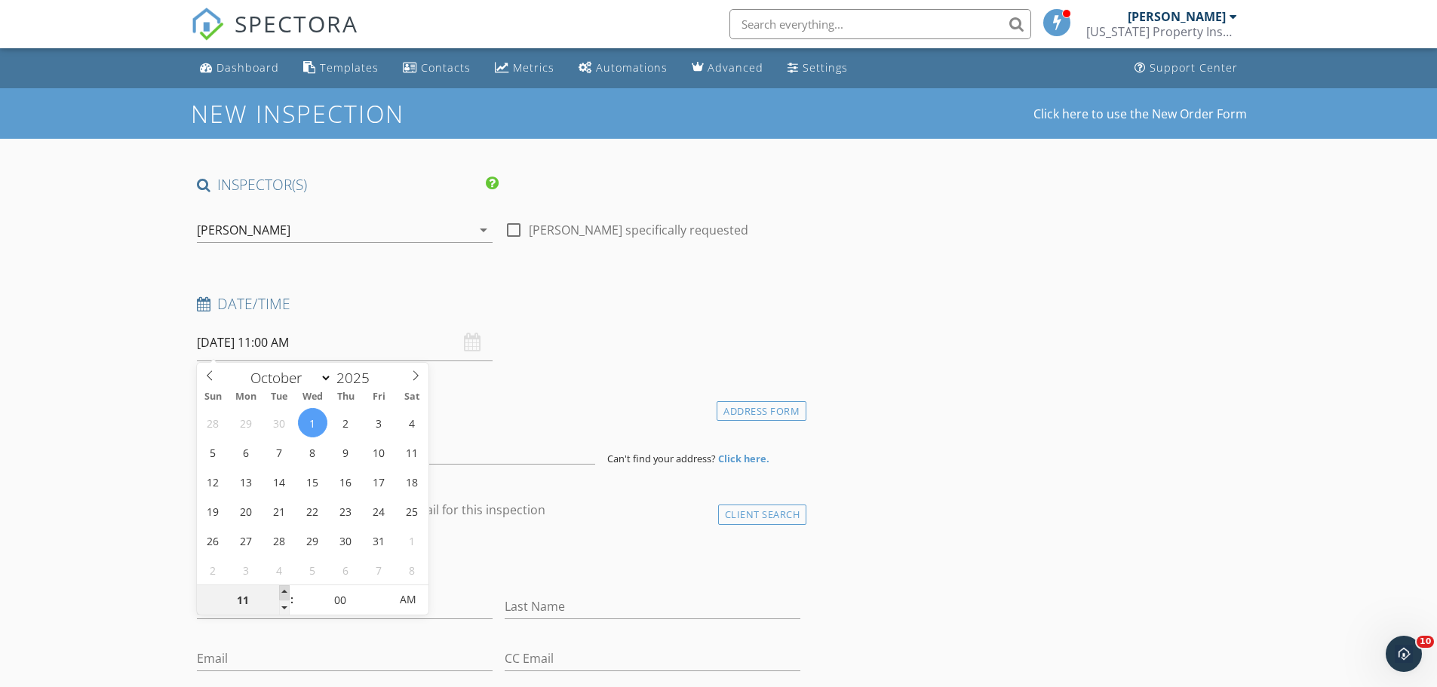
type input "[DATE] 12:00 PM"
click at [283, 590] on span at bounding box center [284, 592] width 11 height 15
type input "01"
type input "[DATE] 1:00 PM"
click at [283, 590] on span at bounding box center [284, 592] width 11 height 15
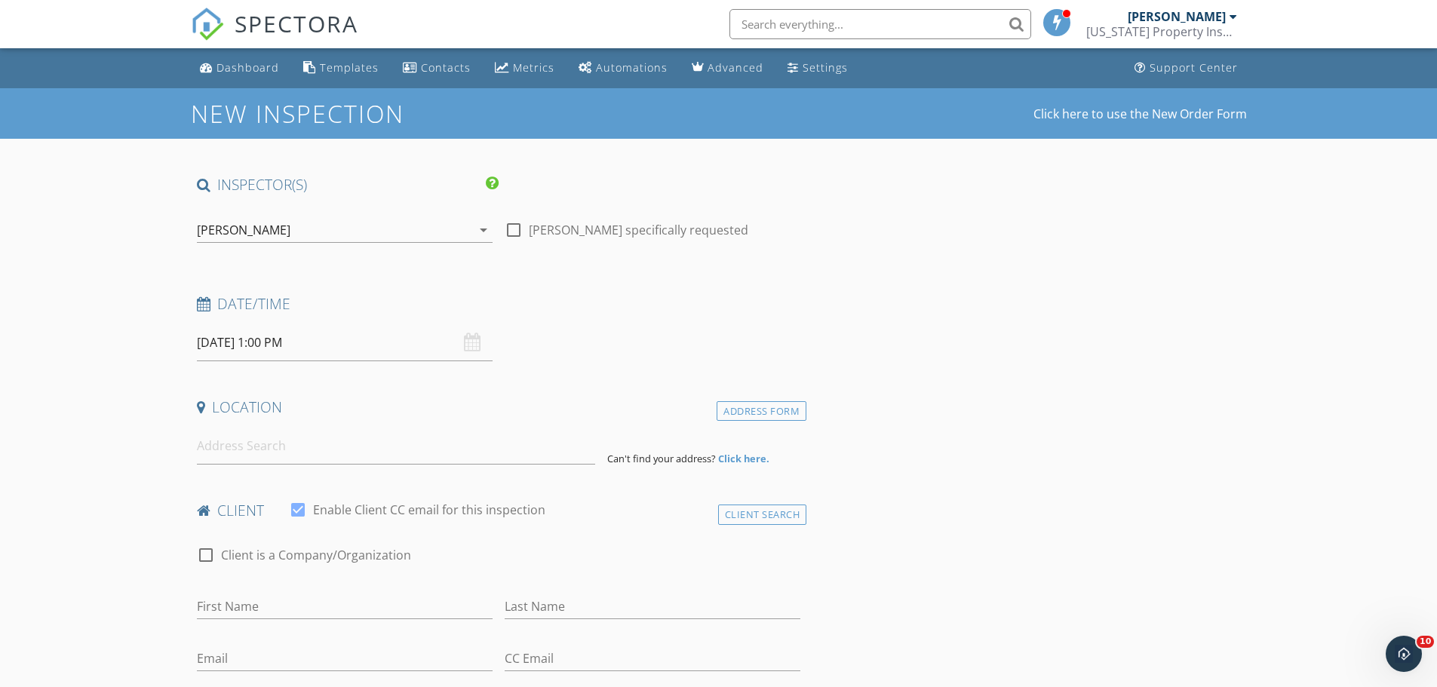
click at [250, 448] on input at bounding box center [396, 446] width 398 height 37
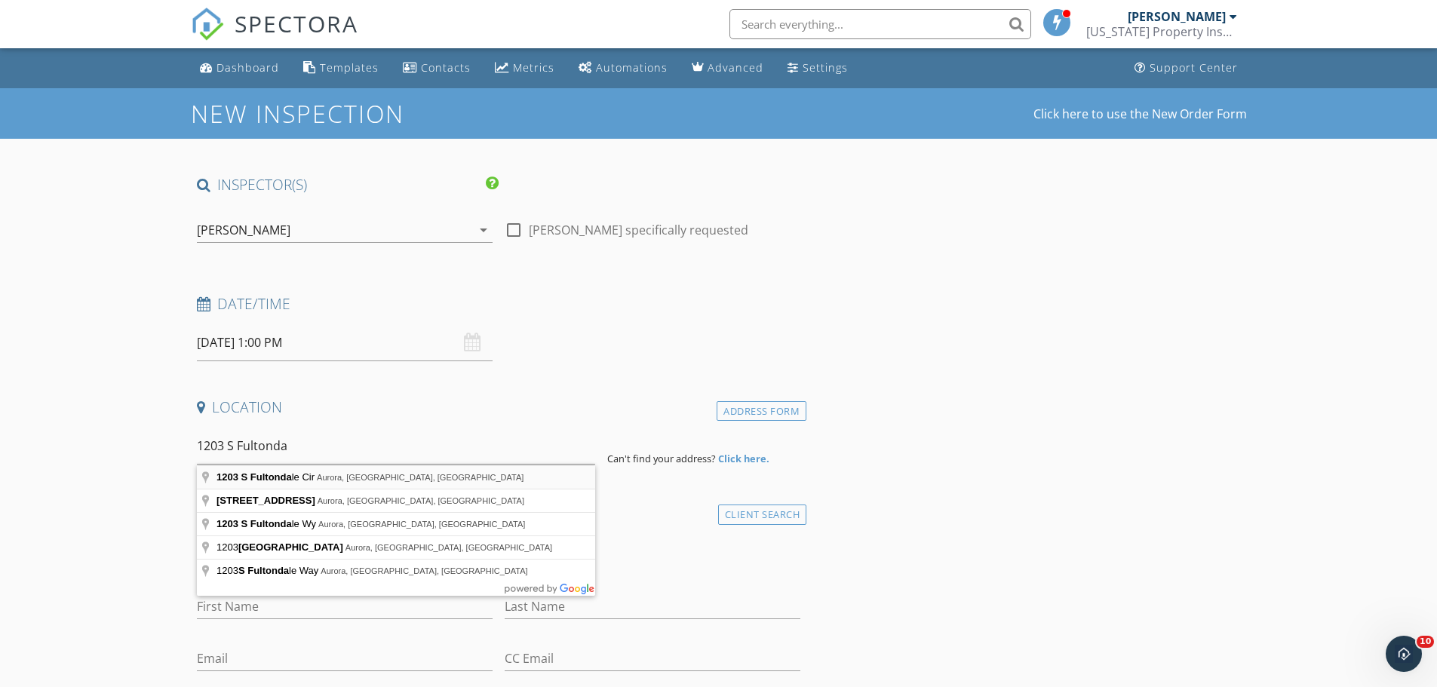
type input "[STREET_ADDRESS]"
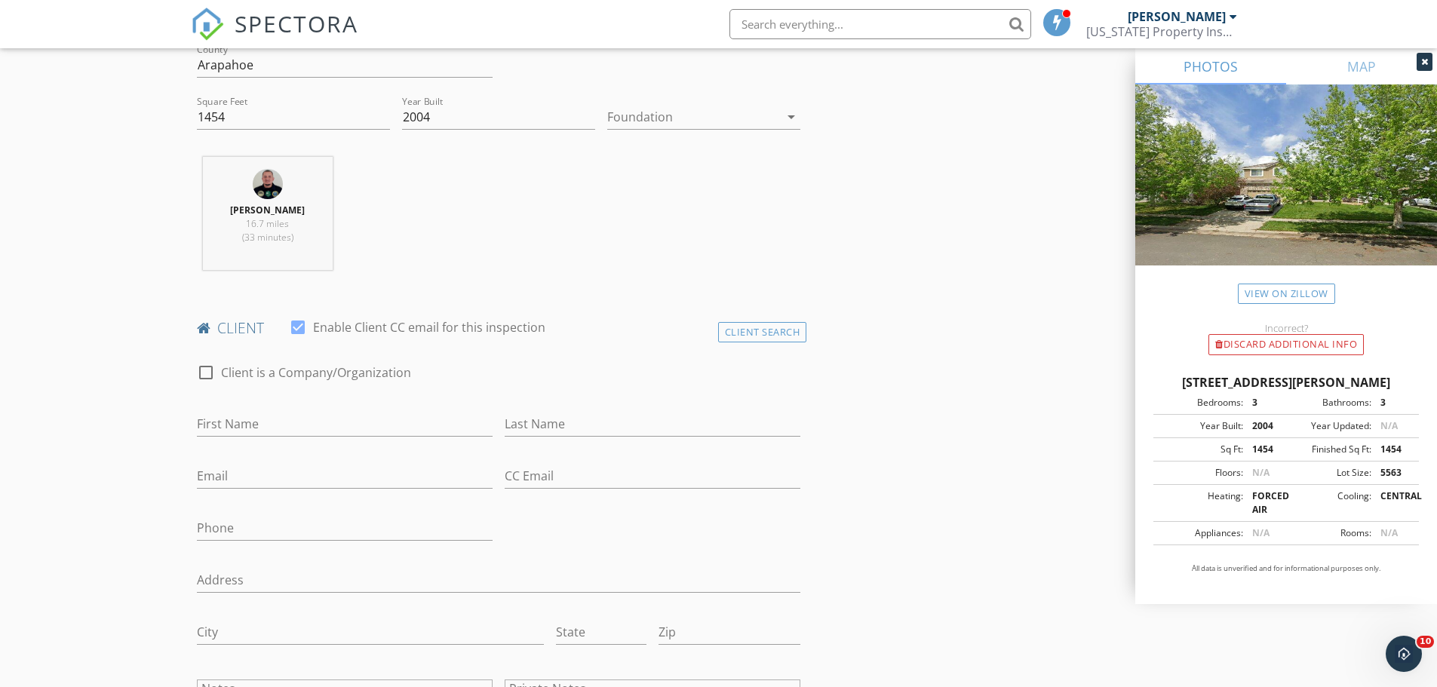
scroll to position [528, 0]
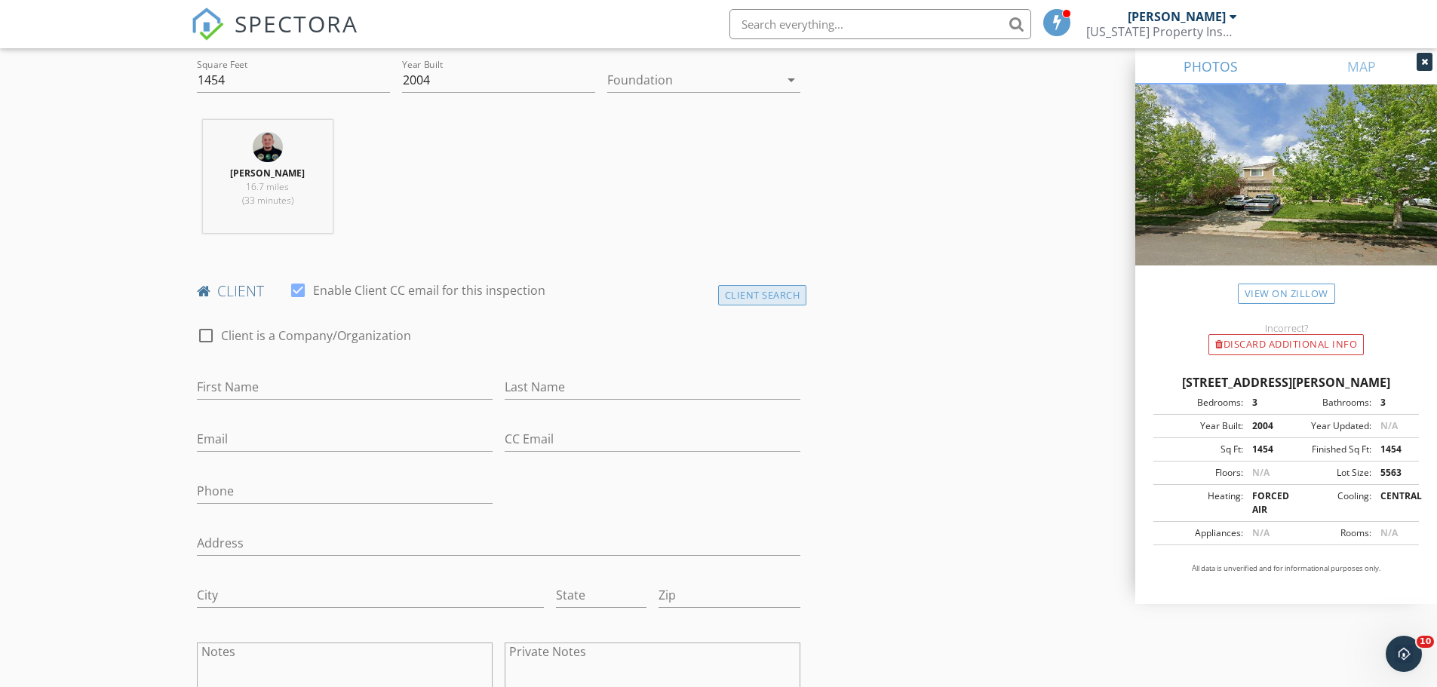
click at [749, 298] on div "Client Search" at bounding box center [762, 295] width 89 height 20
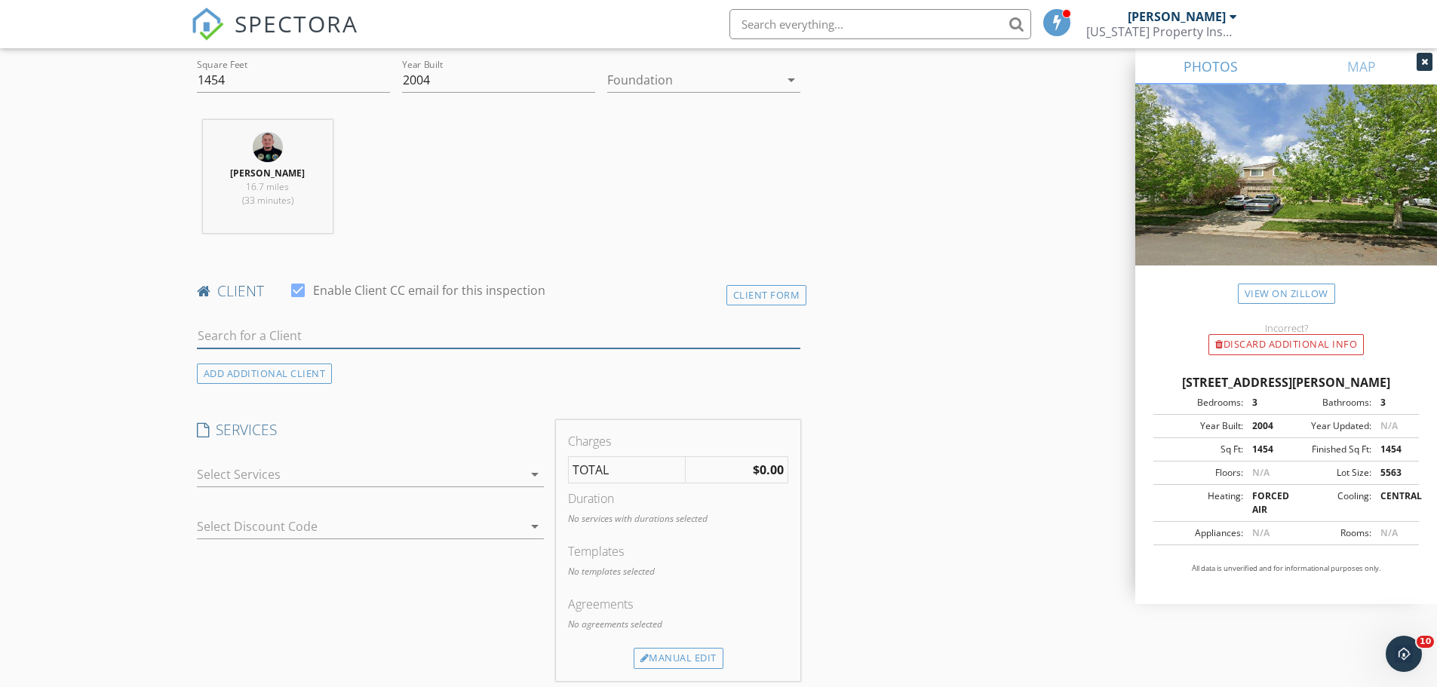
click at [400, 339] on input "text" at bounding box center [499, 336] width 604 height 25
type input "[PERSON_NAME]"
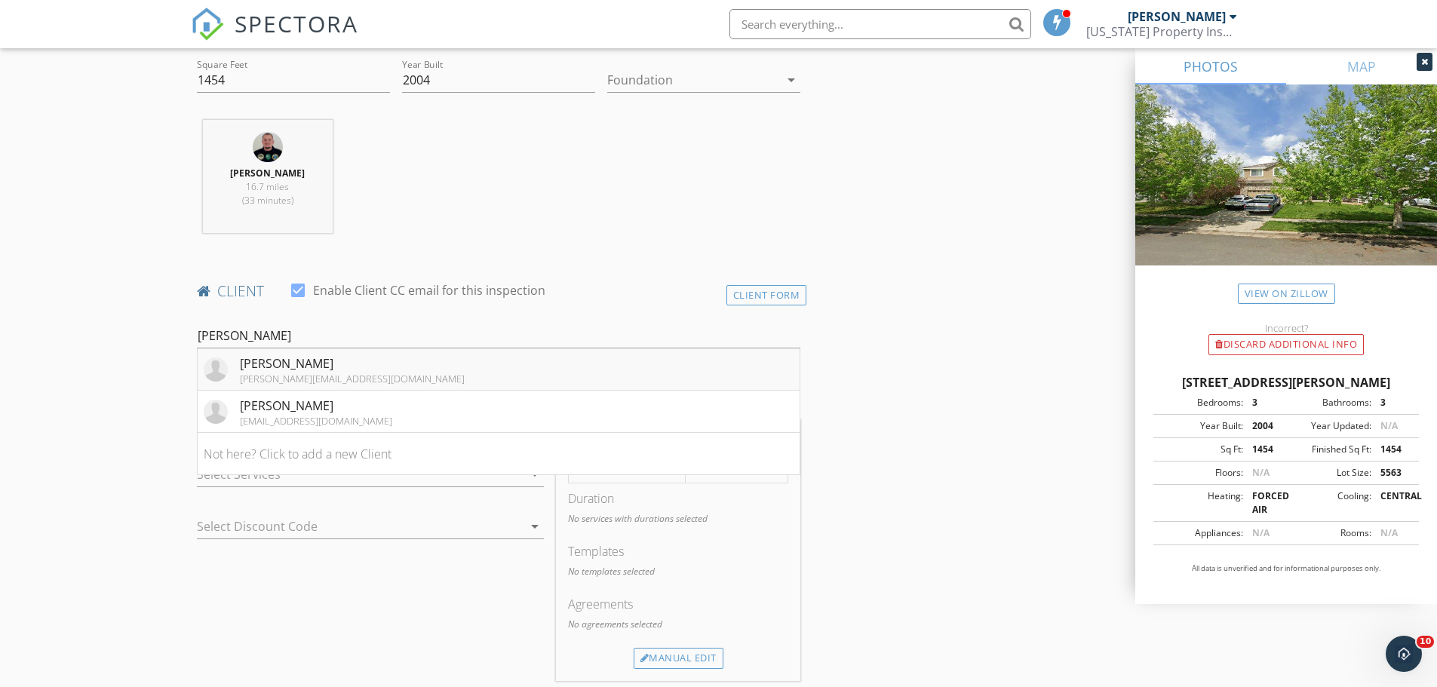
click at [322, 369] on div "[PERSON_NAME]" at bounding box center [352, 364] width 225 height 18
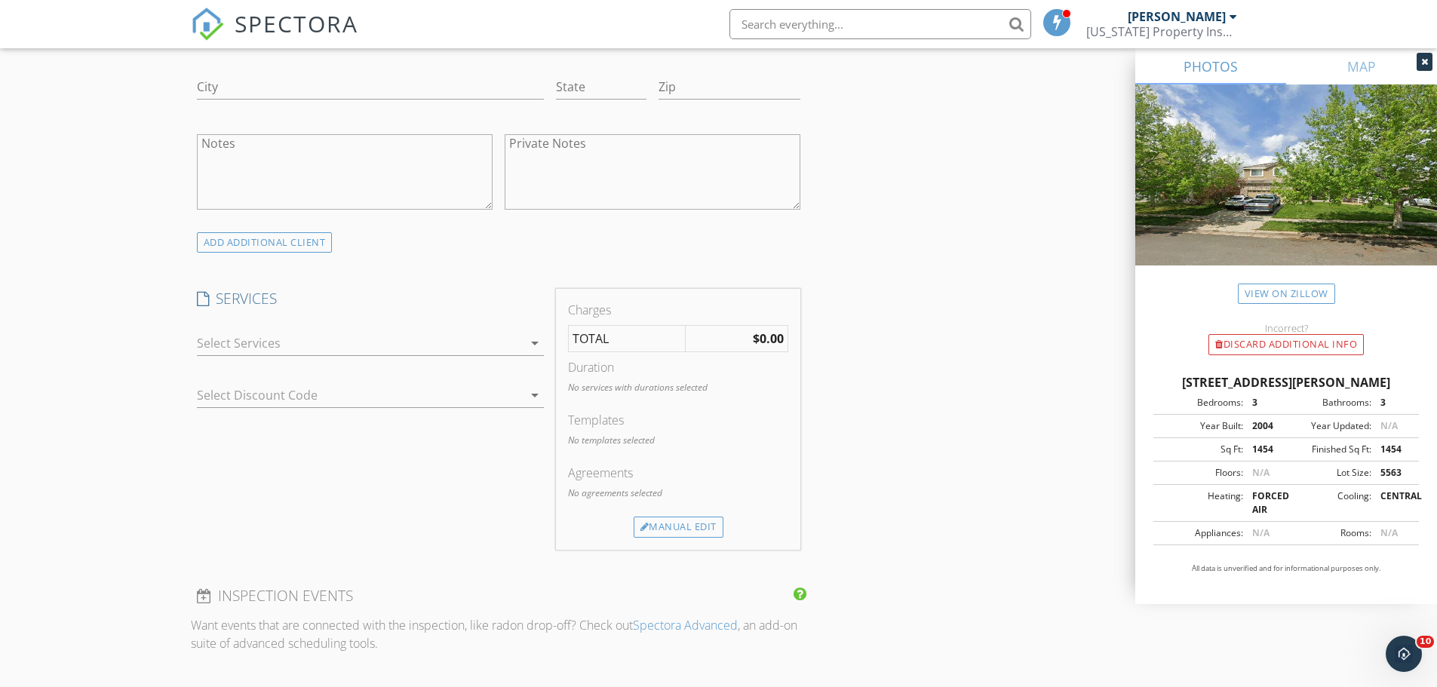
scroll to position [1056, 0]
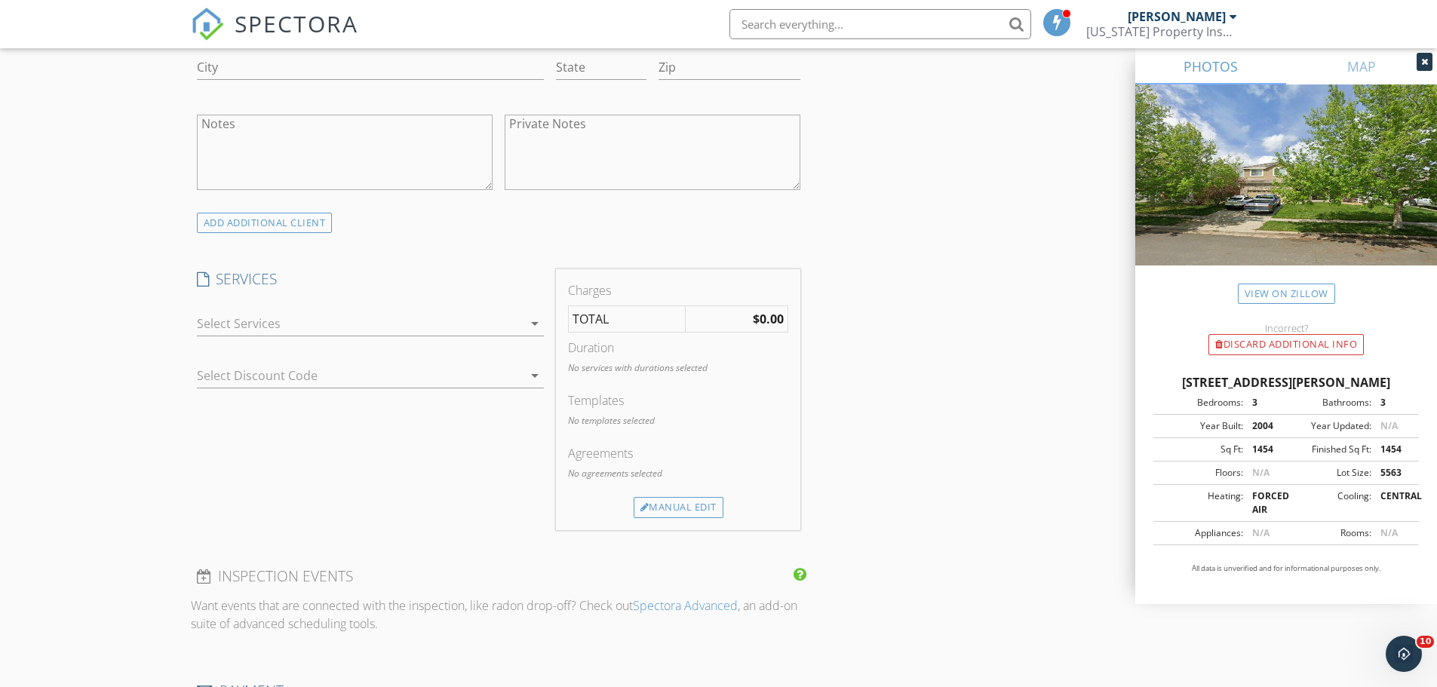
click at [304, 330] on div at bounding box center [360, 324] width 326 height 24
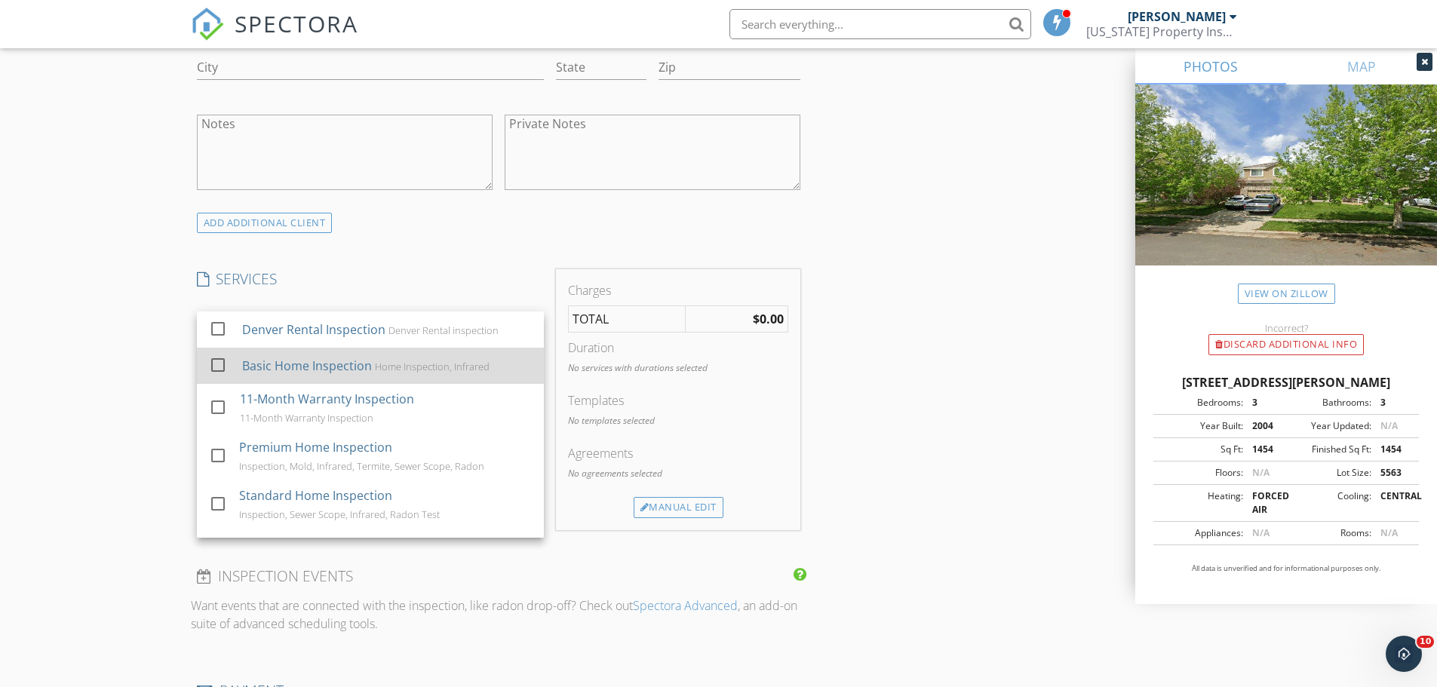
click at [218, 369] on div at bounding box center [218, 365] width 26 height 26
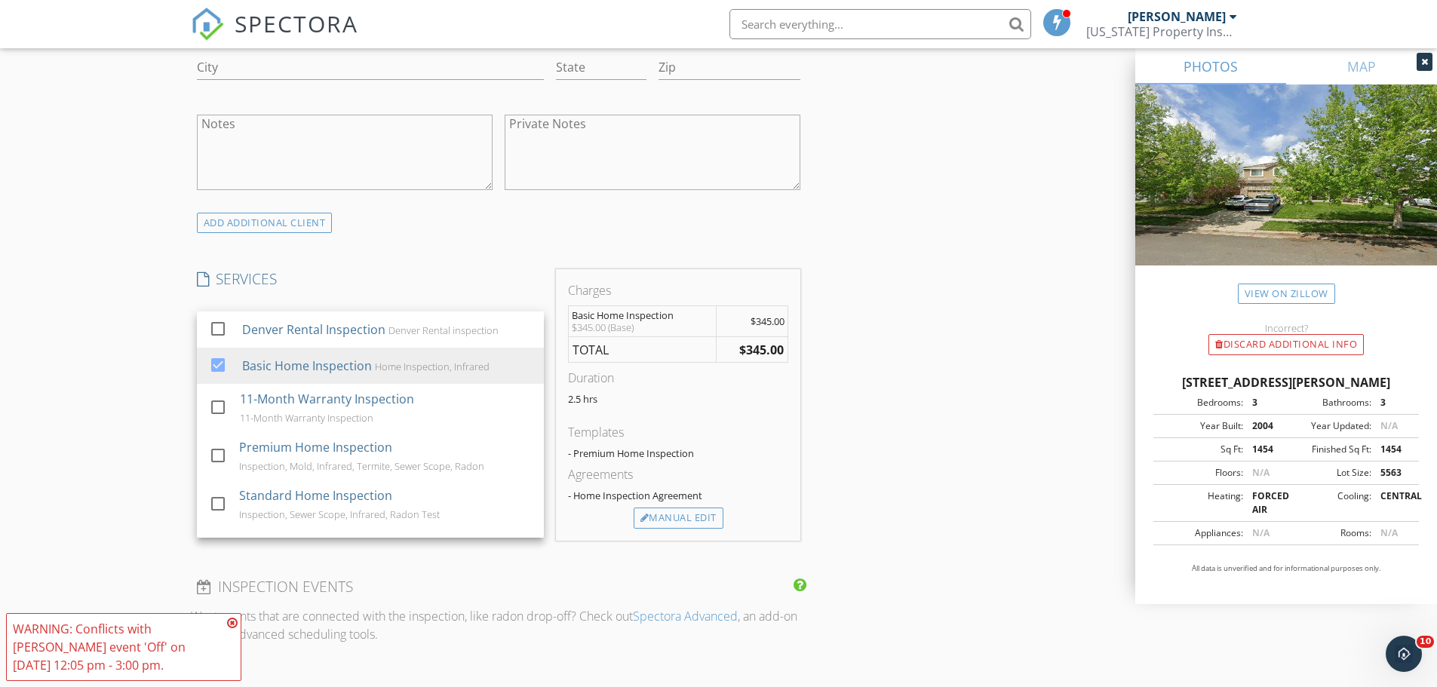
click at [233, 625] on icon at bounding box center [232, 623] width 11 height 12
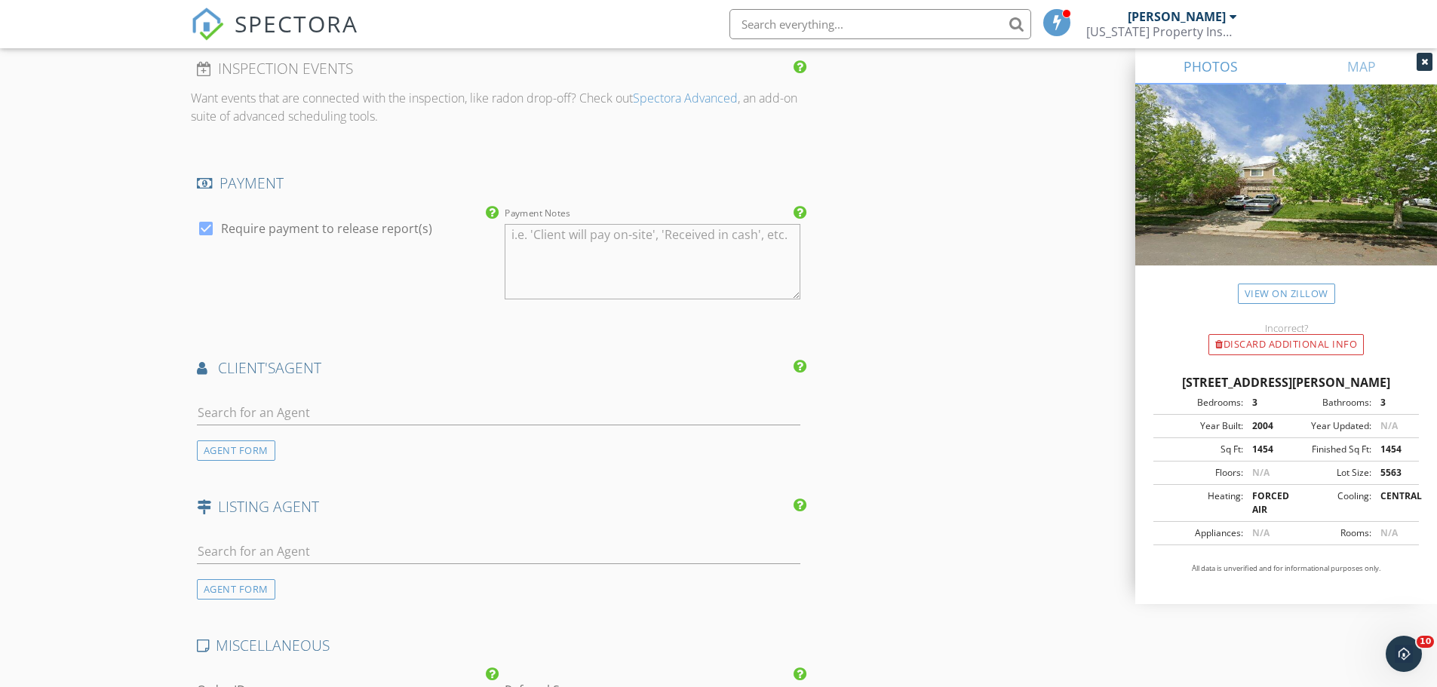
scroll to position [1584, 0]
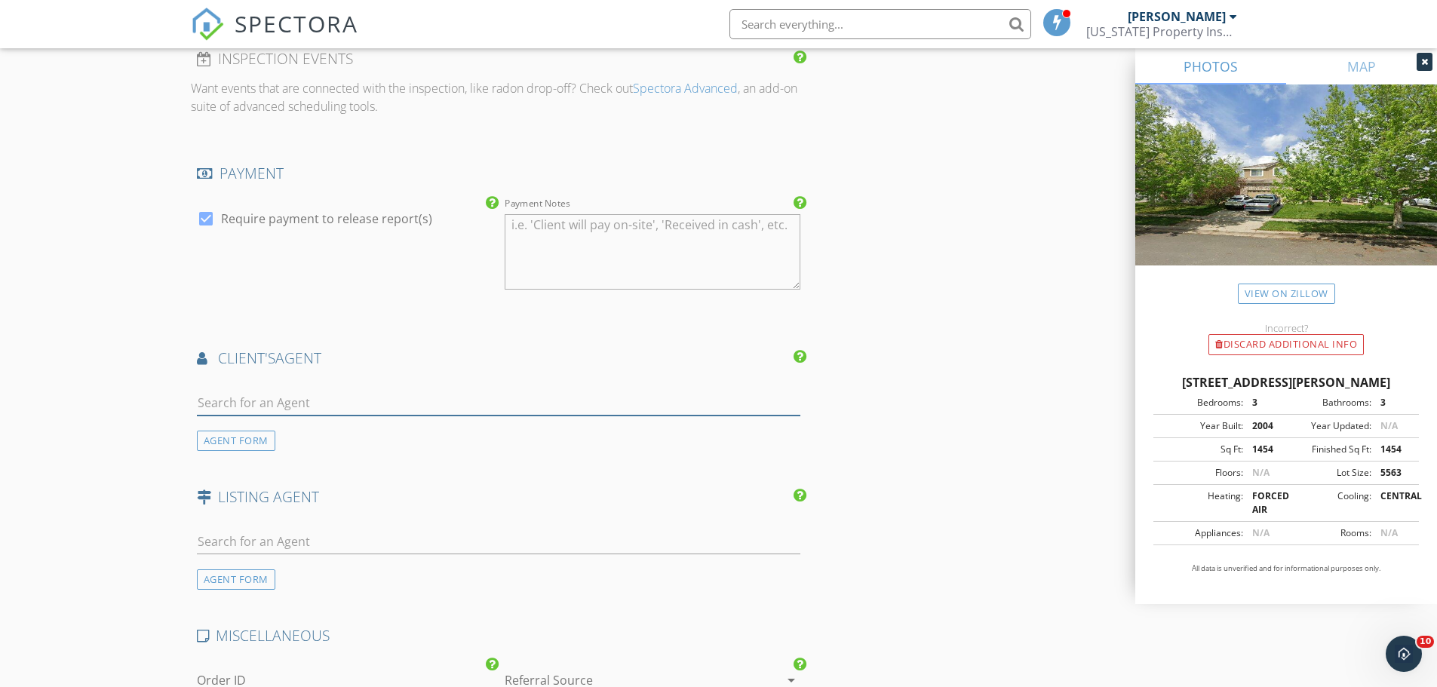
click at [233, 408] on input "text" at bounding box center [499, 403] width 604 height 25
type input "[PERSON_NAME]"
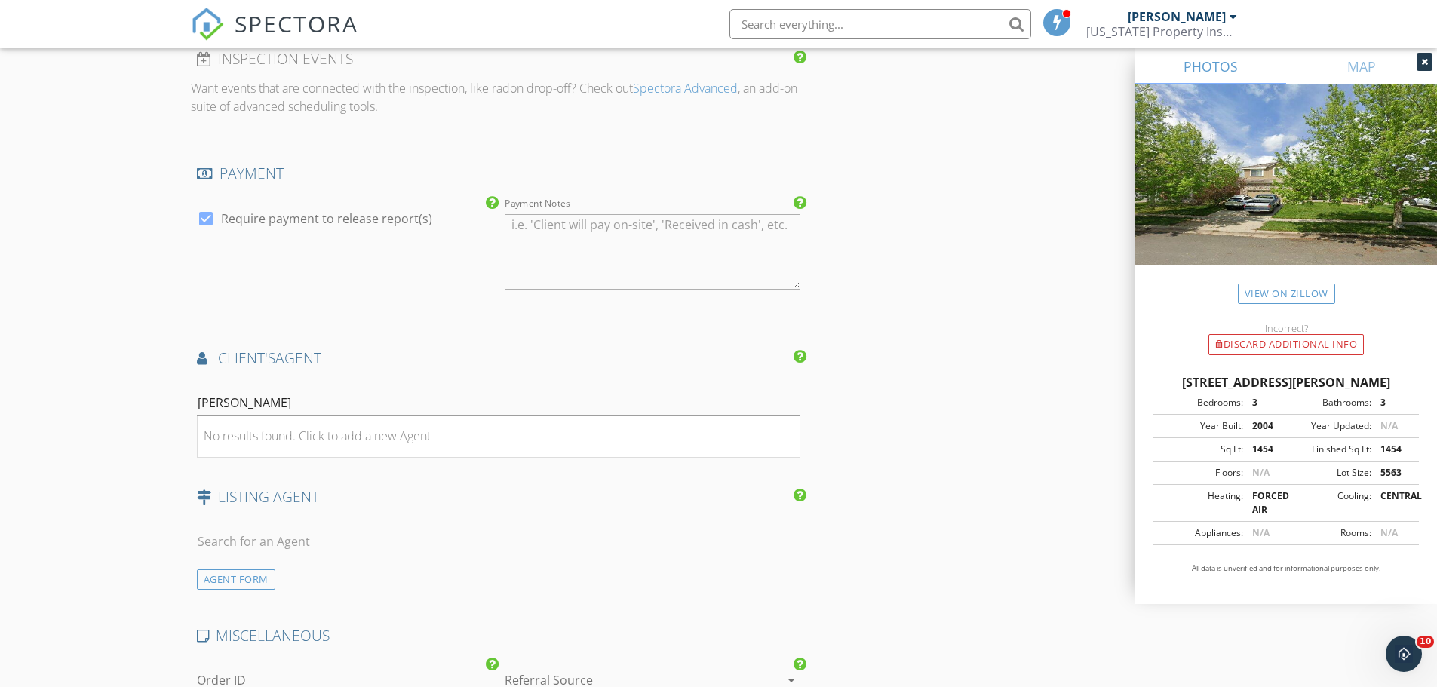
click at [355, 427] on div "No results found. Click to add a new Agent" at bounding box center [317, 436] width 227 height 18
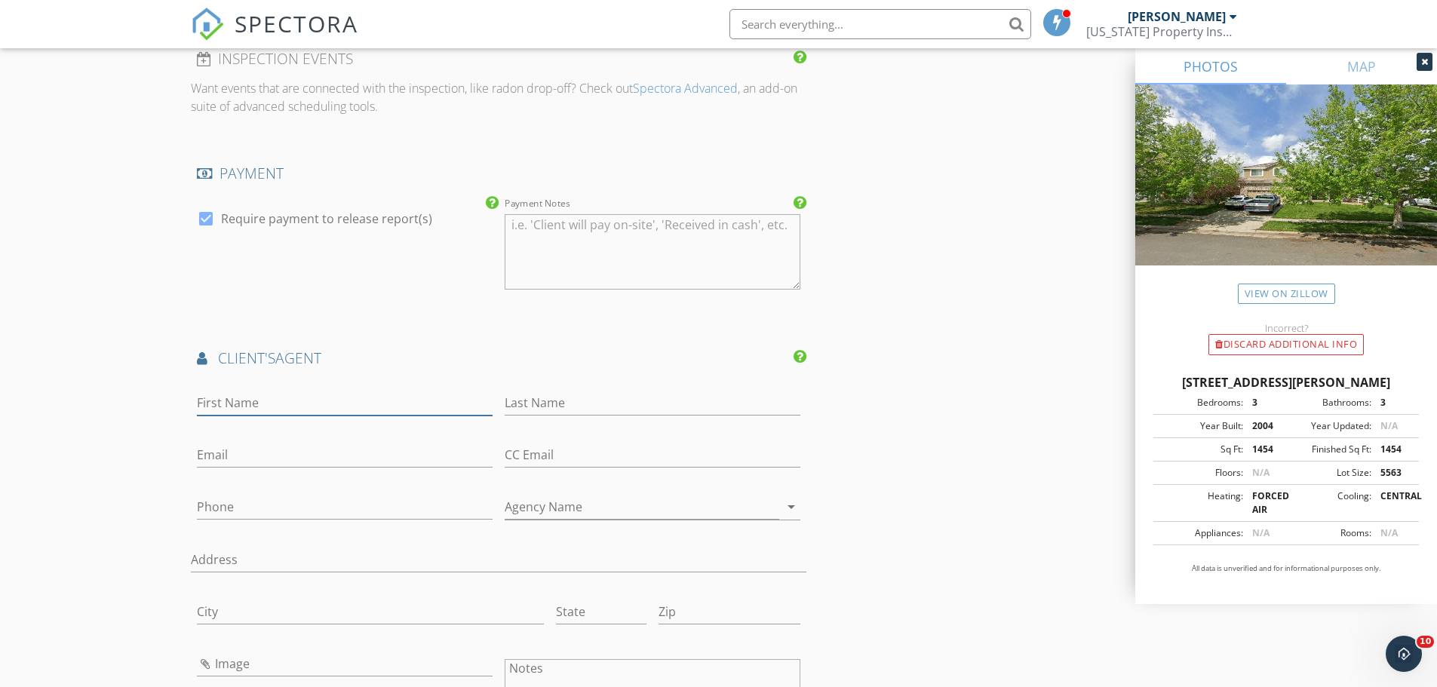
click at [312, 410] on input "First Name" at bounding box center [345, 403] width 296 height 25
type input "[PERSON_NAME]"
click at [571, 406] on input "Last Name" at bounding box center [653, 403] width 296 height 25
type input "[PERSON_NAME]"
click at [374, 450] on input "Email" at bounding box center [345, 455] width 296 height 25
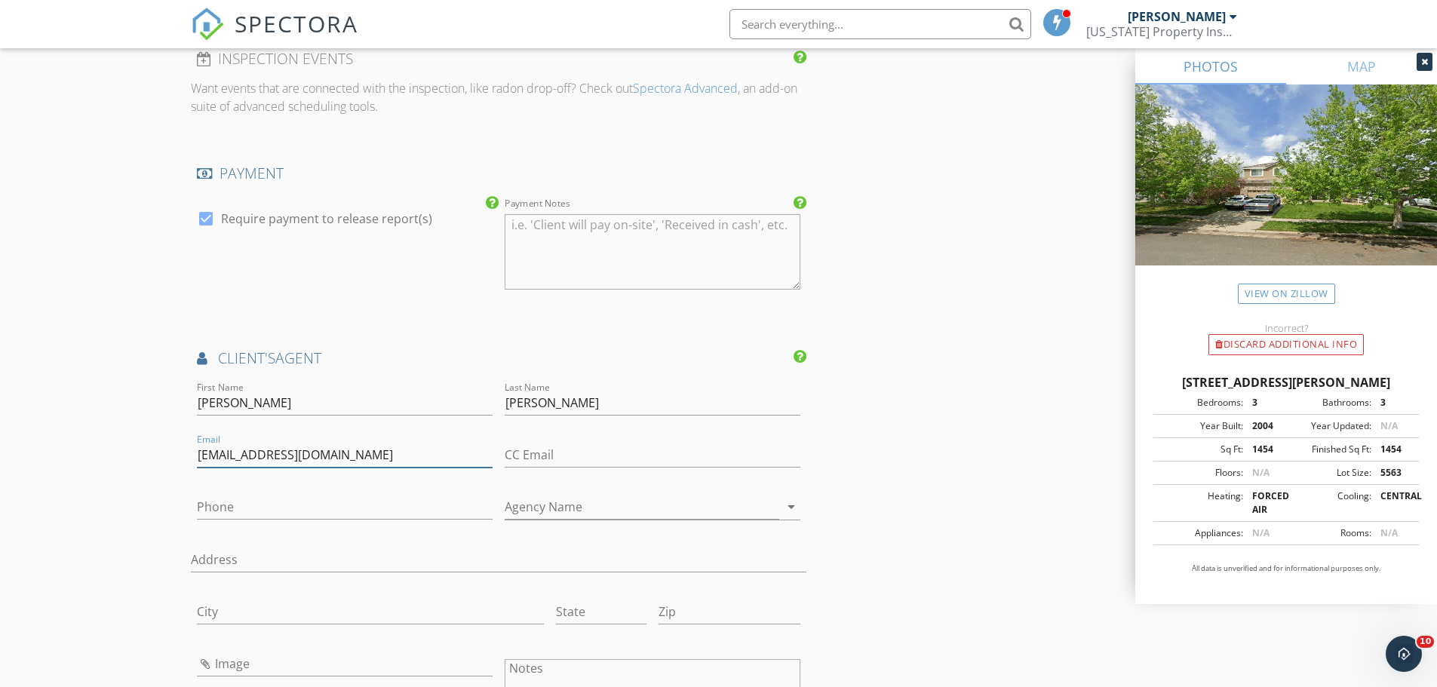
type input "[EMAIL_ADDRESS][DOMAIN_NAME]"
click at [313, 511] on input "Phone" at bounding box center [345, 507] width 296 height 25
type input "[PHONE_NUMBER]"
click at [553, 503] on input "Agency Name" at bounding box center [642, 507] width 275 height 25
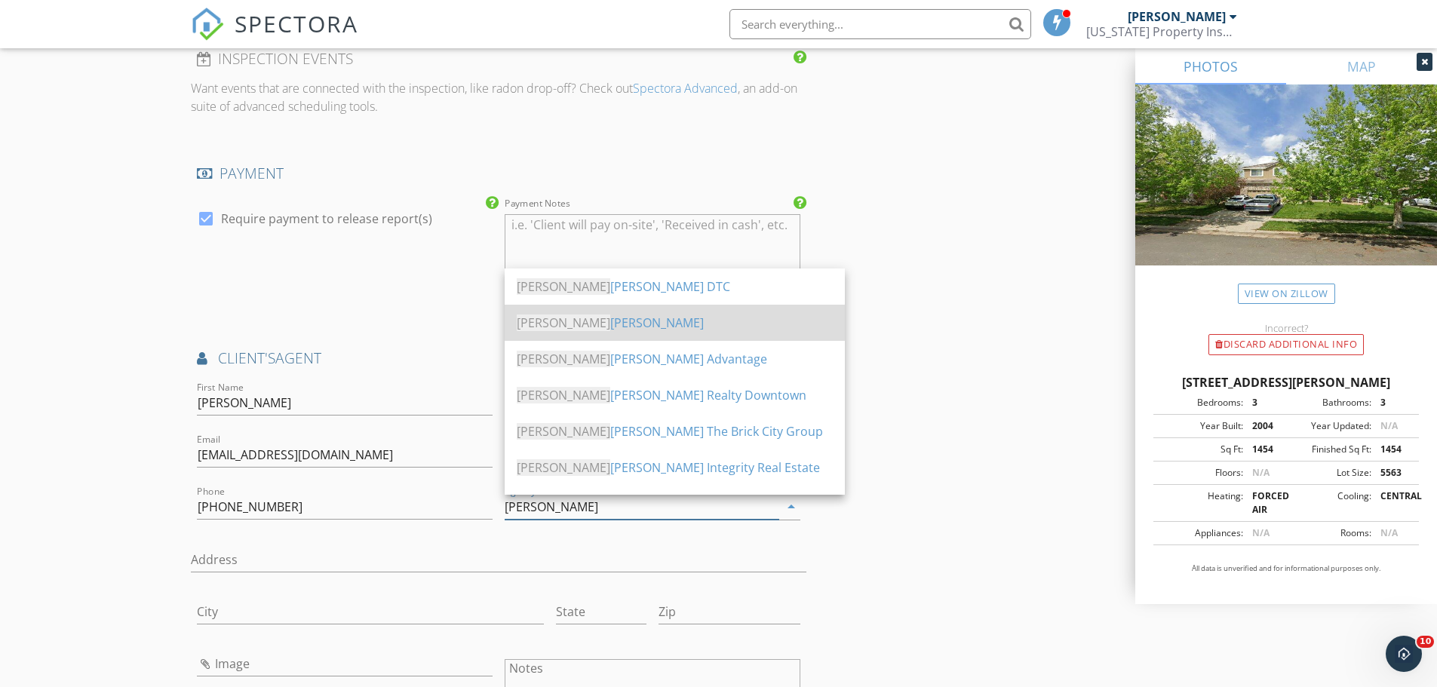
click at [608, 323] on div "[PERSON_NAME]" at bounding box center [675, 323] width 316 height 18
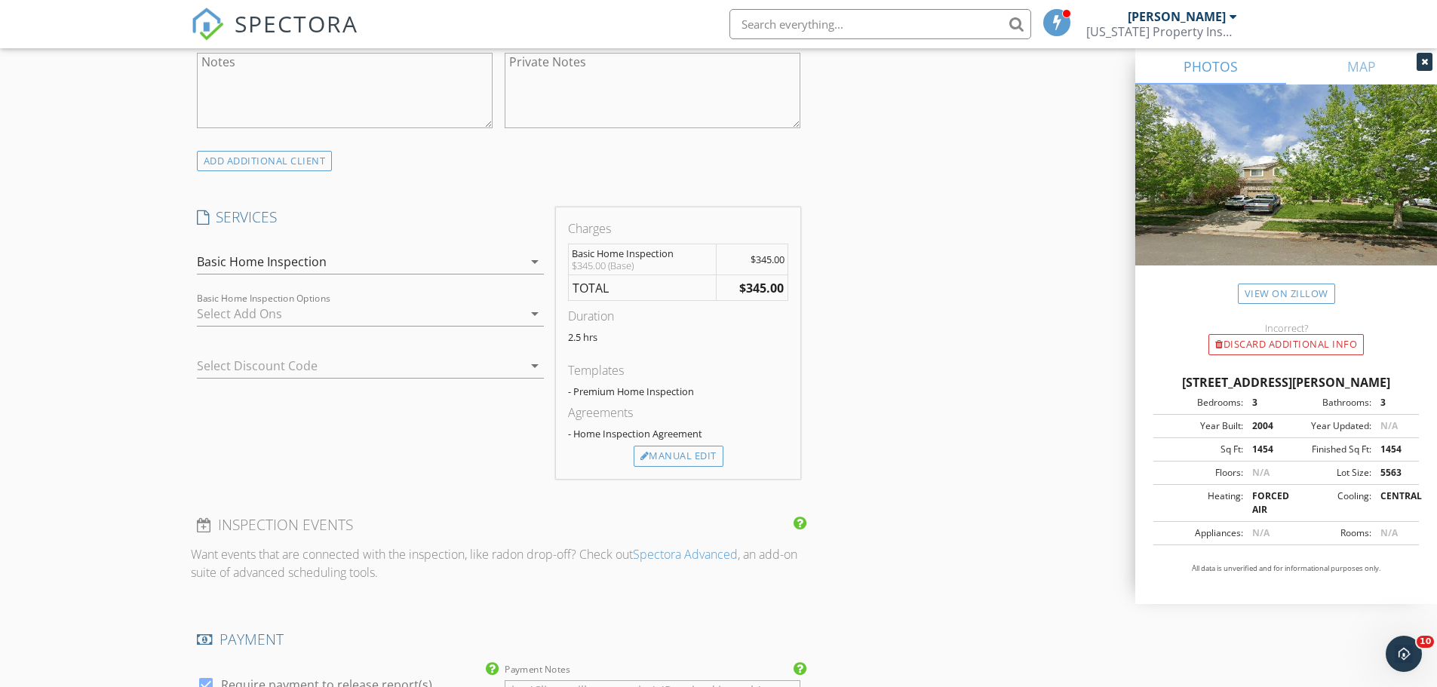
scroll to position [1131, 0]
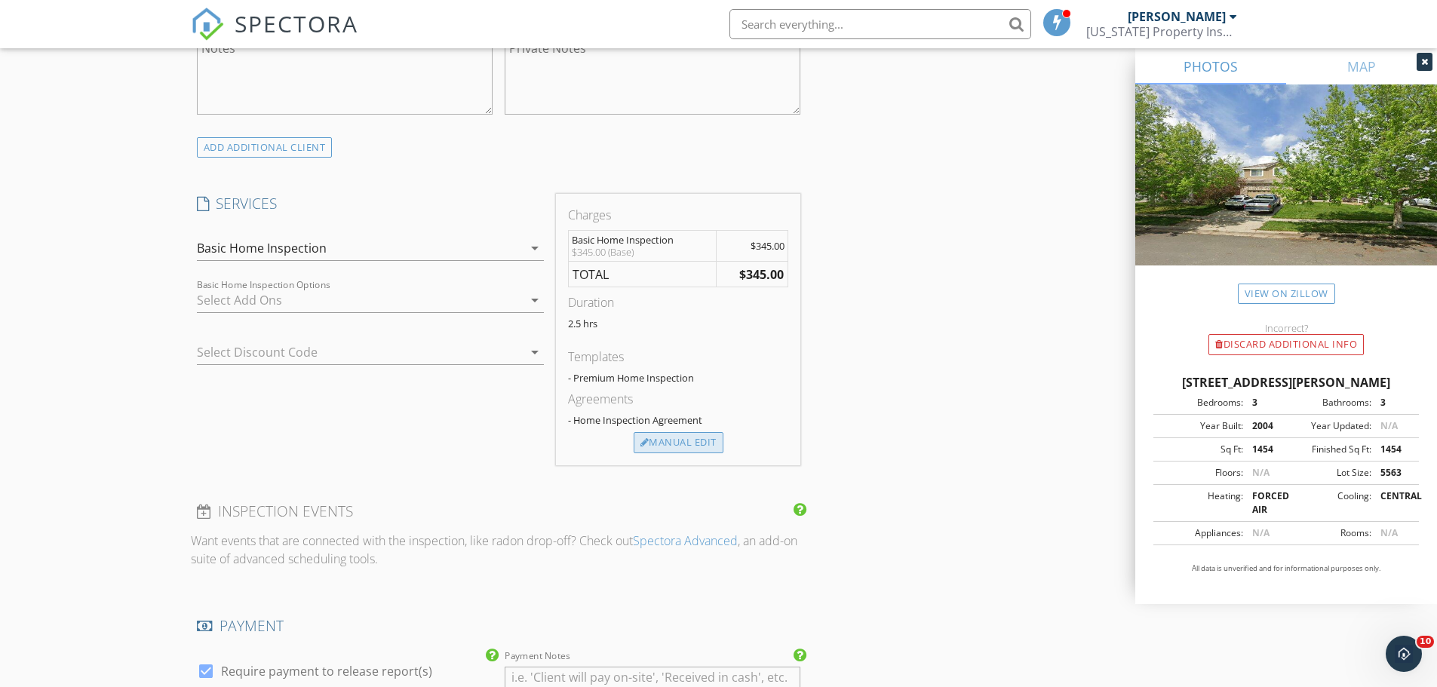
type input "[PERSON_NAME]"
click at [666, 444] on div "Manual Edit" at bounding box center [679, 442] width 90 height 21
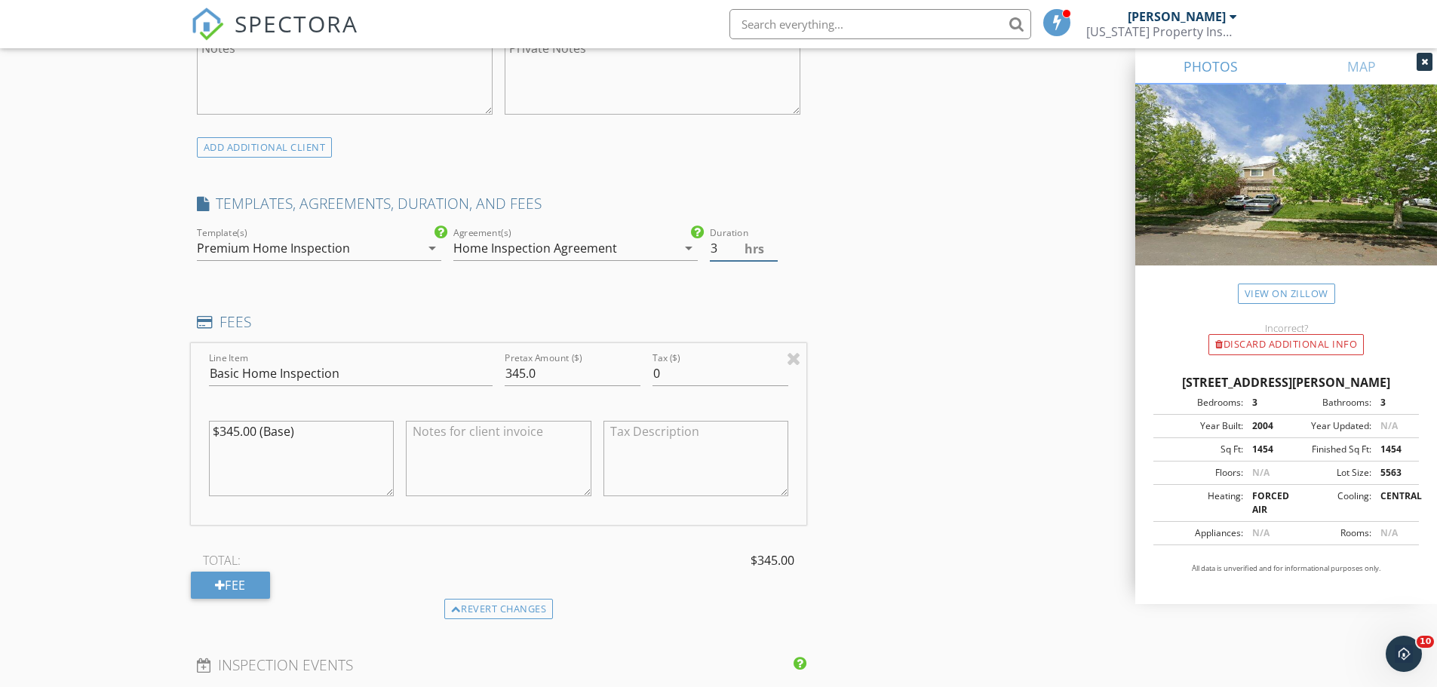
type input "3"
click at [772, 240] on input "3" at bounding box center [744, 248] width 68 height 25
click at [152, 348] on div "New Inspection Click here to use the New Order Form INSPECTOR(S) check_box [PER…" at bounding box center [718, 579] width 1437 height 3244
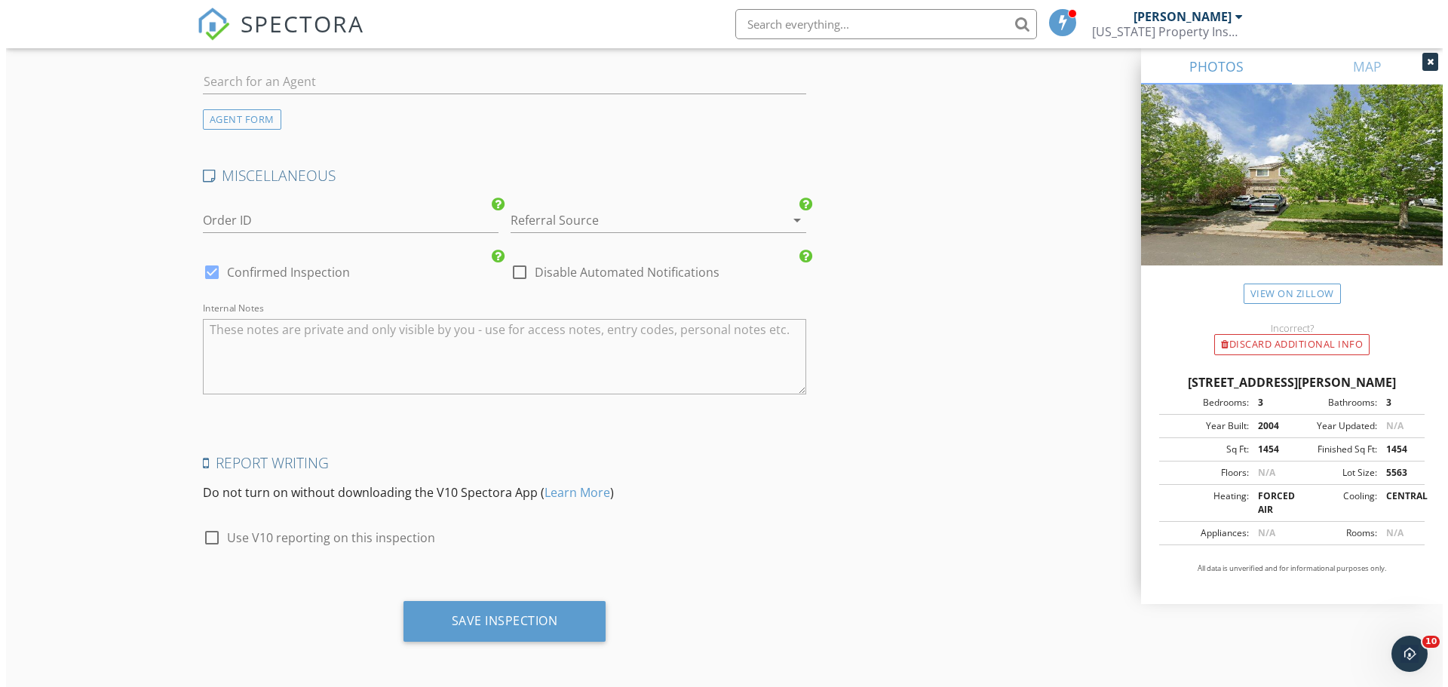
scroll to position [2645, 0]
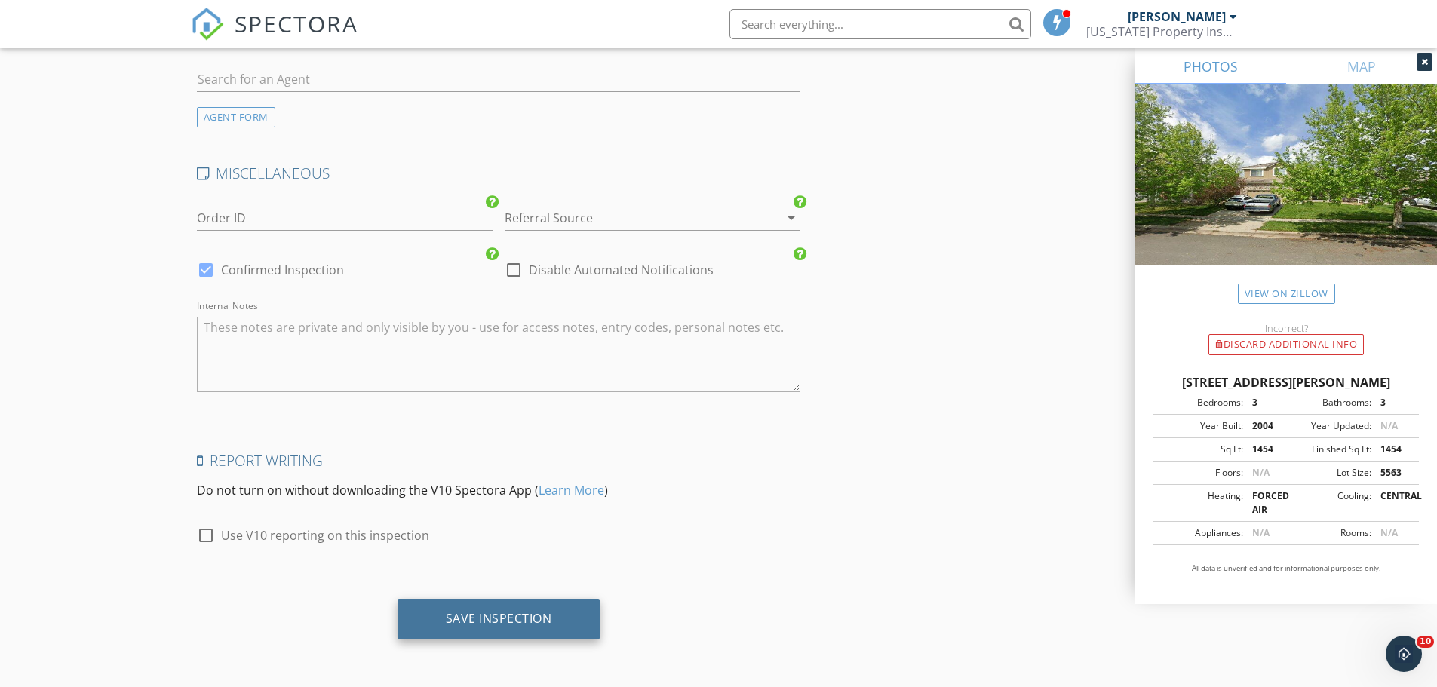
click at [550, 628] on div "Save Inspection" at bounding box center [498, 619] width 203 height 41
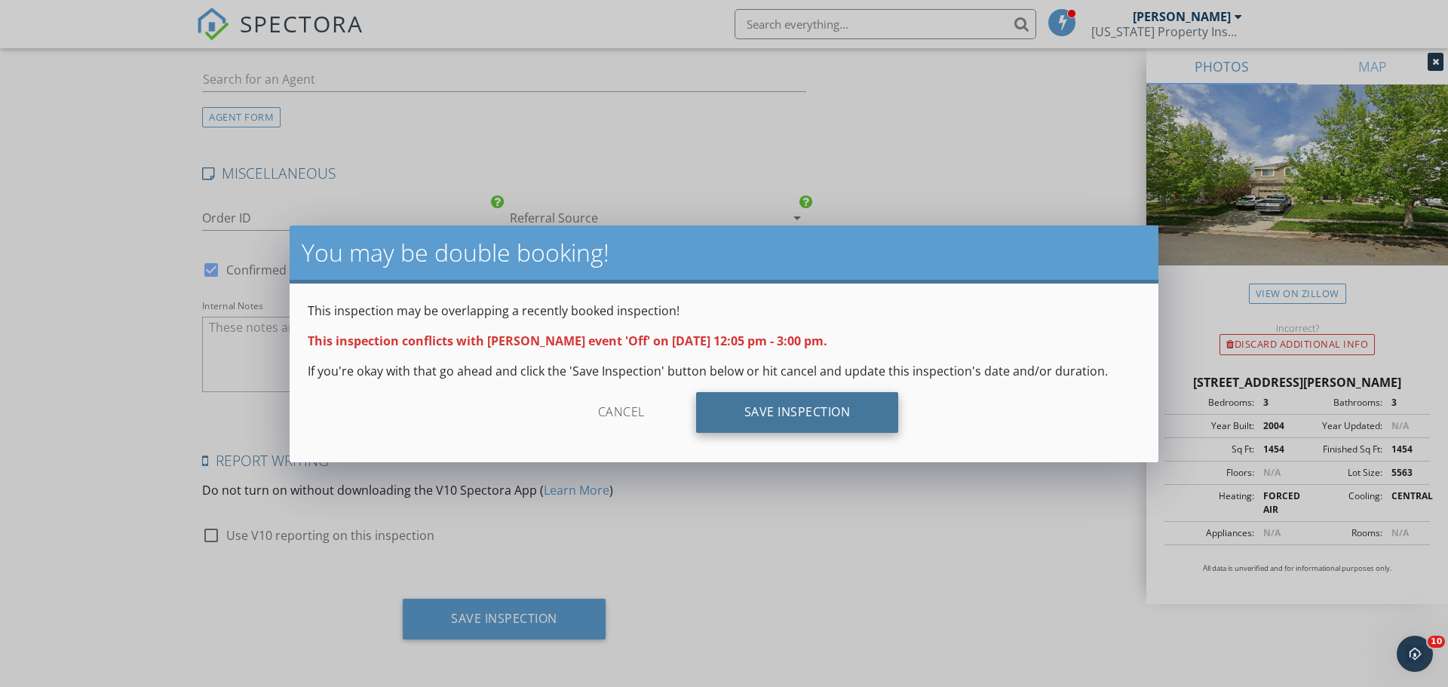
click at [781, 424] on div "Save Inspection" at bounding box center [797, 412] width 203 height 41
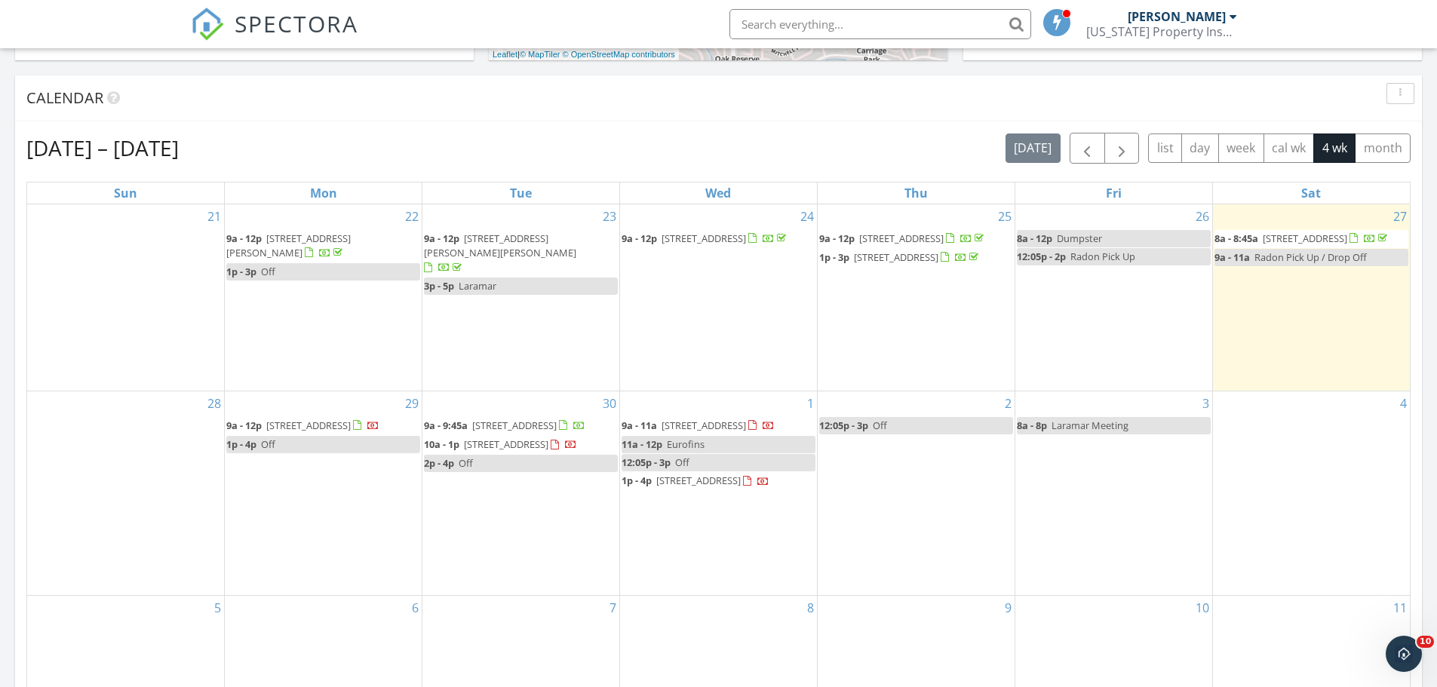
scroll to position [603, 0]
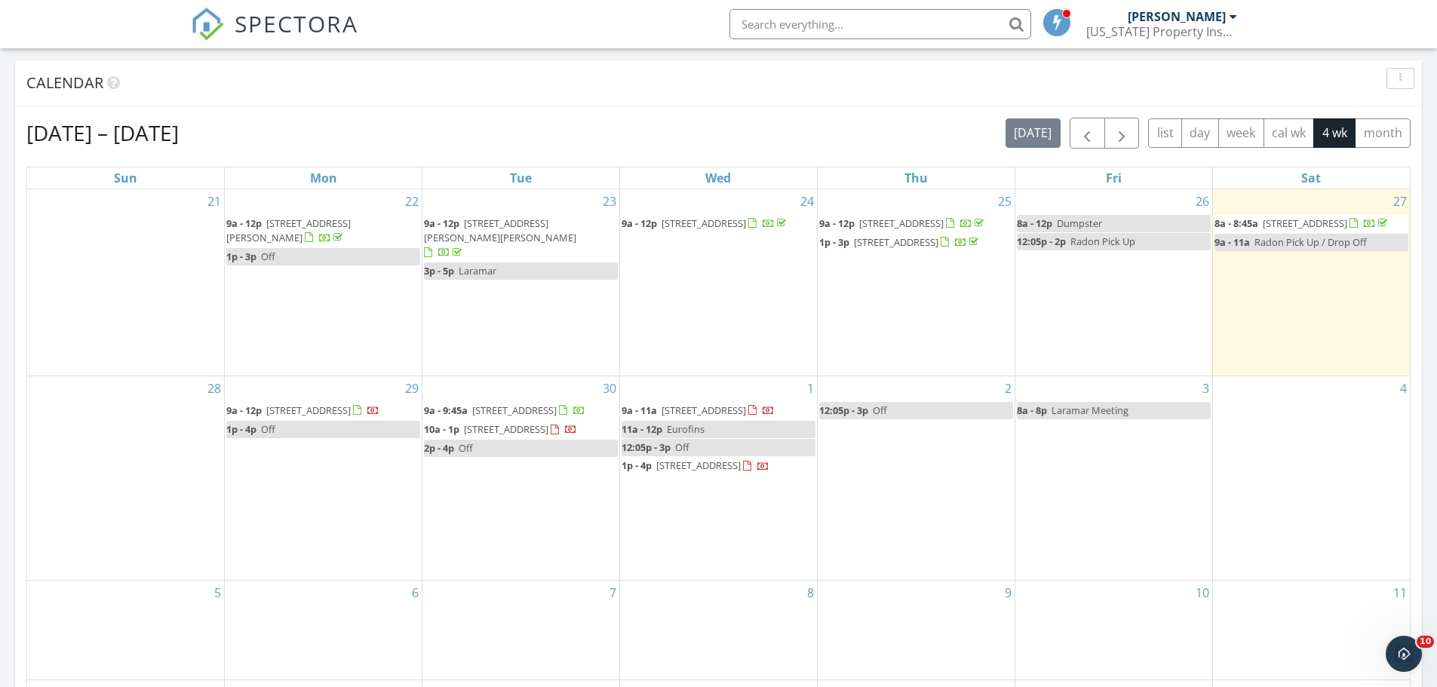
click at [683, 448] on span "Off" at bounding box center [682, 447] width 14 height 14
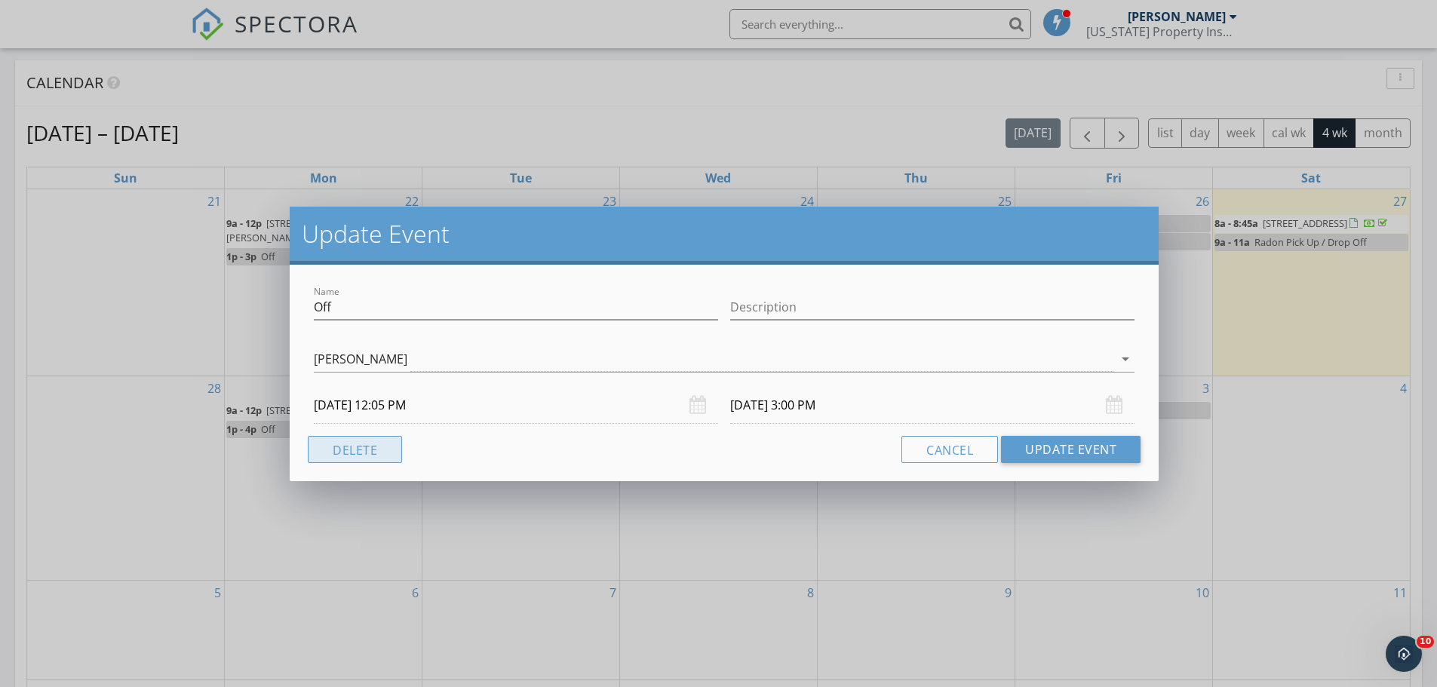
click at [378, 450] on button "Delete" at bounding box center [355, 449] width 94 height 27
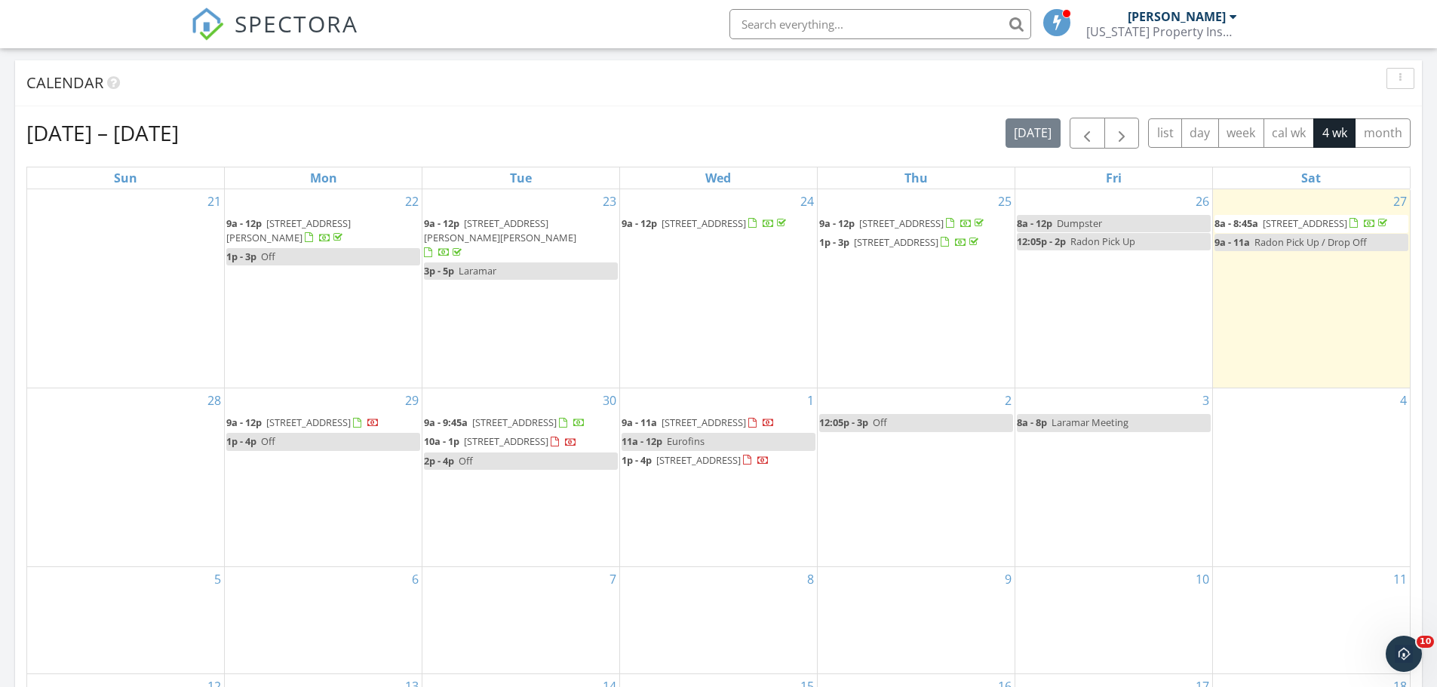
click at [594, 103] on div "Calendar" at bounding box center [718, 83] width 1407 height 46
click at [705, 98] on div "Calendar" at bounding box center [718, 83] width 1407 height 46
click at [790, 77] on div "Calendar" at bounding box center [706, 83] width 1361 height 23
